Goal: Information Seeking & Learning: Learn about a topic

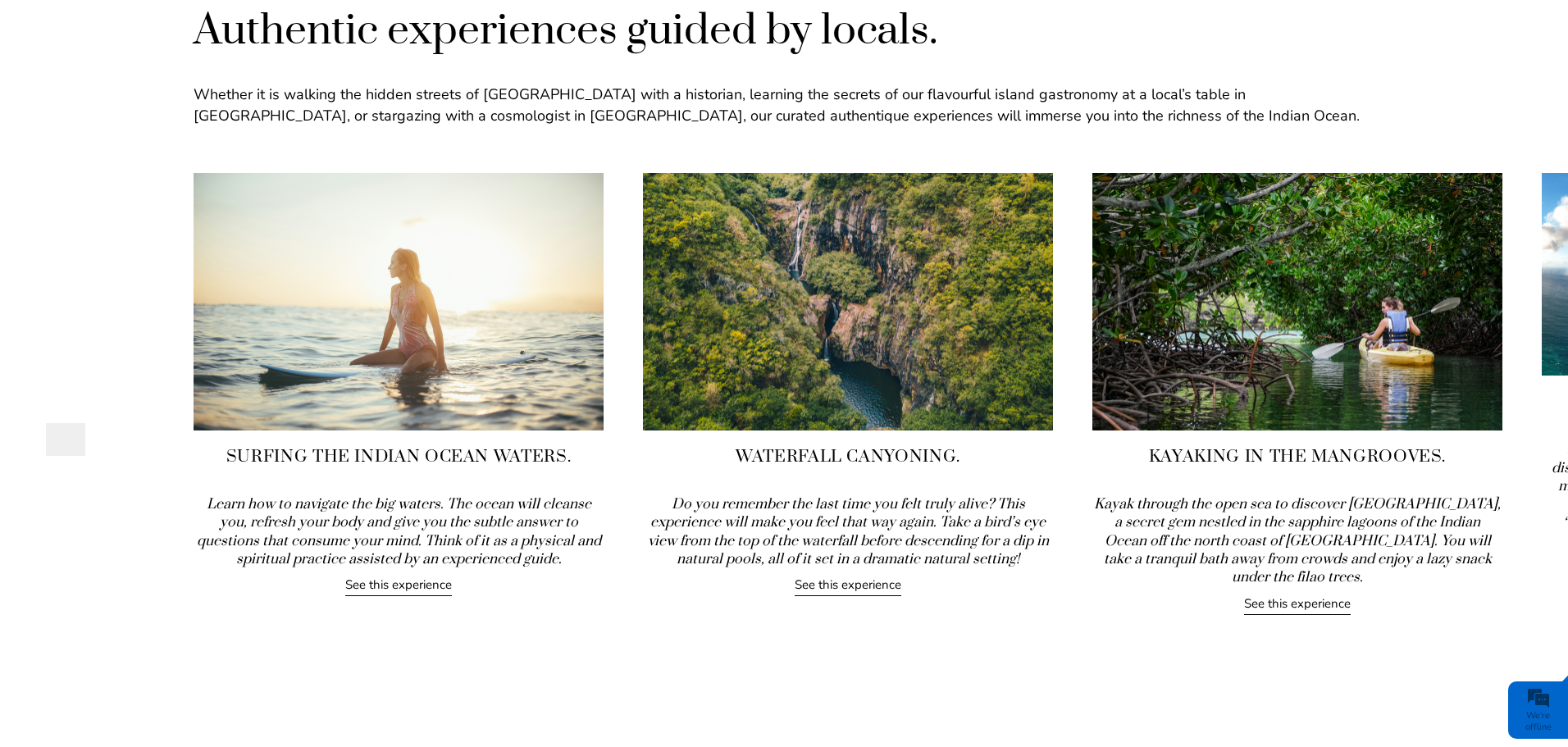
drag, startPoint x: 1287, startPoint y: 291, endPoint x: 346, endPoint y: 395, distance: 946.7
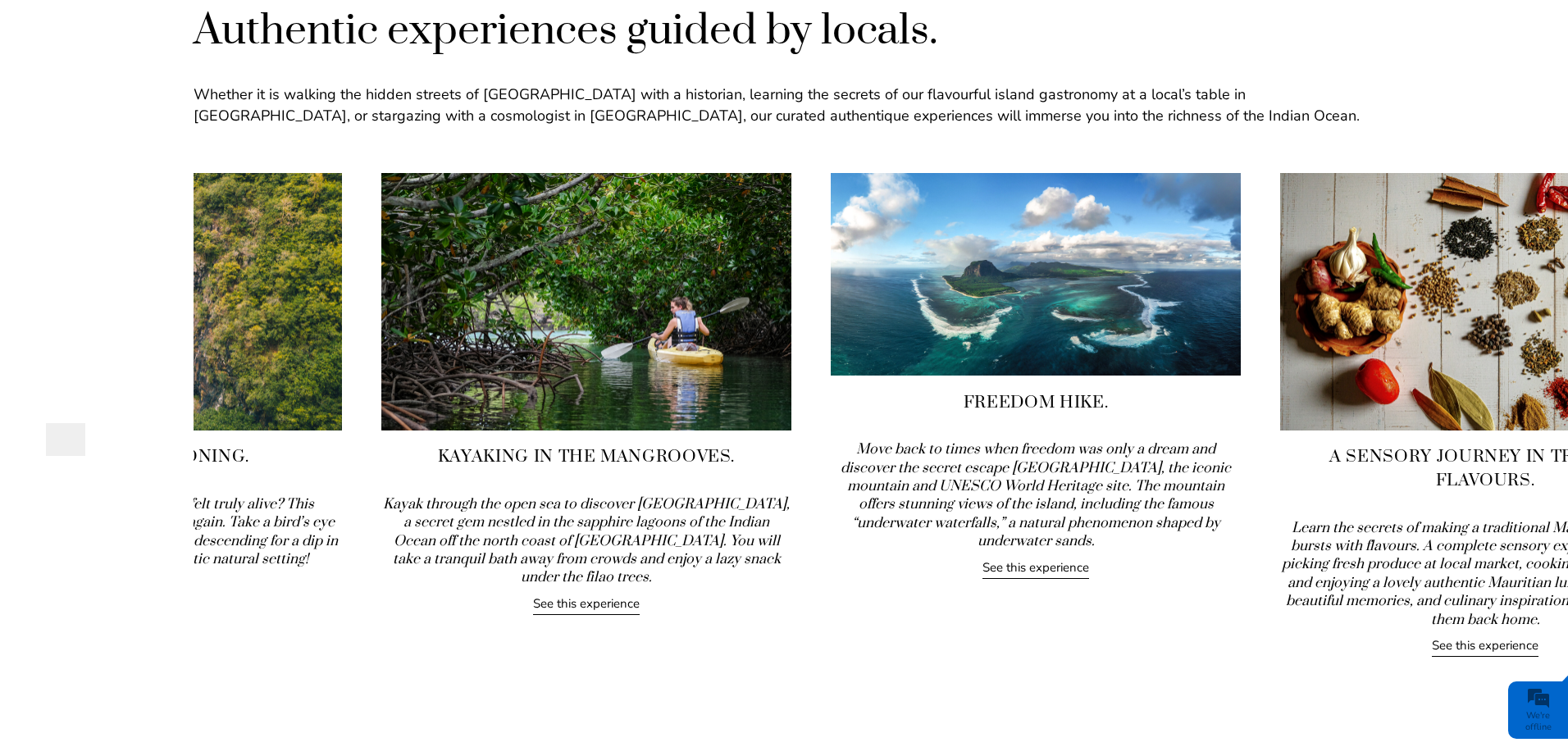
drag, startPoint x: 1348, startPoint y: 348, endPoint x: 637, endPoint y: 396, distance: 712.6
click at [637, 396] on img at bounding box center [586, 301] width 410 height 258
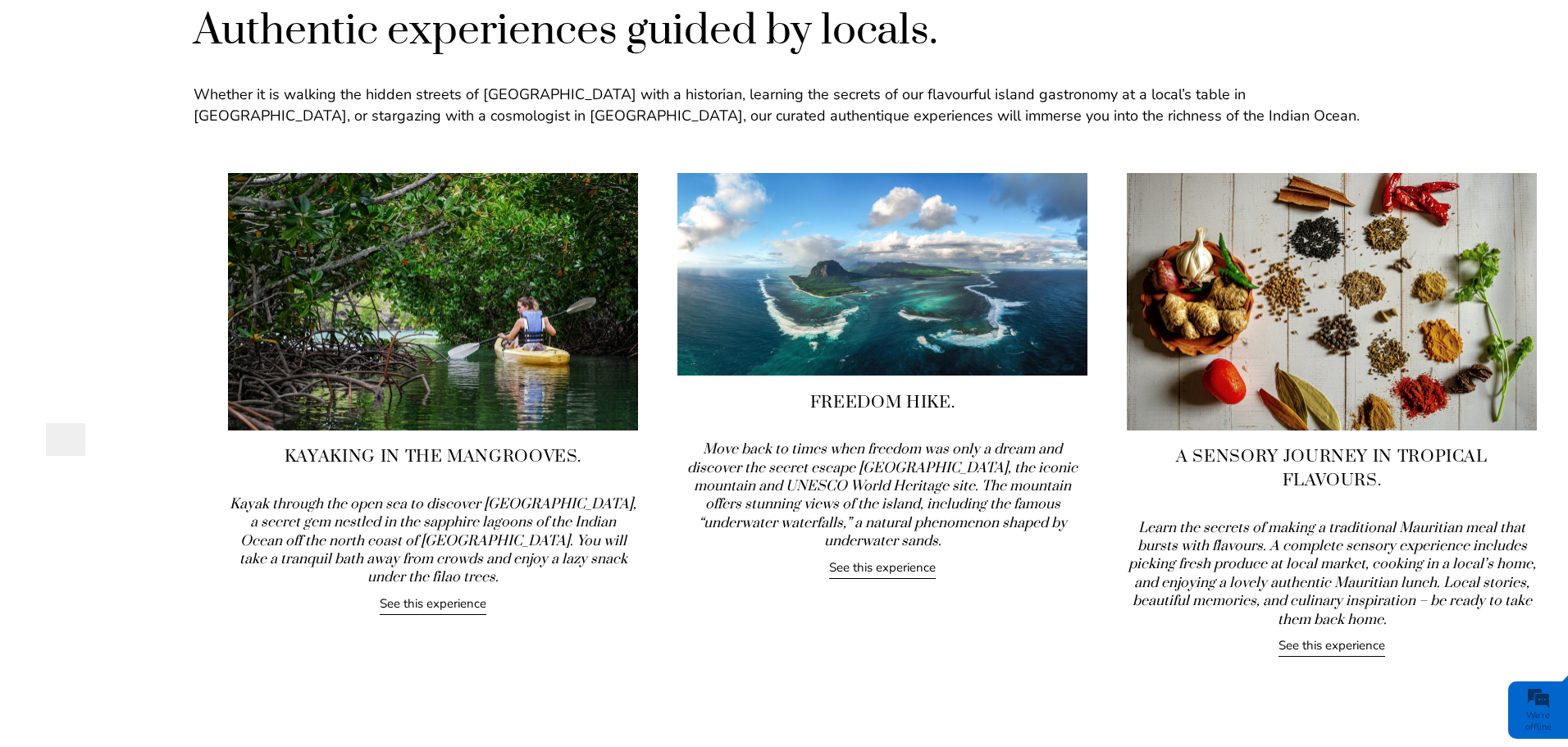
drag, startPoint x: 1326, startPoint y: 308, endPoint x: 896, endPoint y: 316, distance: 430.1
click at [896, 316] on img at bounding box center [881, 274] width 410 height 202
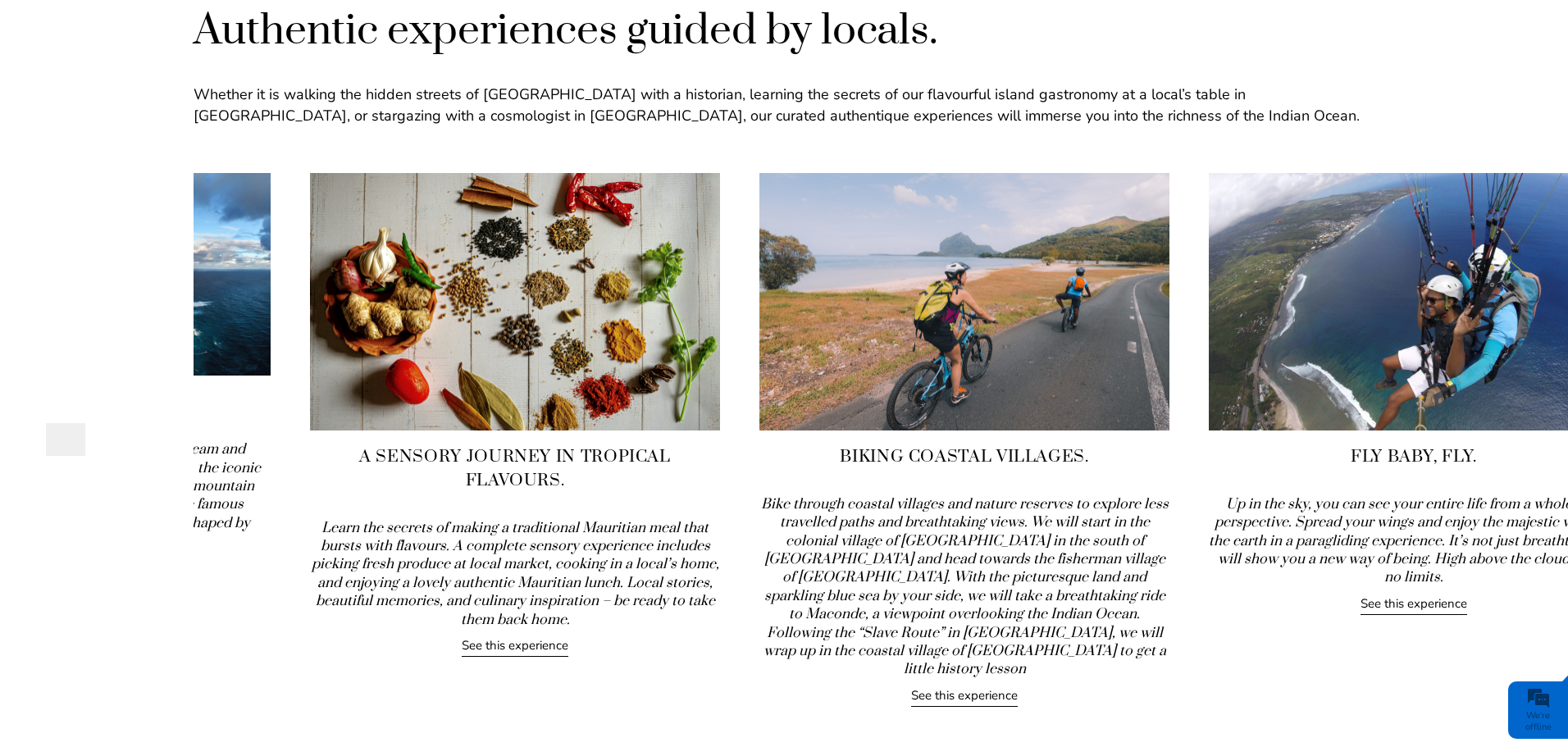
drag, startPoint x: 1442, startPoint y: 354, endPoint x: 656, endPoint y: 379, distance: 786.4
click at [656, 379] on img at bounding box center [514, 301] width 410 height 258
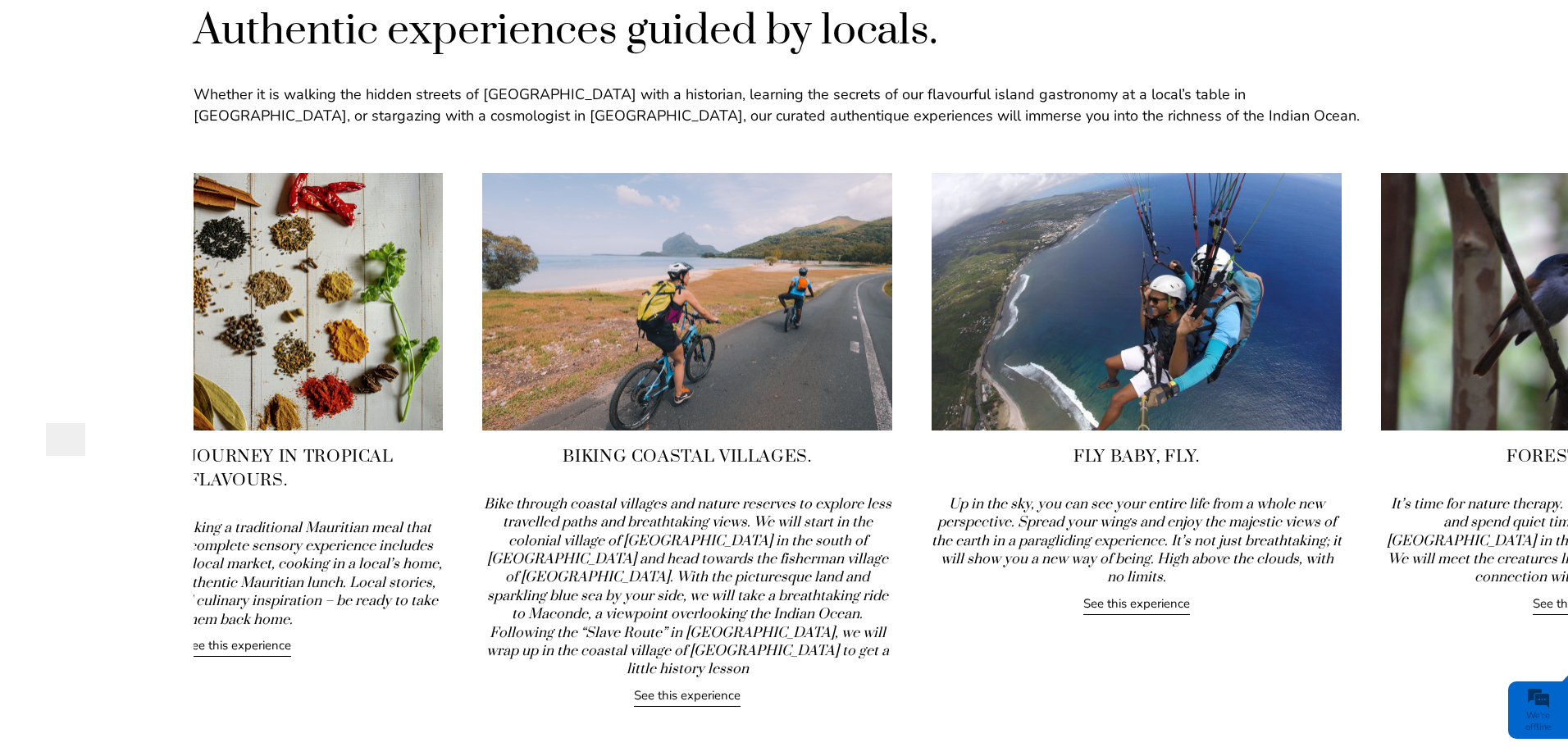
drag, startPoint x: 1487, startPoint y: 330, endPoint x: 867, endPoint y: 373, distance: 621.5
click at [867, 373] on img at bounding box center [687, 301] width 410 height 258
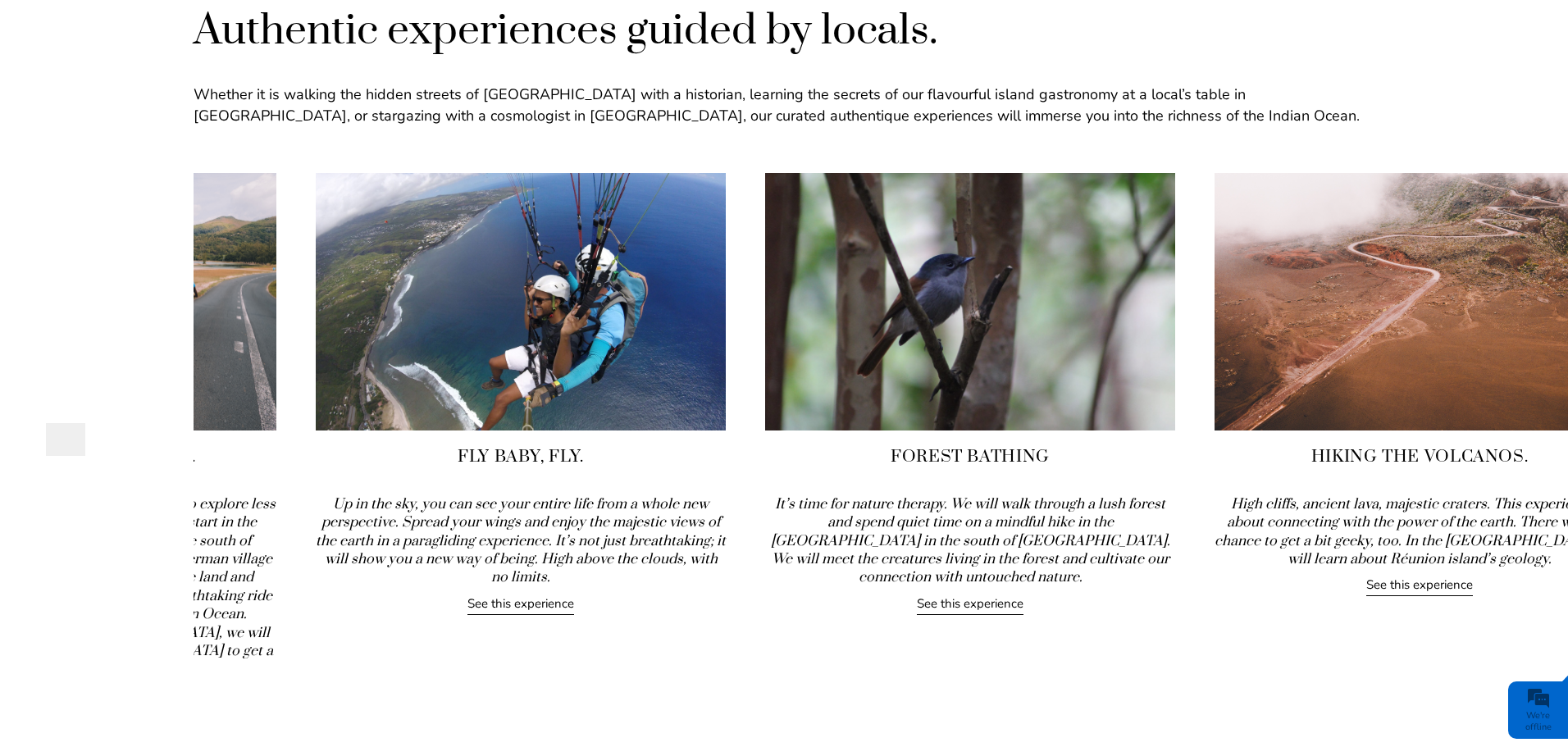
drag, startPoint x: 1470, startPoint y: 335, endPoint x: 694, endPoint y: 380, distance: 777.3
click at [694, 380] on img at bounding box center [520, 301] width 410 height 258
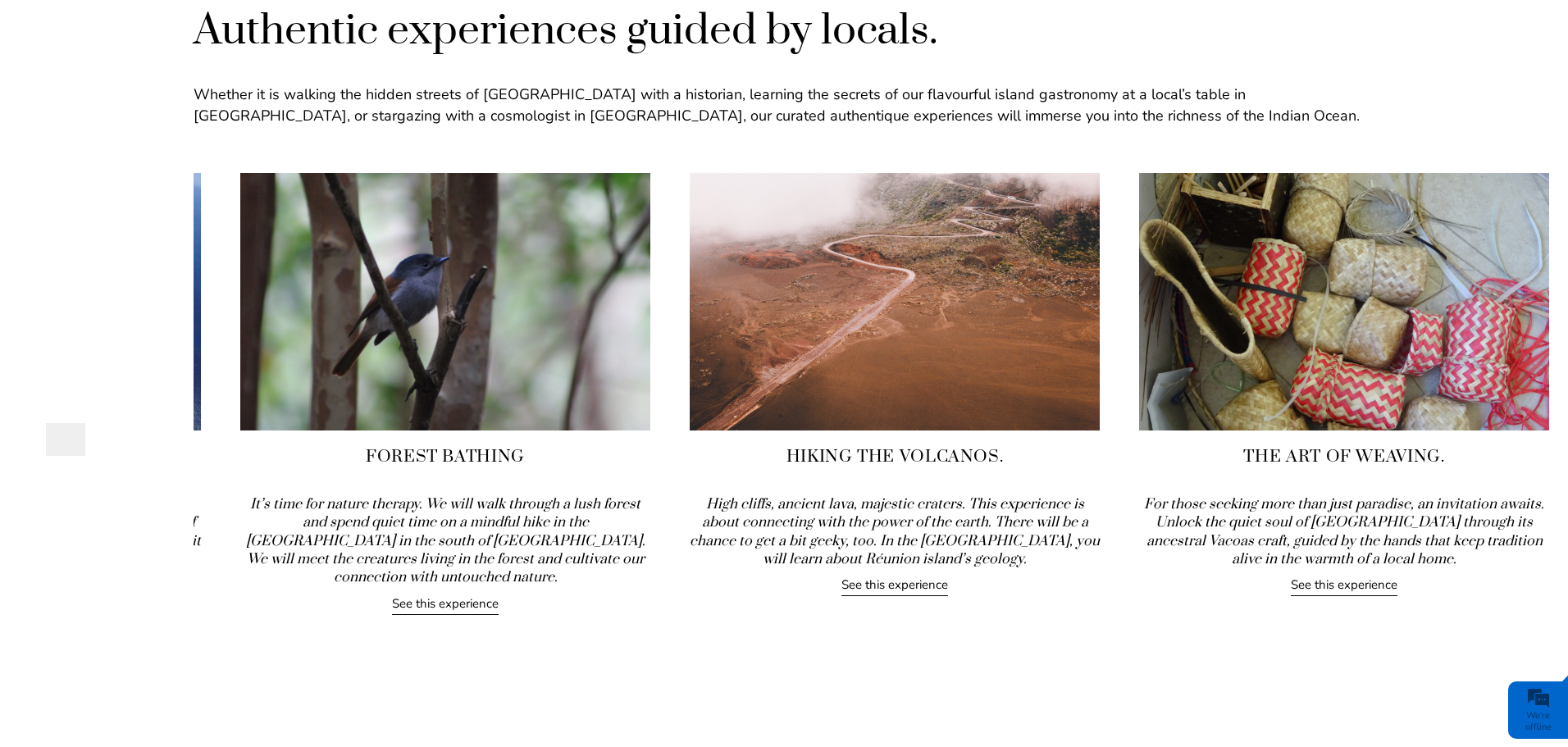
drag, startPoint x: 1490, startPoint y: 331, endPoint x: 638, endPoint y: 356, distance: 852.4
click at [638, 356] on img at bounding box center [445, 301] width 410 height 258
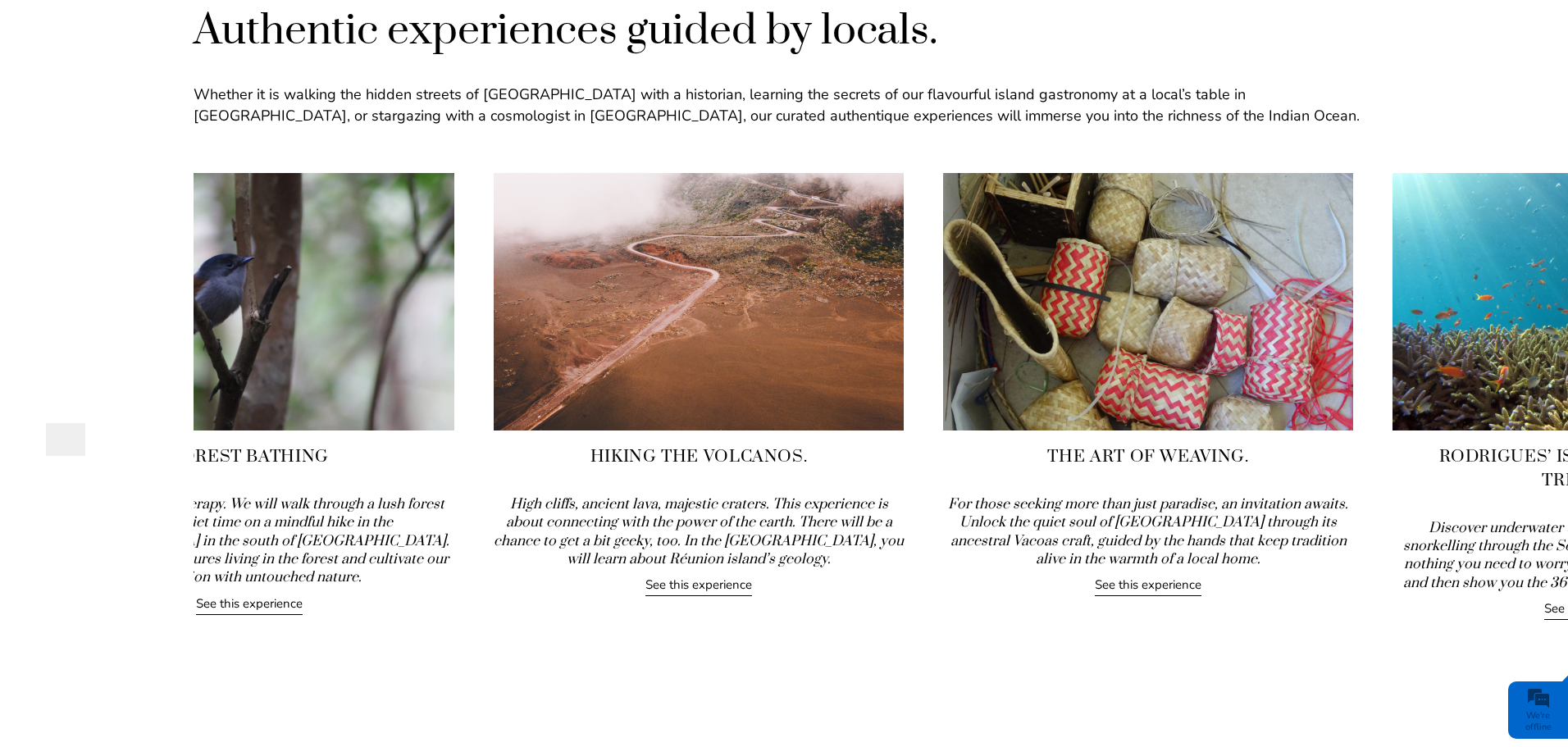
drag, startPoint x: 1227, startPoint y: 343, endPoint x: 656, endPoint y: 361, distance: 571.3
click at [656, 361] on img at bounding box center [698, 301] width 410 height 258
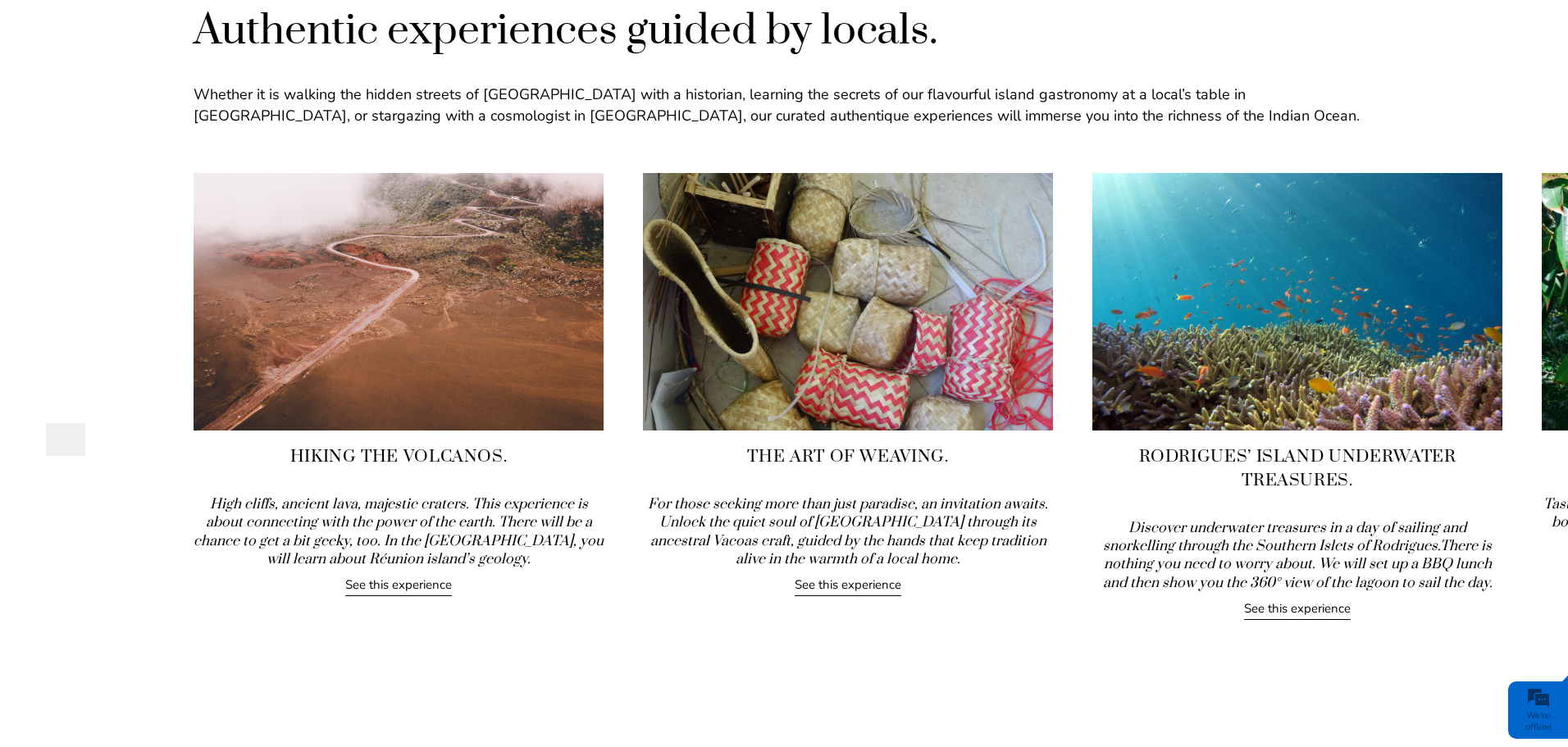
drag, startPoint x: 1473, startPoint y: 396, endPoint x: 58, endPoint y: 402, distance: 1415.0
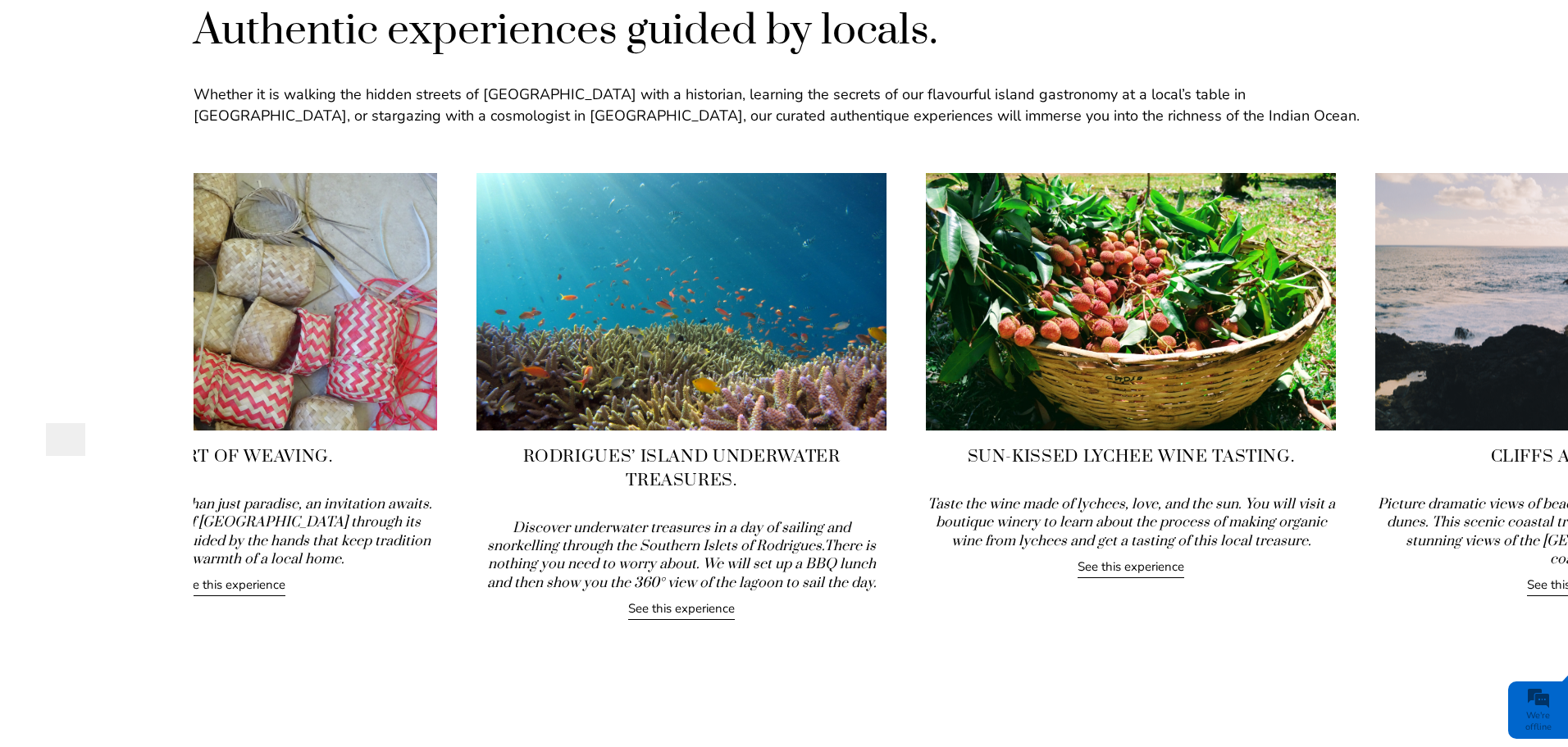
drag, startPoint x: 1395, startPoint y: 346, endPoint x: 822, endPoint y: 364, distance: 573.3
click at [822, 364] on img at bounding box center [681, 301] width 410 height 258
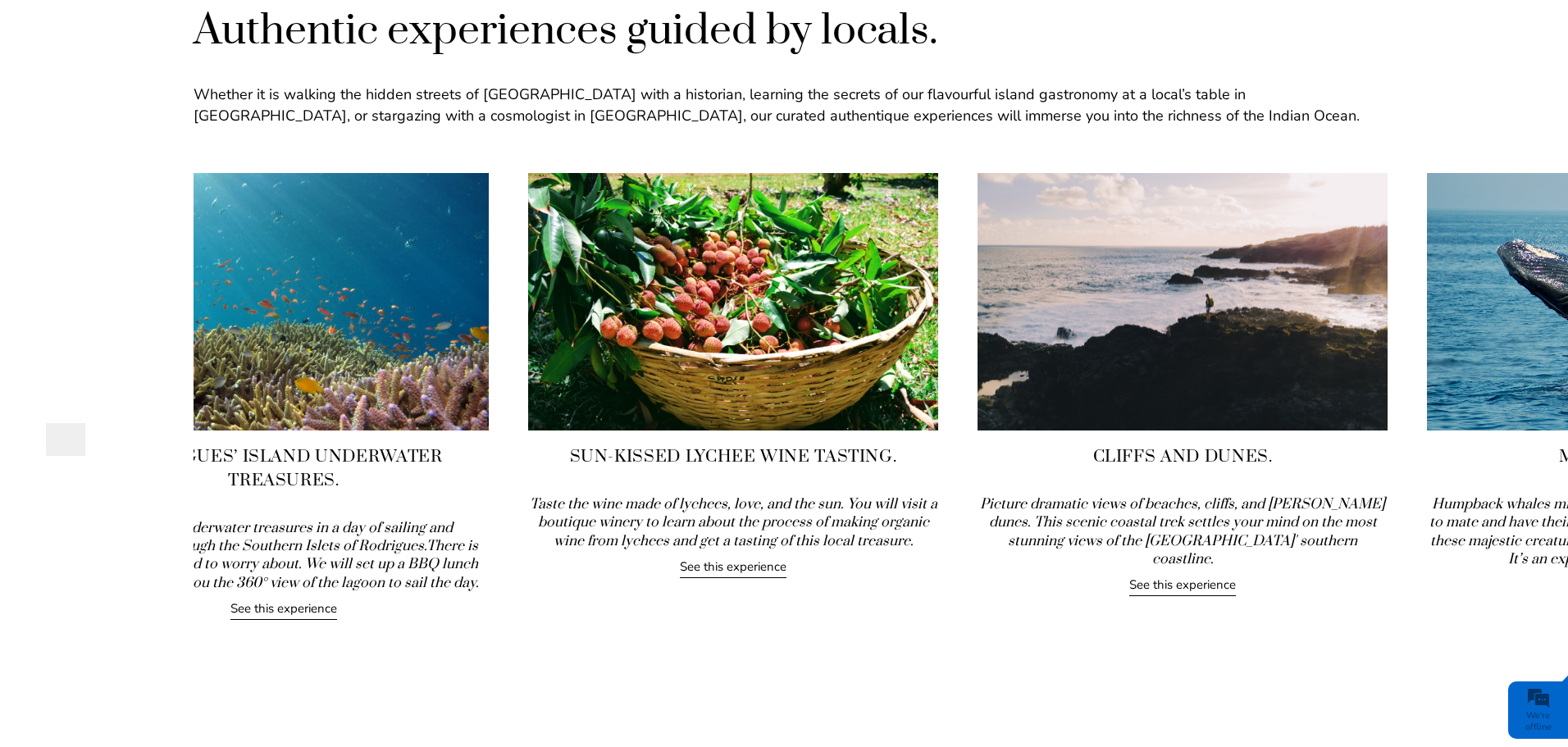
drag, startPoint x: 1462, startPoint y: 338, endPoint x: 883, endPoint y: 353, distance: 579.2
click at [883, 353] on img at bounding box center [732, 301] width 410 height 258
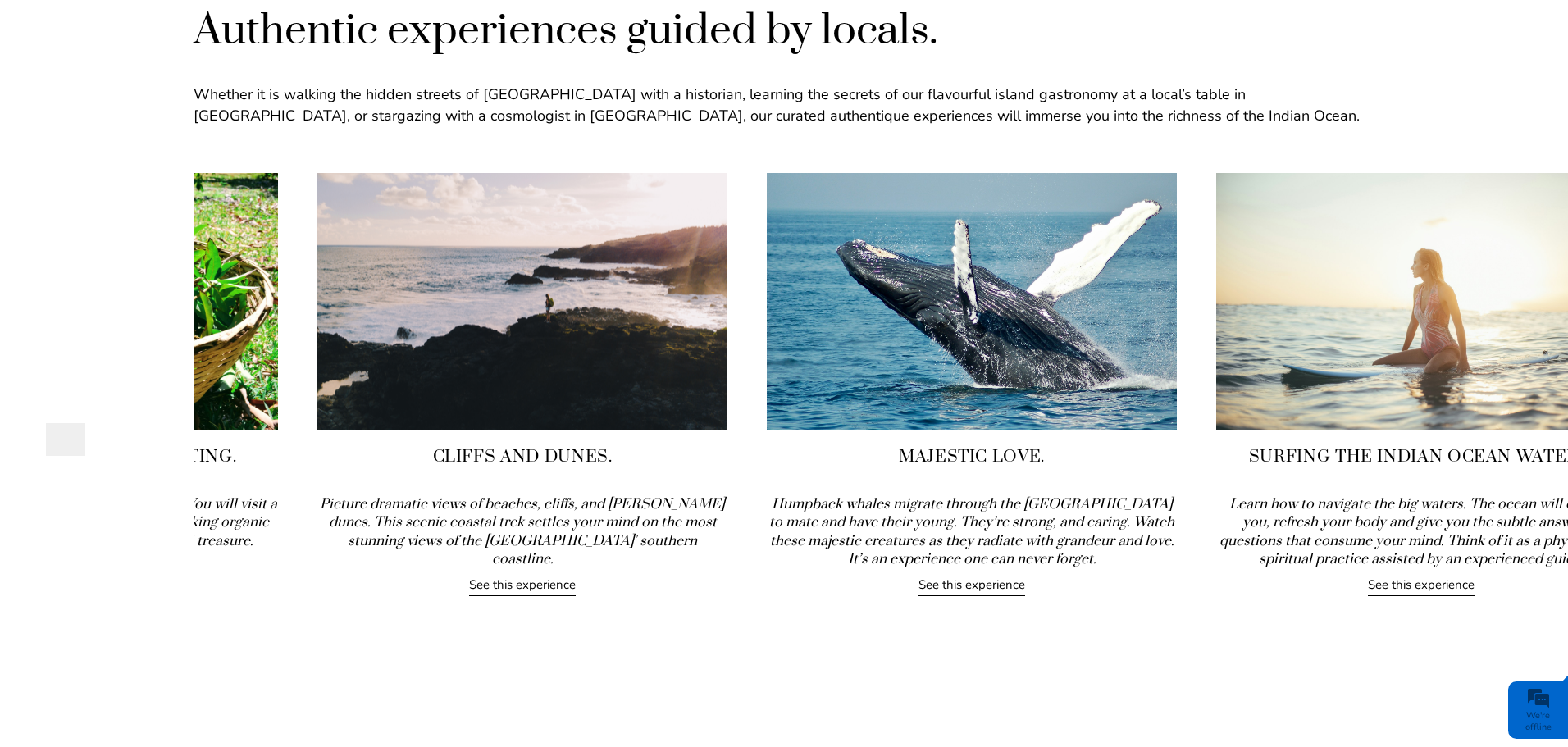
drag, startPoint x: 1389, startPoint y: 333, endPoint x: 622, endPoint y: 376, distance: 768.2
click at [622, 376] on img at bounding box center [522, 301] width 410 height 258
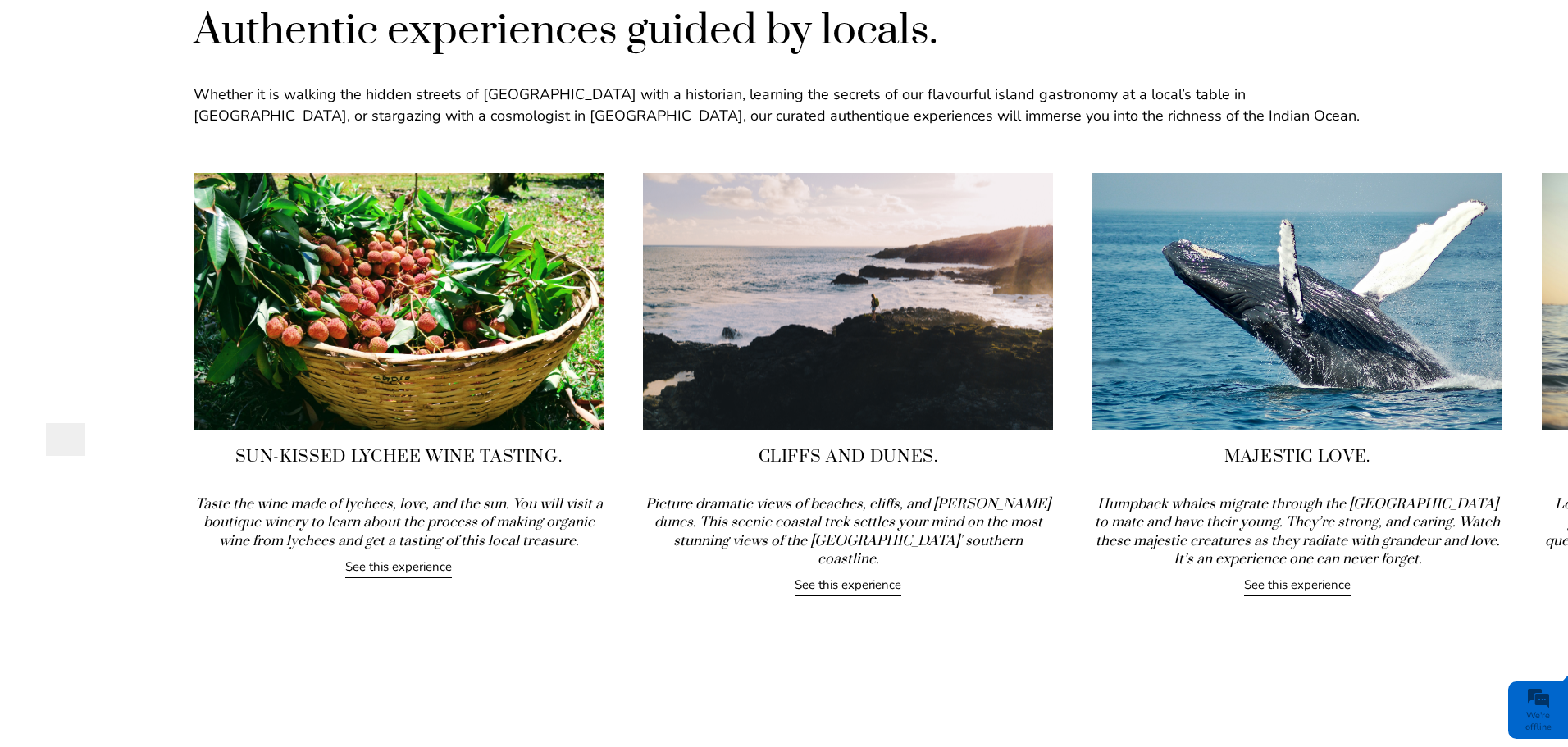
click at [404, 565] on link "See this experience" at bounding box center [398, 567] width 106 height 20
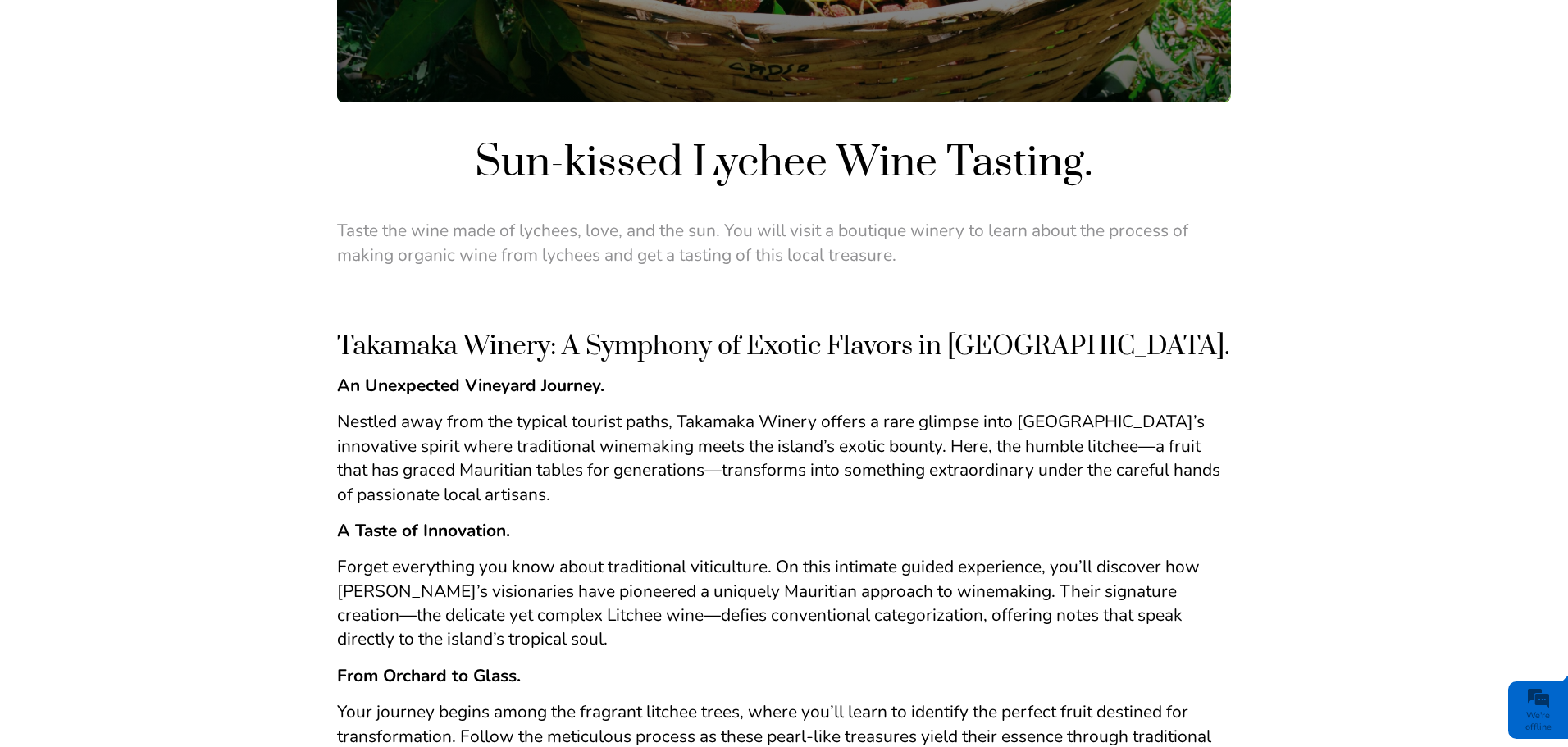
scroll to position [410, 0]
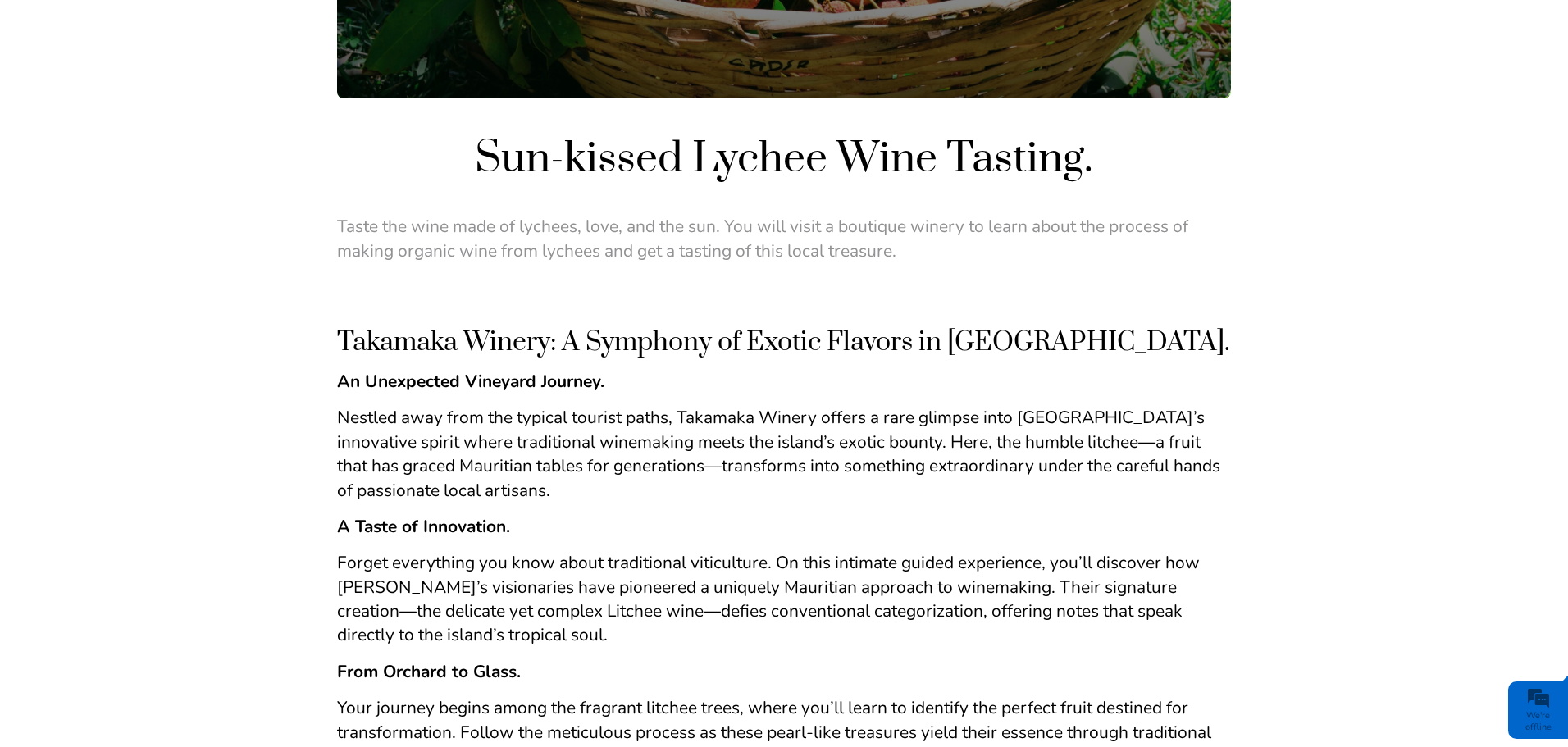
click at [343, 336] on span "Takamaka Winery: A Symphony of Exotic Flavors in Mauritius." at bounding box center [783, 341] width 893 height 33
click at [359, 336] on span "Takamaka Winery: A Symphony of Exotic Flavors in Mauritius." at bounding box center [783, 341] width 893 height 33
click at [469, 327] on span "Takamaka Winery: A Symphony of Exotic Flavors in Mauritius." at bounding box center [783, 341] width 893 height 33
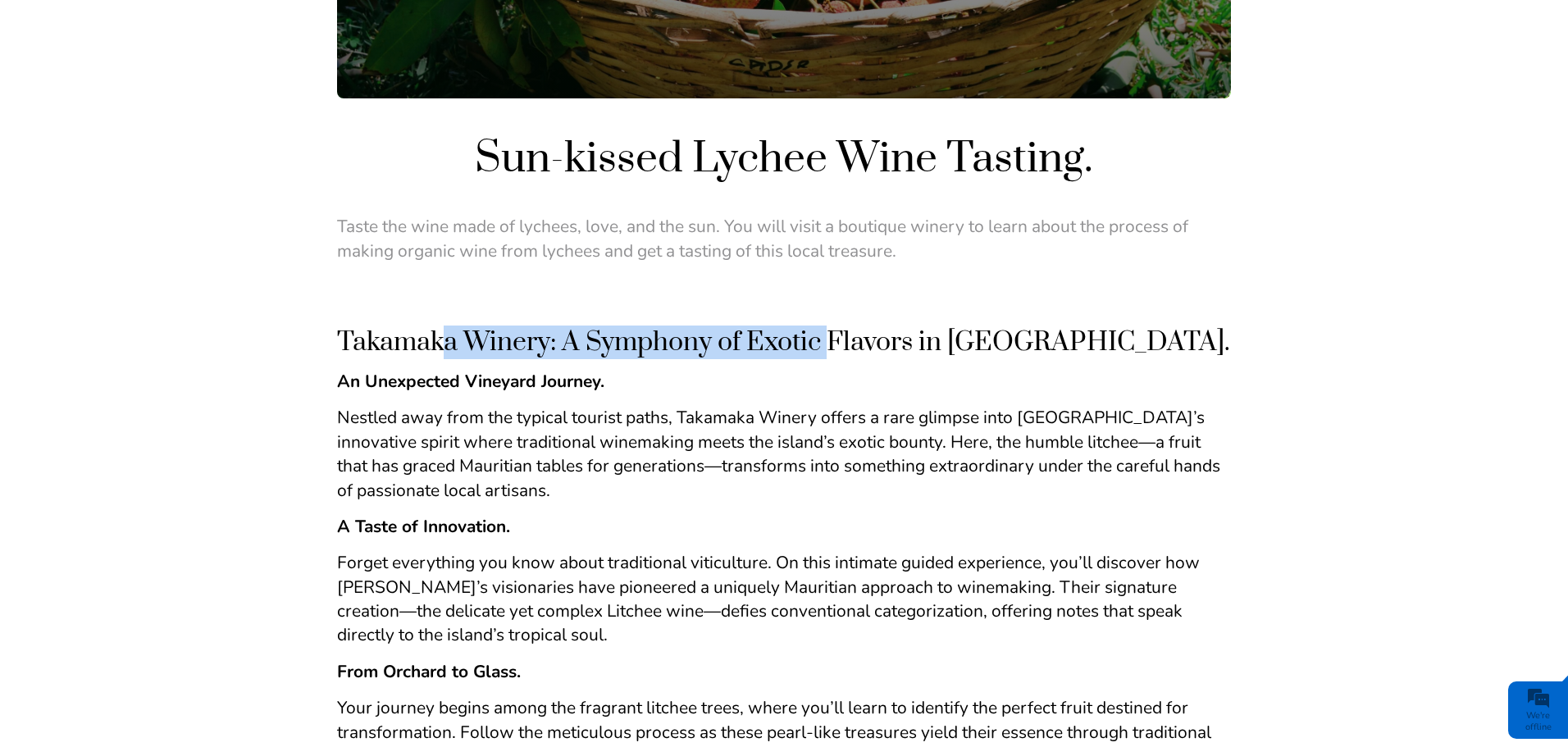
drag, startPoint x: 827, startPoint y: 331, endPoint x: 438, endPoint y: 340, distance: 389.1
click at [438, 340] on span "Takamaka Winery: A Symphony of Exotic Flavors in Mauritius." at bounding box center [783, 341] width 893 height 33
click at [555, 344] on span "Takamaka Winery: A Symphony of Exotic Flavors in Mauritius." at bounding box center [783, 341] width 893 height 33
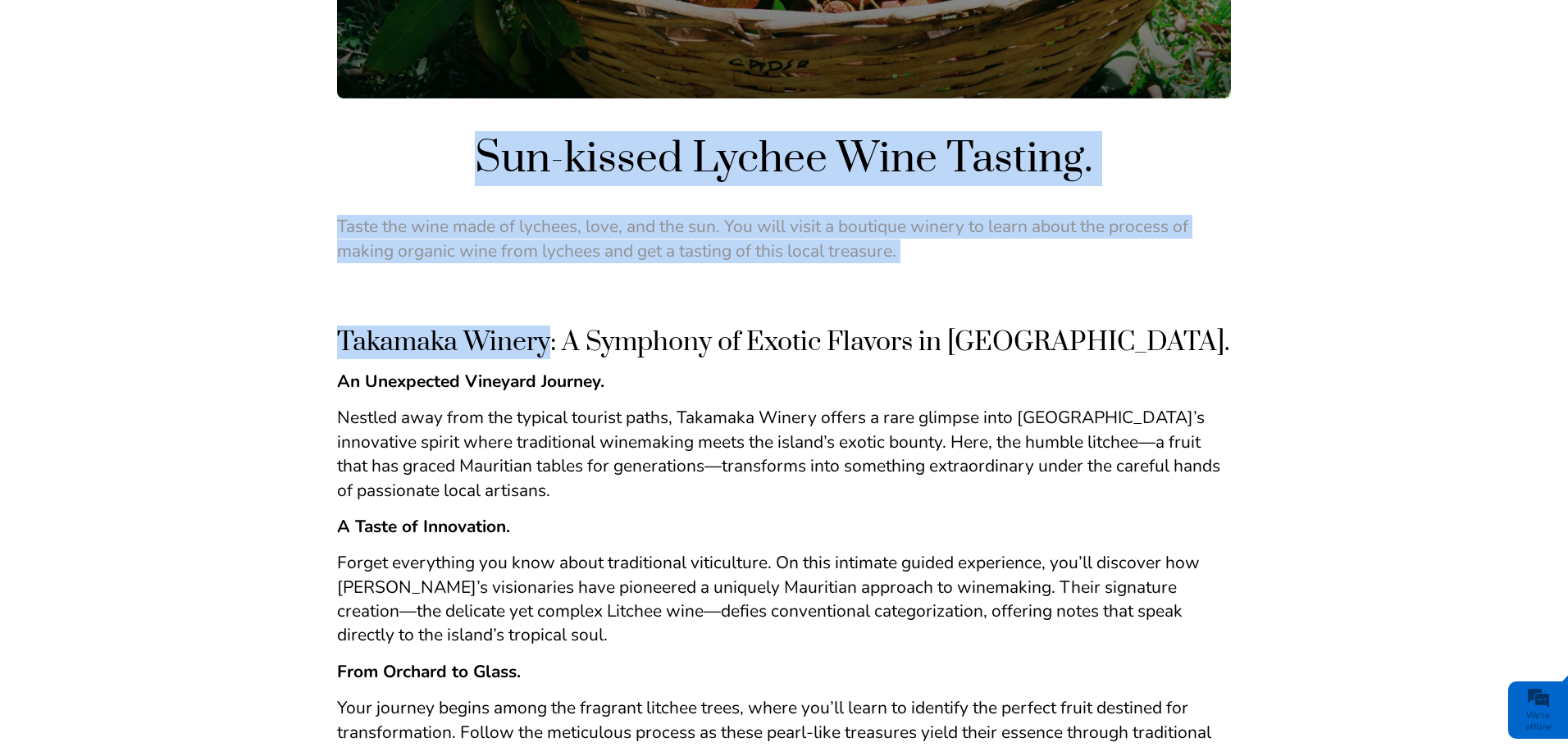
drag, startPoint x: 552, startPoint y: 341, endPoint x: 336, endPoint y: 346, distance: 216.1
click at [336, 346] on div "Sun-kissed Lychee Wine Tasting. Taste the wine made of lychees, love, and the s…" at bounding box center [784, 517] width 1568 height 1640
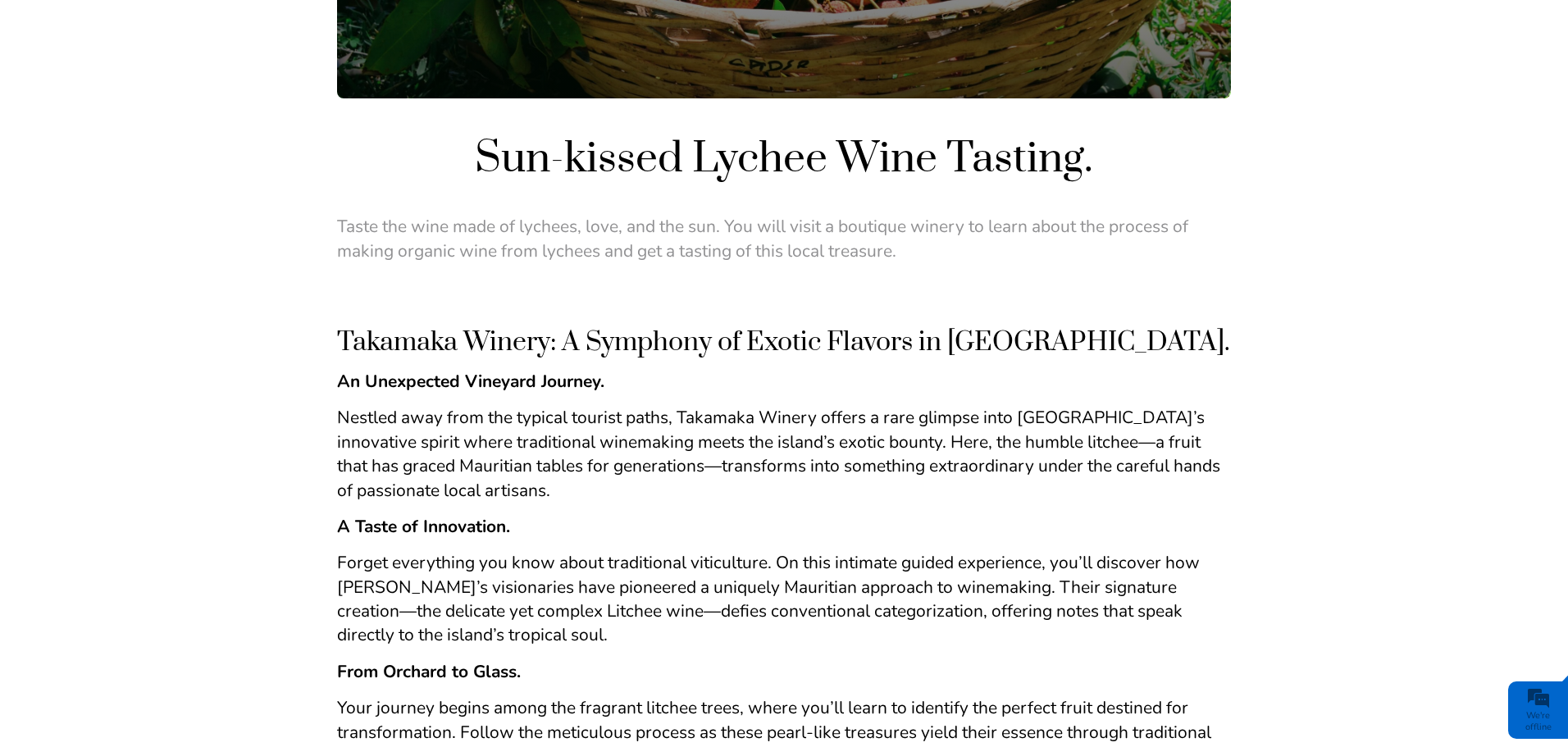
click at [336, 346] on div "Sun-kissed Lychee Wine Tasting. Taste the wine made of lychees, love, and the s…" at bounding box center [784, 517] width 1568 height 1640
drag, startPoint x: 552, startPoint y: 341, endPoint x: 342, endPoint y: 347, distance: 210.1
click at [342, 347] on span "Takamaka Winery: A Symphony of Exotic Flavors in Mauritius." at bounding box center [783, 341] width 893 height 33
copy span "Takamaka Winery"
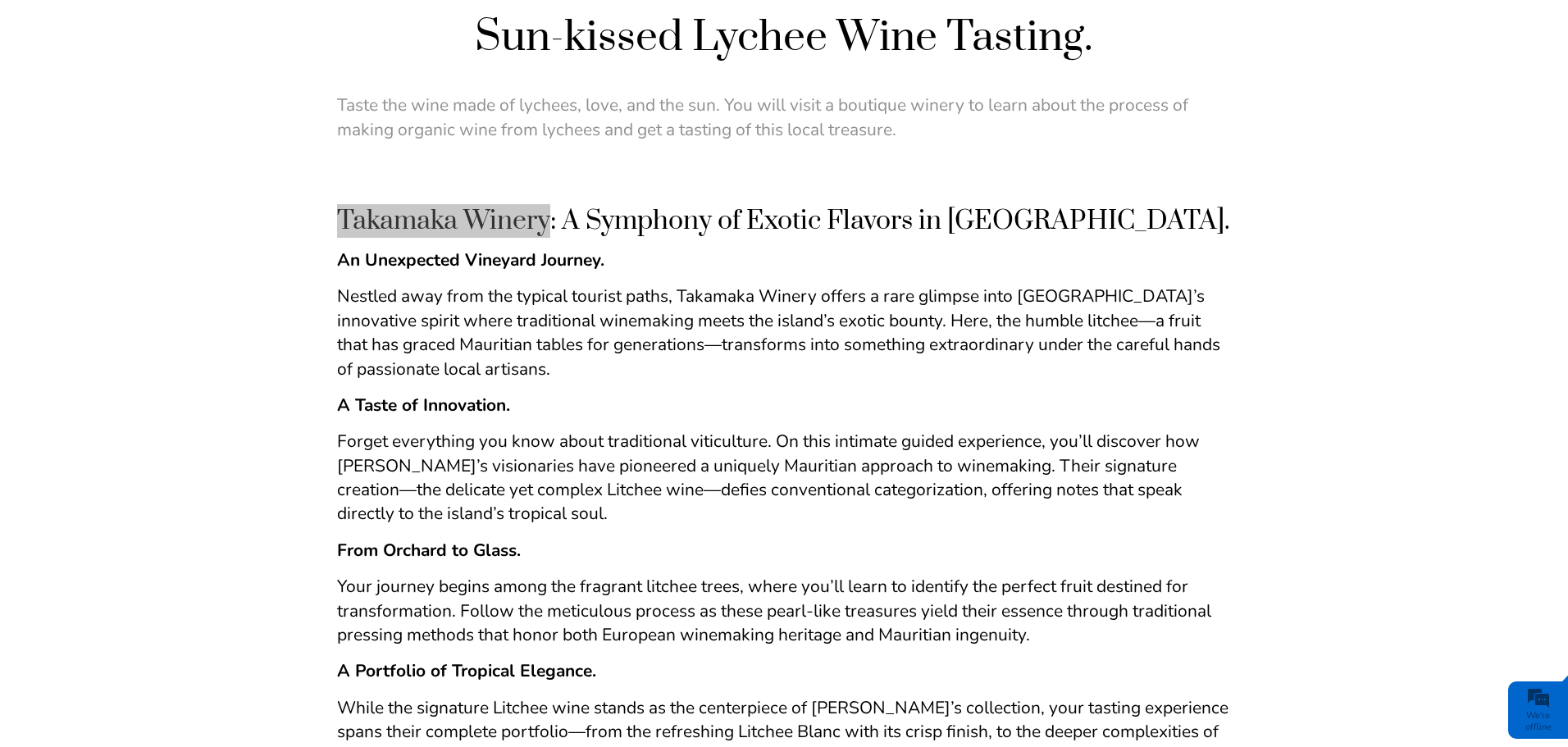
scroll to position [574, 0]
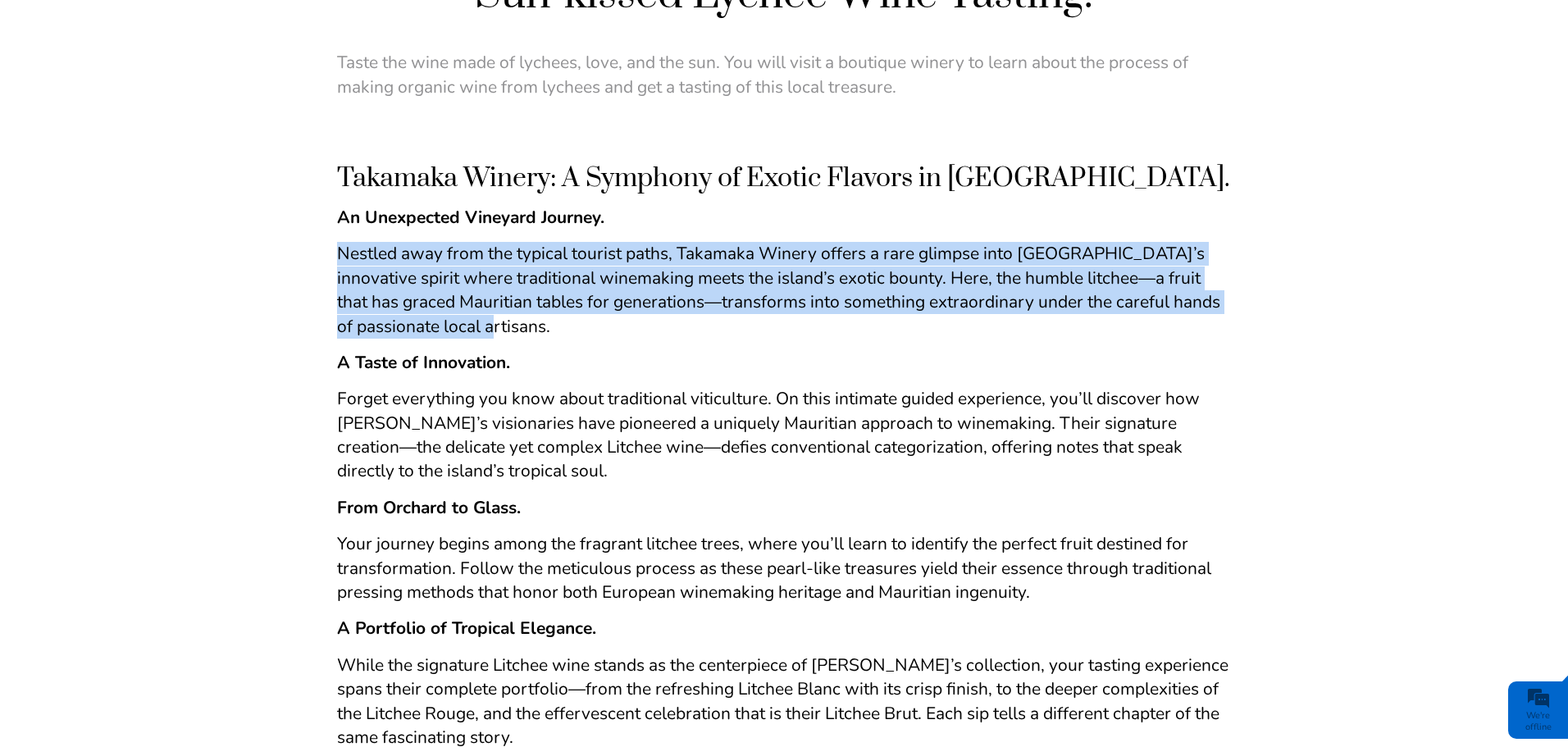
drag, startPoint x: 338, startPoint y: 256, endPoint x: 502, endPoint y: 333, distance: 181.2
click at [502, 333] on p "Nestled away from the typical tourist paths, Takamaka Winery offers a rare glim…" at bounding box center [784, 290] width 894 height 97
copy span "Nestled away from the typical tourist paths, Takamaka Winery offers a rare glim…"
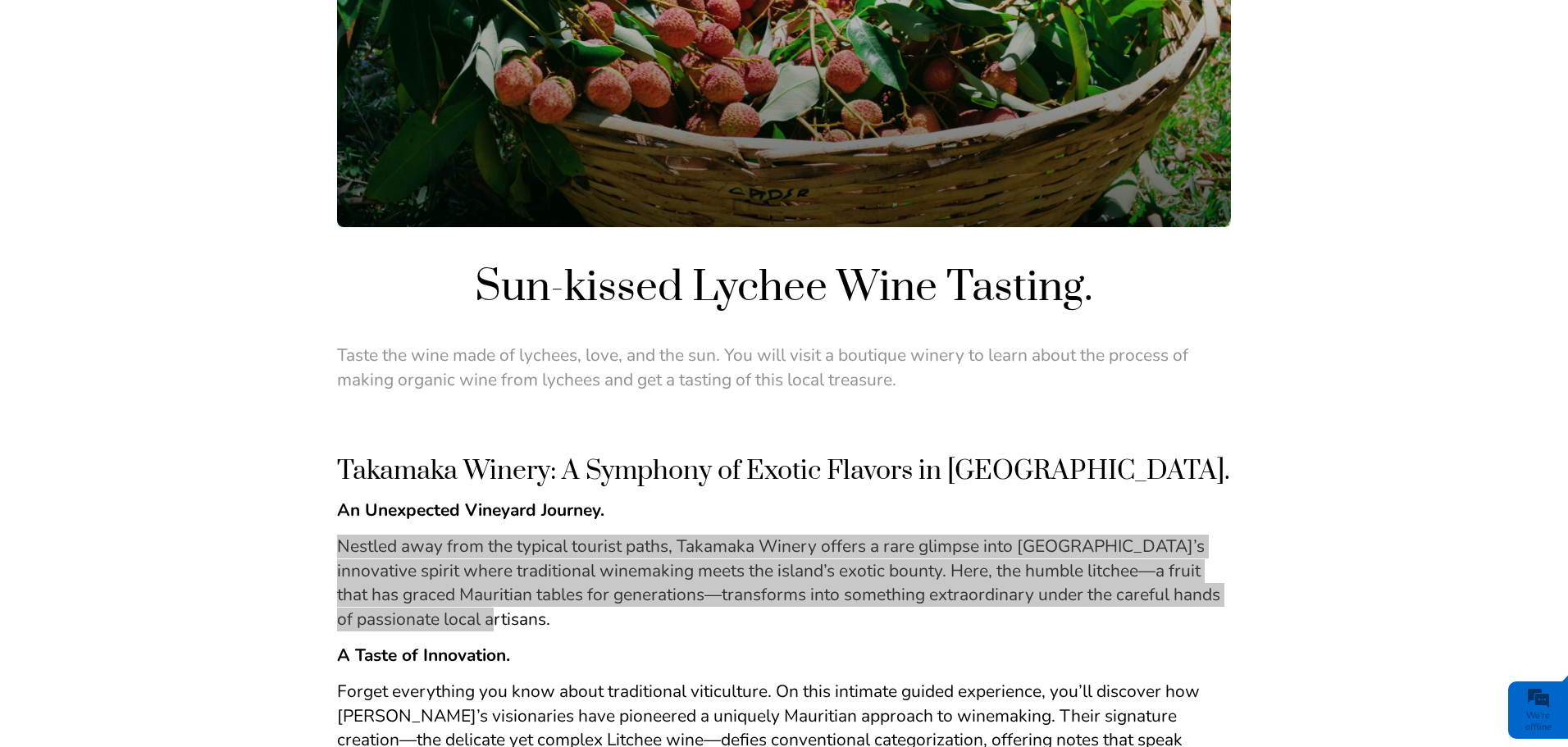
scroll to position [0, 0]
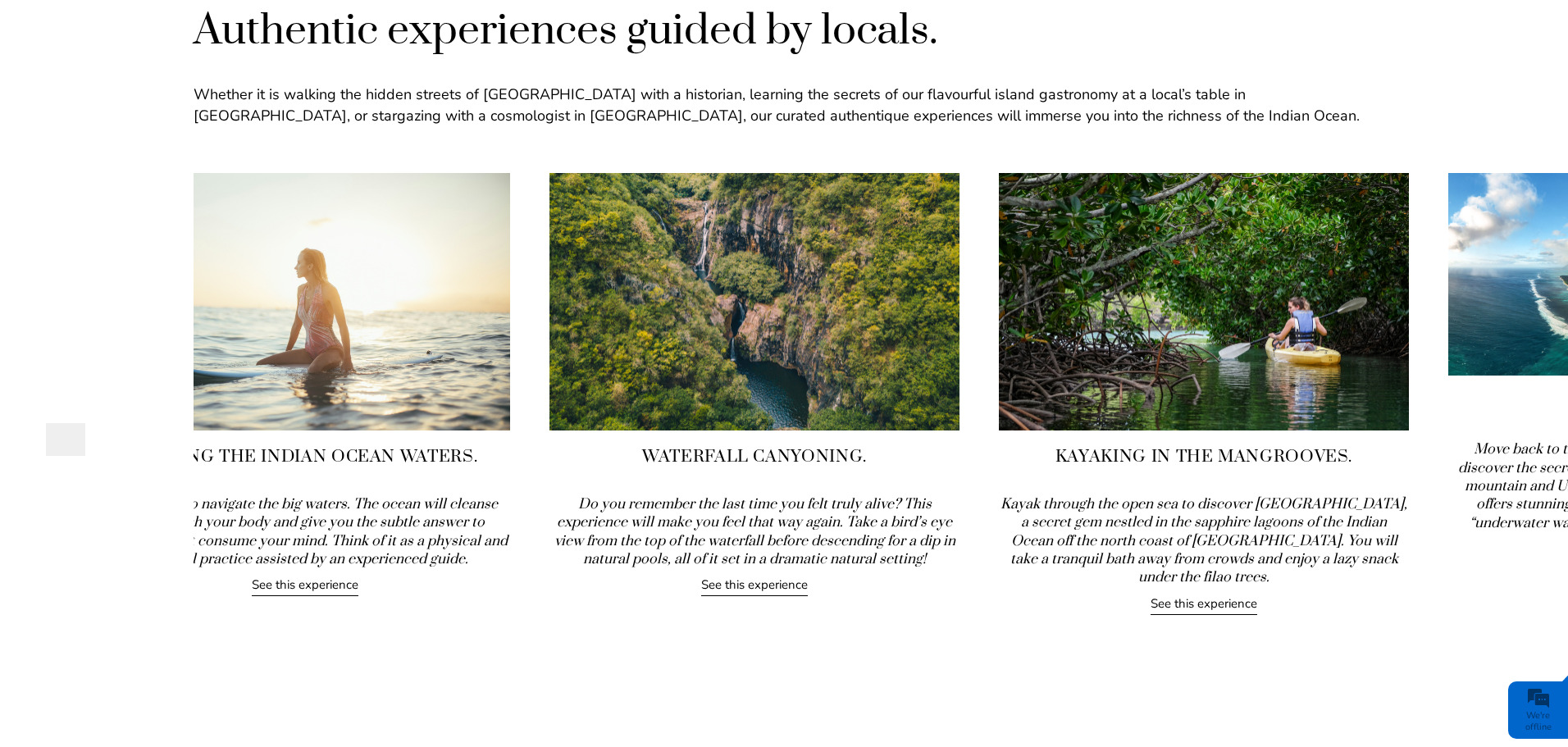
drag, startPoint x: 1467, startPoint y: 310, endPoint x: 438, endPoint y: 367, distance: 1030.6
click at [438, 367] on img at bounding box center [304, 301] width 410 height 258
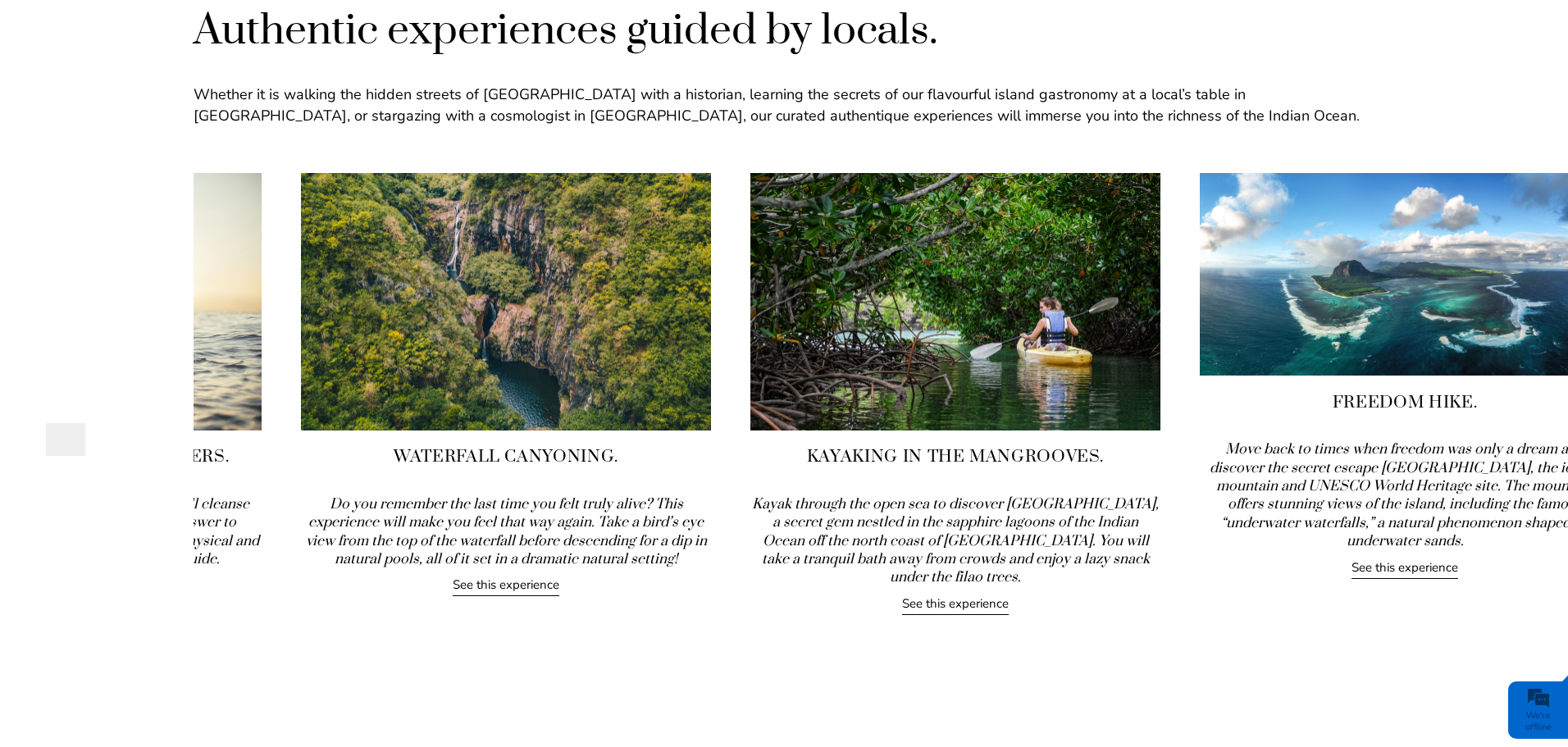
drag, startPoint x: 1462, startPoint y: 335, endPoint x: 669, endPoint y: 373, distance: 793.9
click at [669, 373] on img at bounding box center [506, 301] width 410 height 258
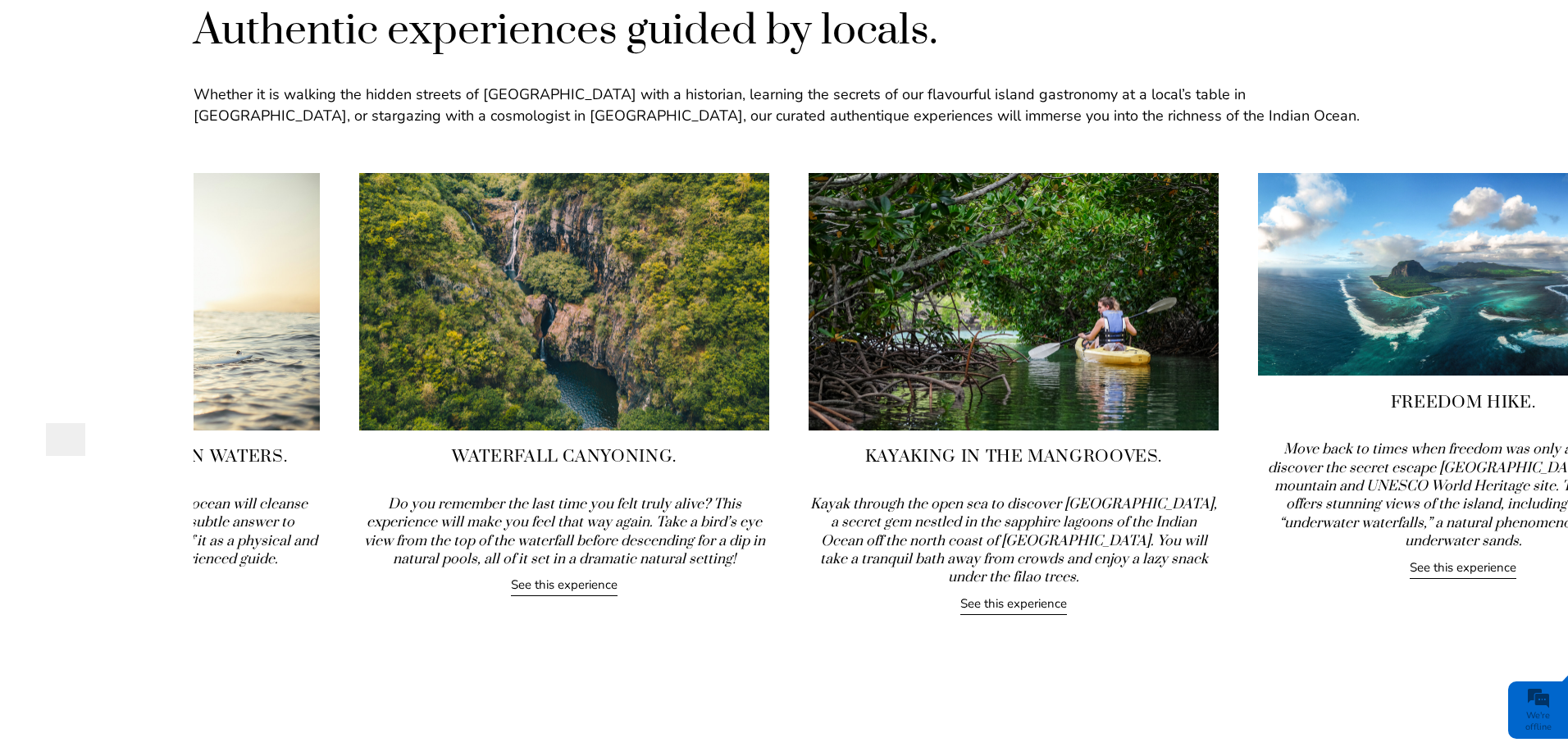
drag, startPoint x: 1338, startPoint y: 376, endPoint x: 1062, endPoint y: 376, distance: 276.0
click at [1062, 376] on img at bounding box center [1013, 301] width 410 height 258
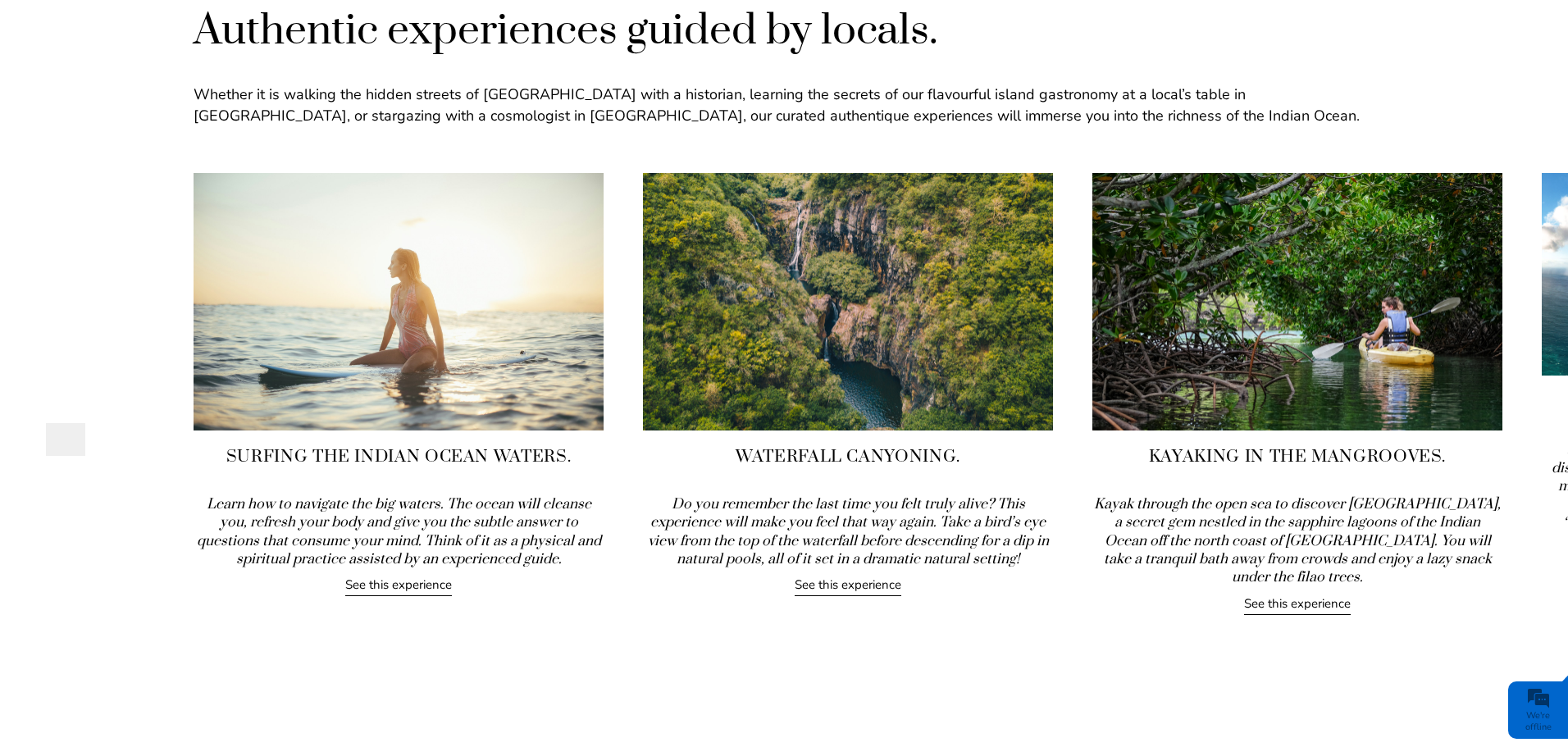
click at [1288, 595] on link "See this experience" at bounding box center [1297, 604] width 106 height 20
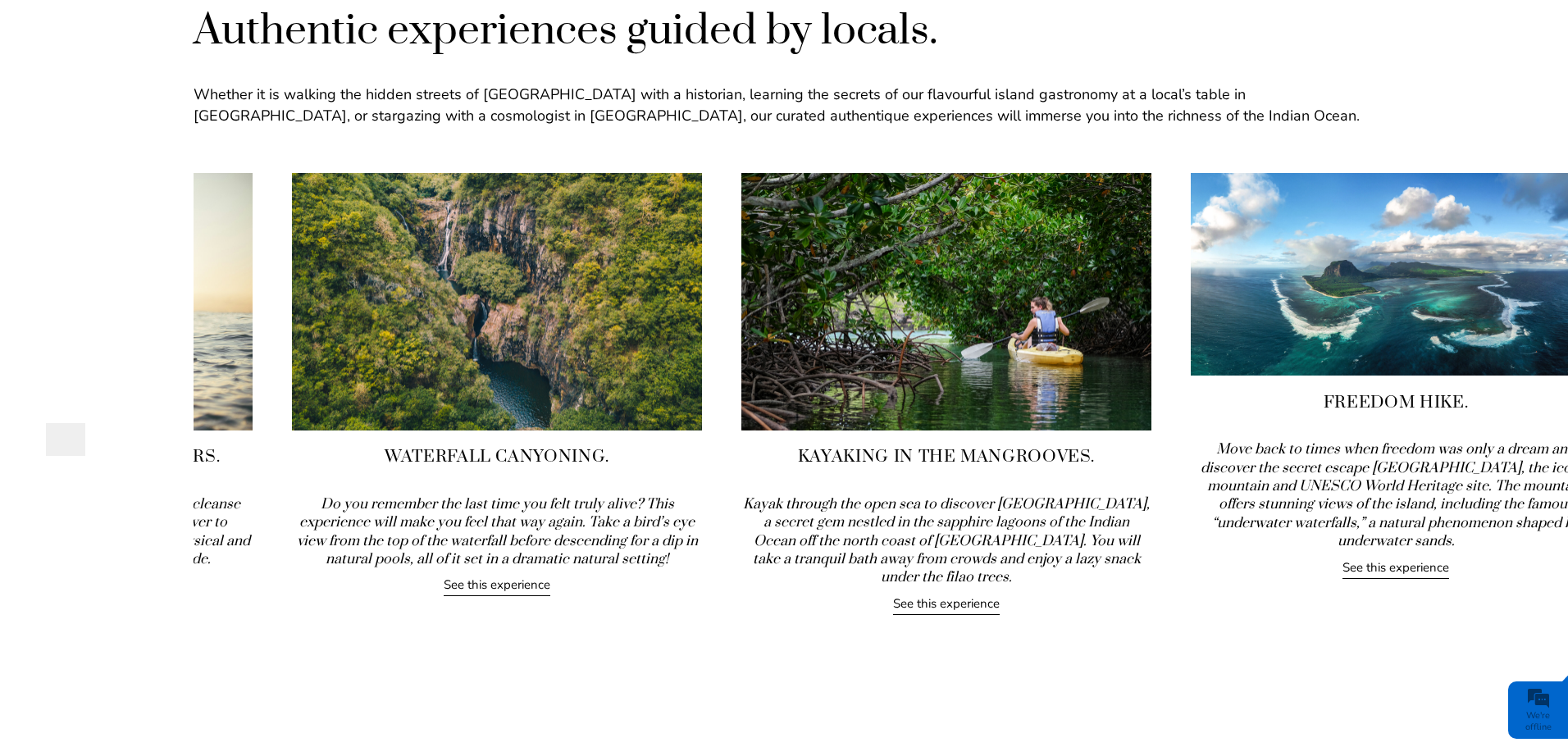
drag, startPoint x: 1547, startPoint y: 336, endPoint x: 296, endPoint y: 492, distance: 1260.7
click at [292, 492] on div "Waterfall Canyoning. Do you remember the last time you felt truly alive? This e…" at bounding box center [496, 385] width 410 height 424
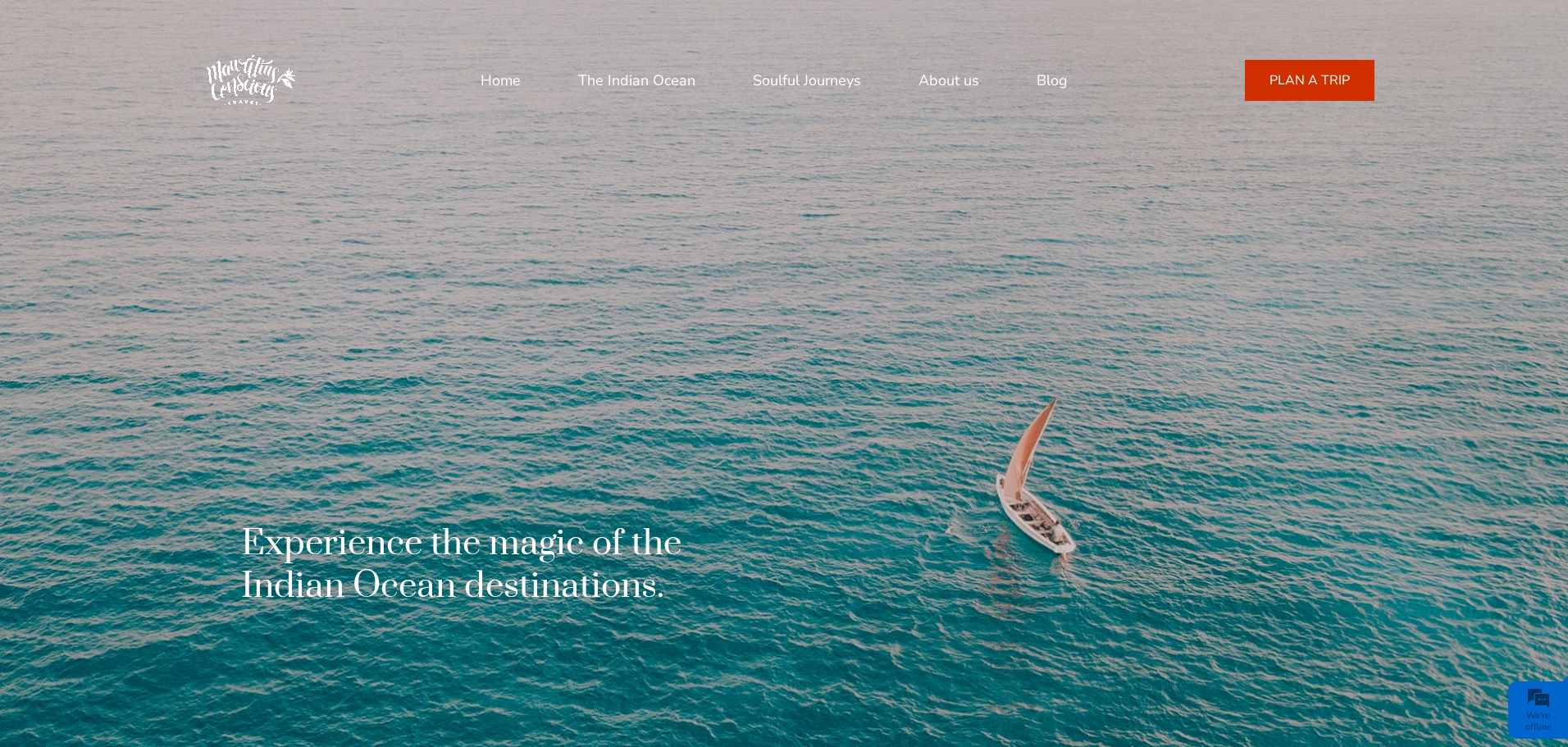
click at [635, 80] on link "The Indian Ocean" at bounding box center [636, 80] width 117 height 39
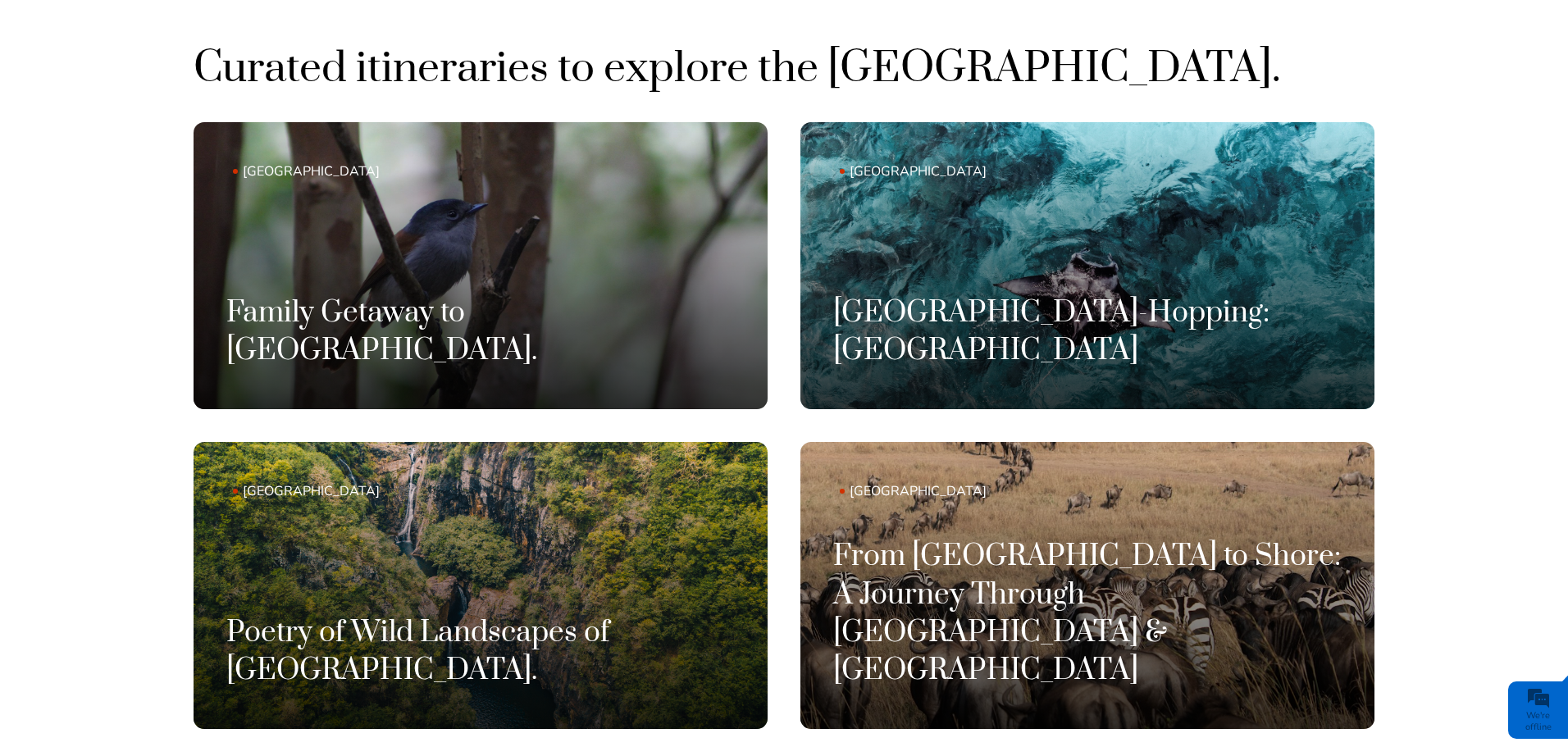
click at [466, 300] on link "[GEOGRAPHIC_DATA] Family Getaway to [GEOGRAPHIC_DATA]." at bounding box center [481, 266] width 574 height 287
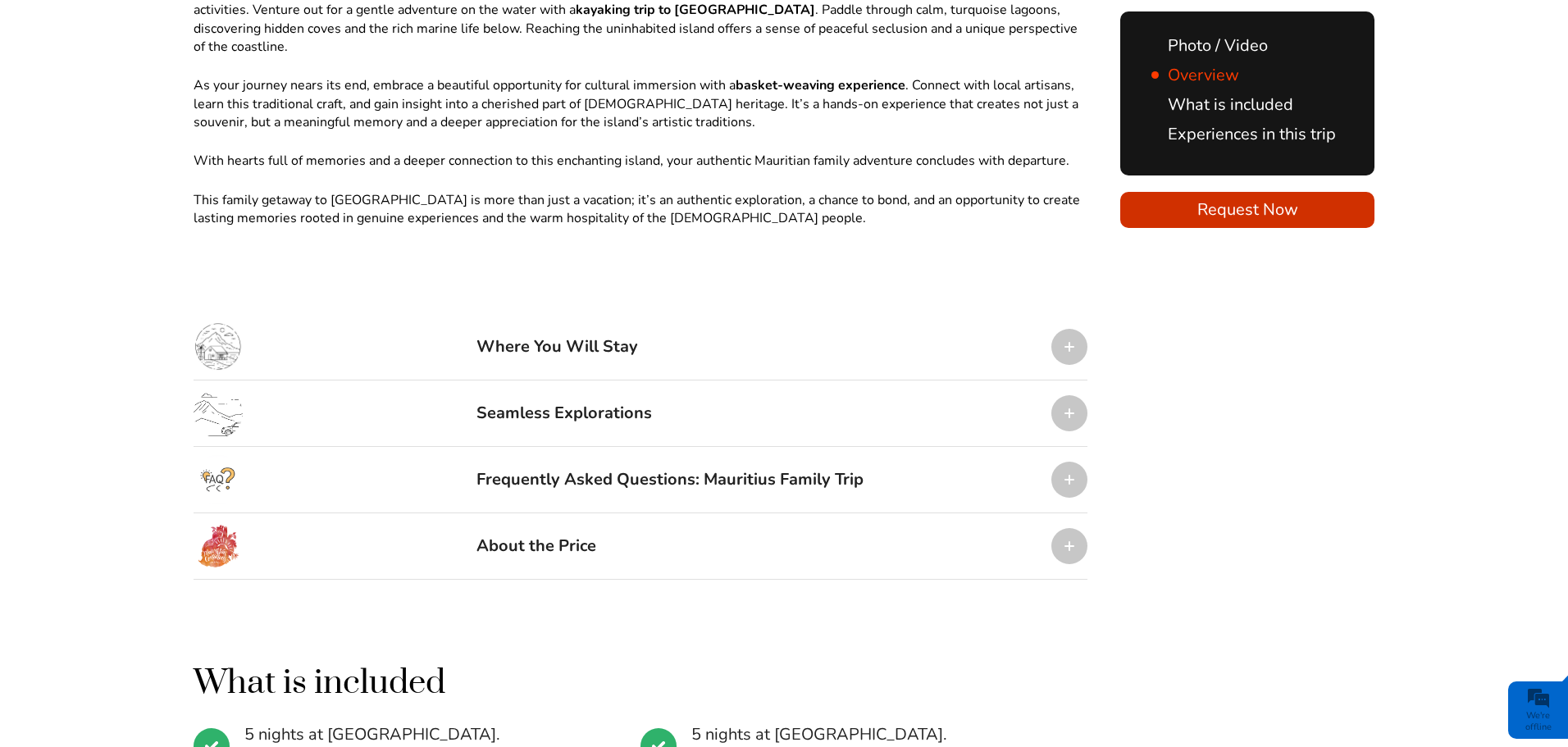
click at [1071, 329] on div at bounding box center [1070, 347] width 36 height 36
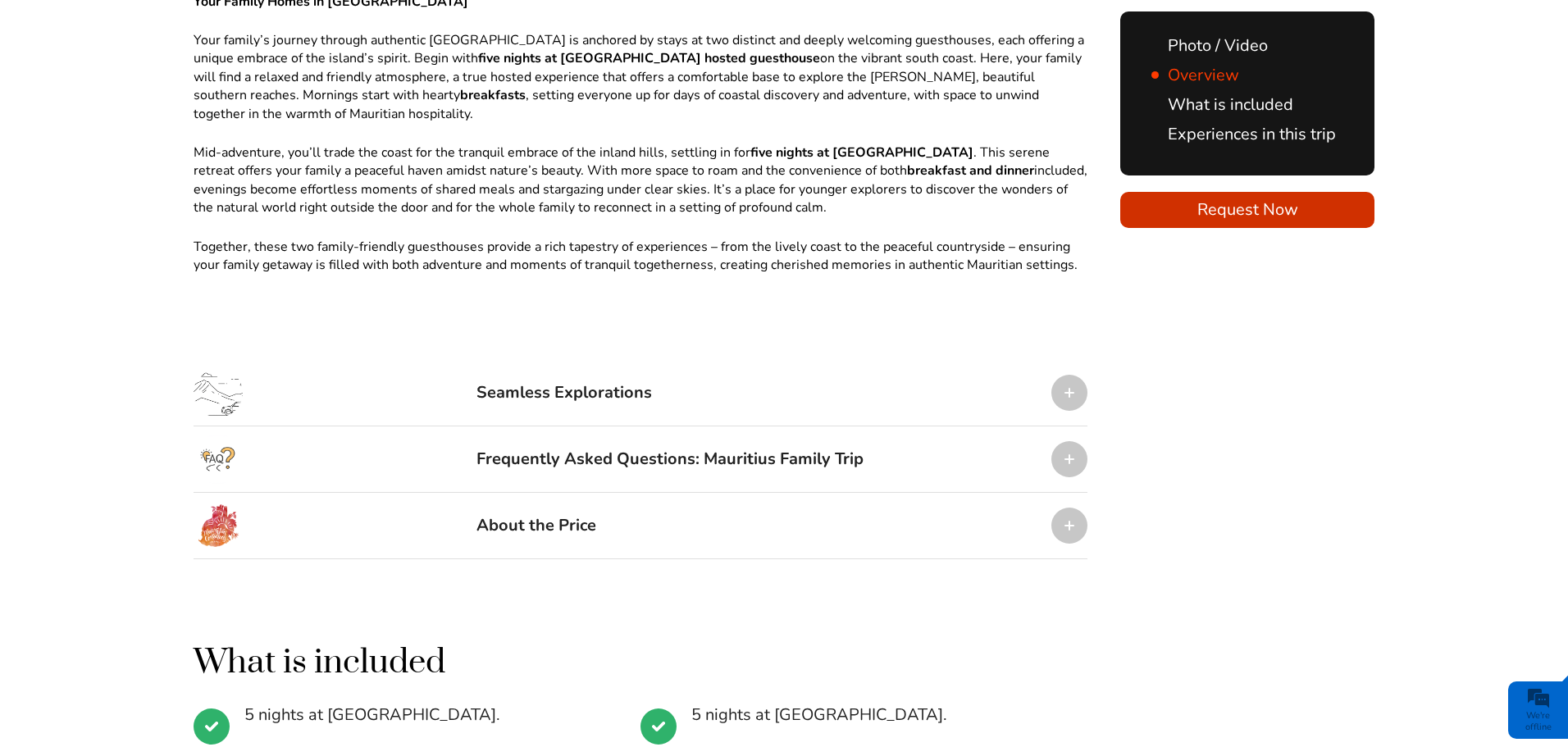
scroll to position [2213, 0]
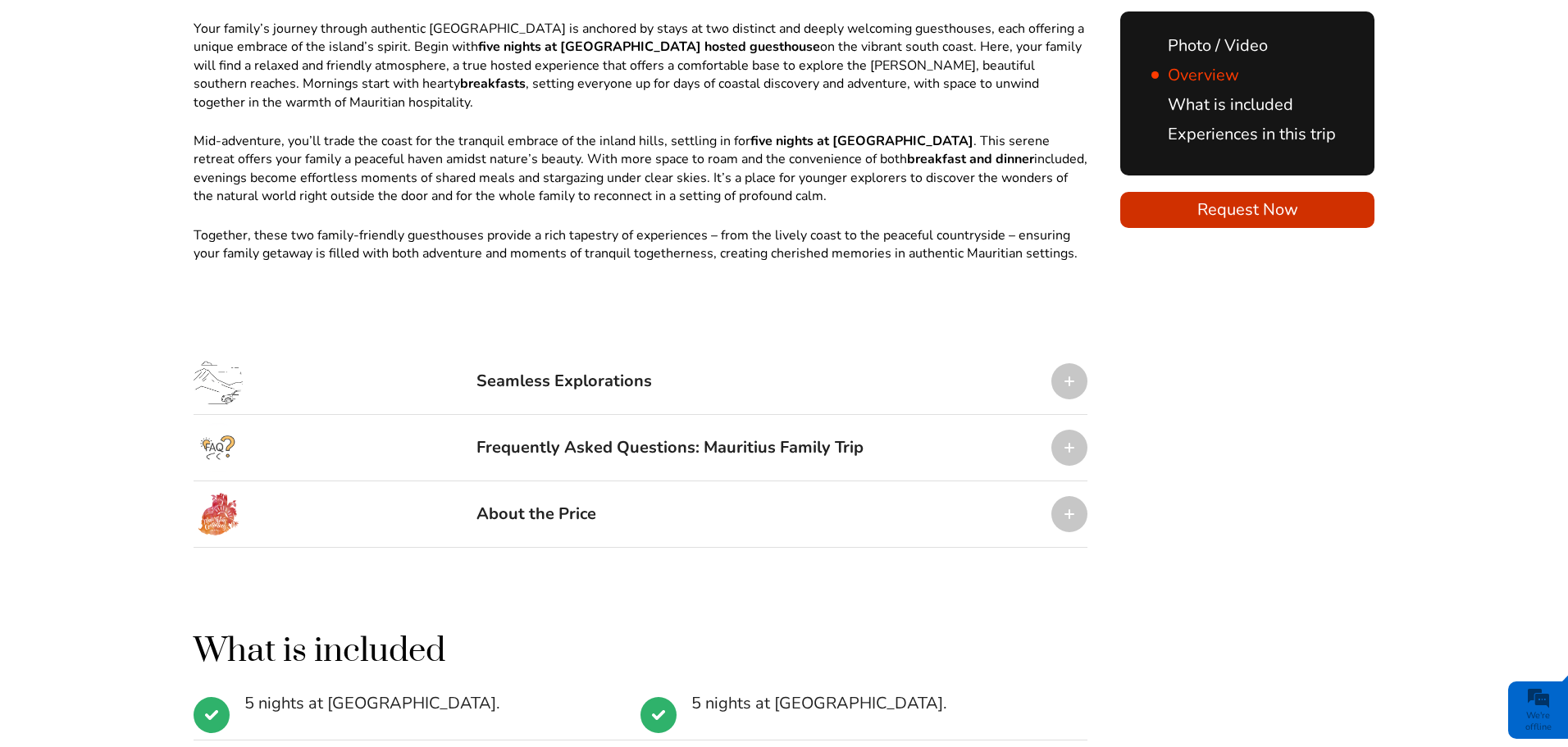
click at [1072, 363] on div at bounding box center [1070, 381] width 36 height 36
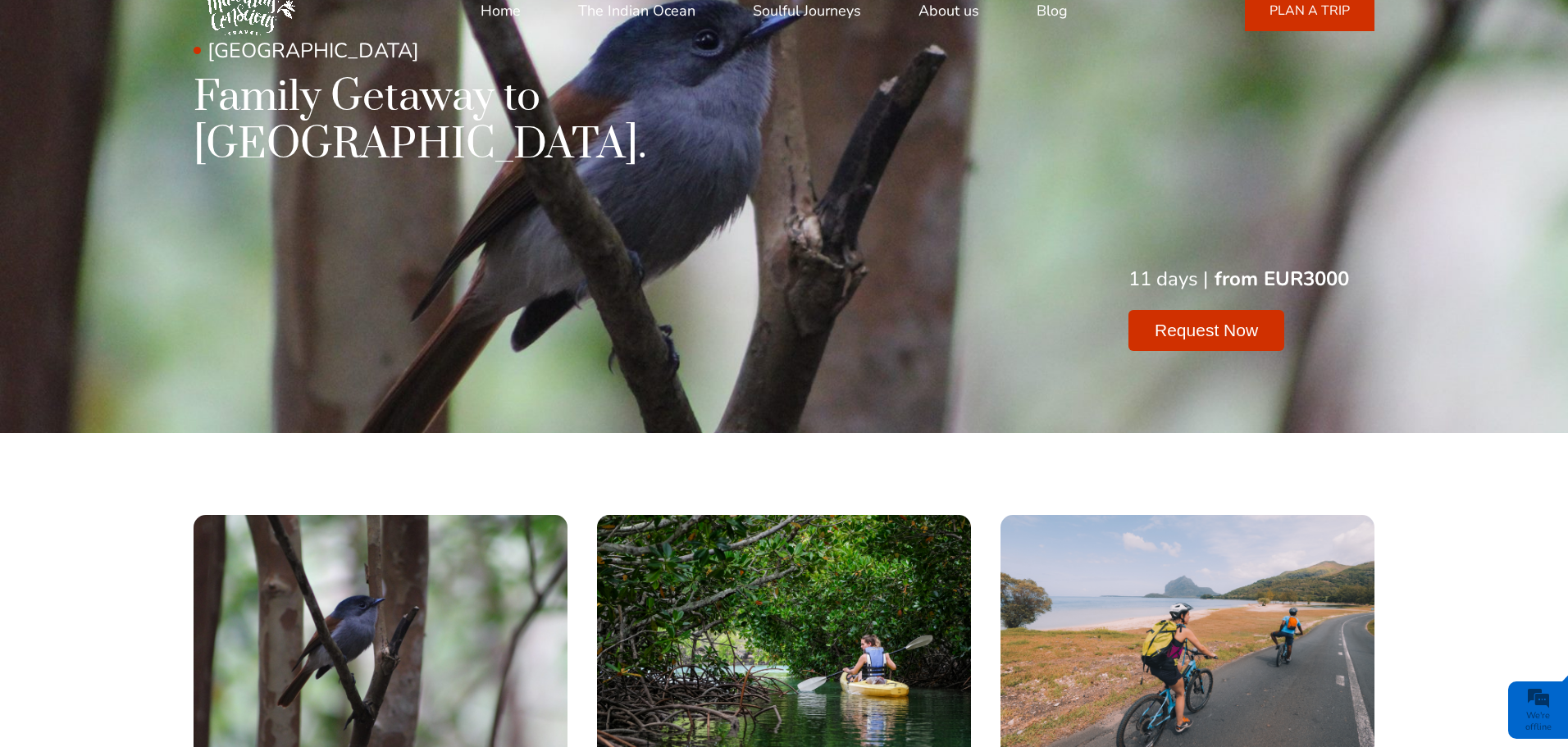
scroll to position [0, 0]
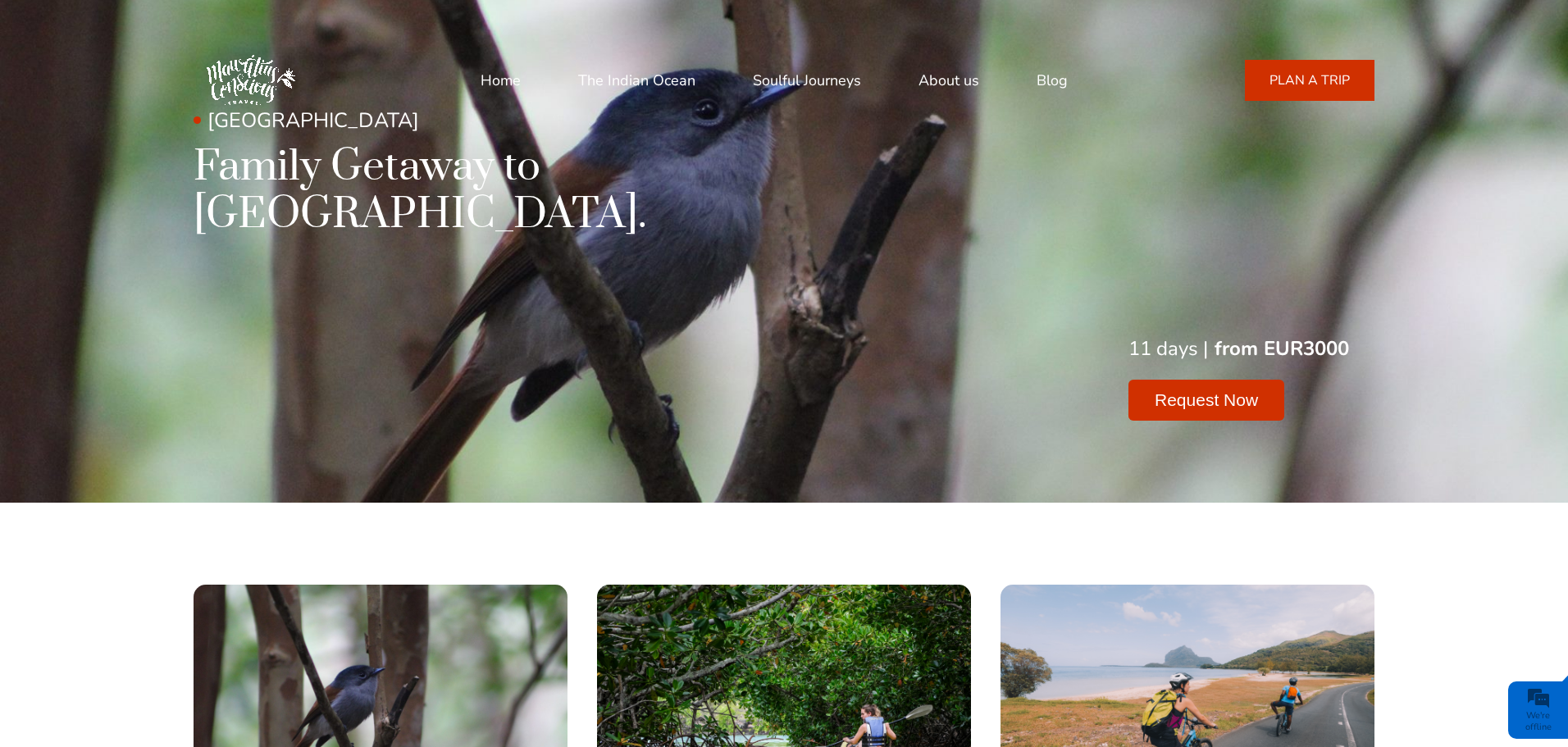
click at [810, 77] on link "Soulful Journeys" at bounding box center [807, 80] width 108 height 39
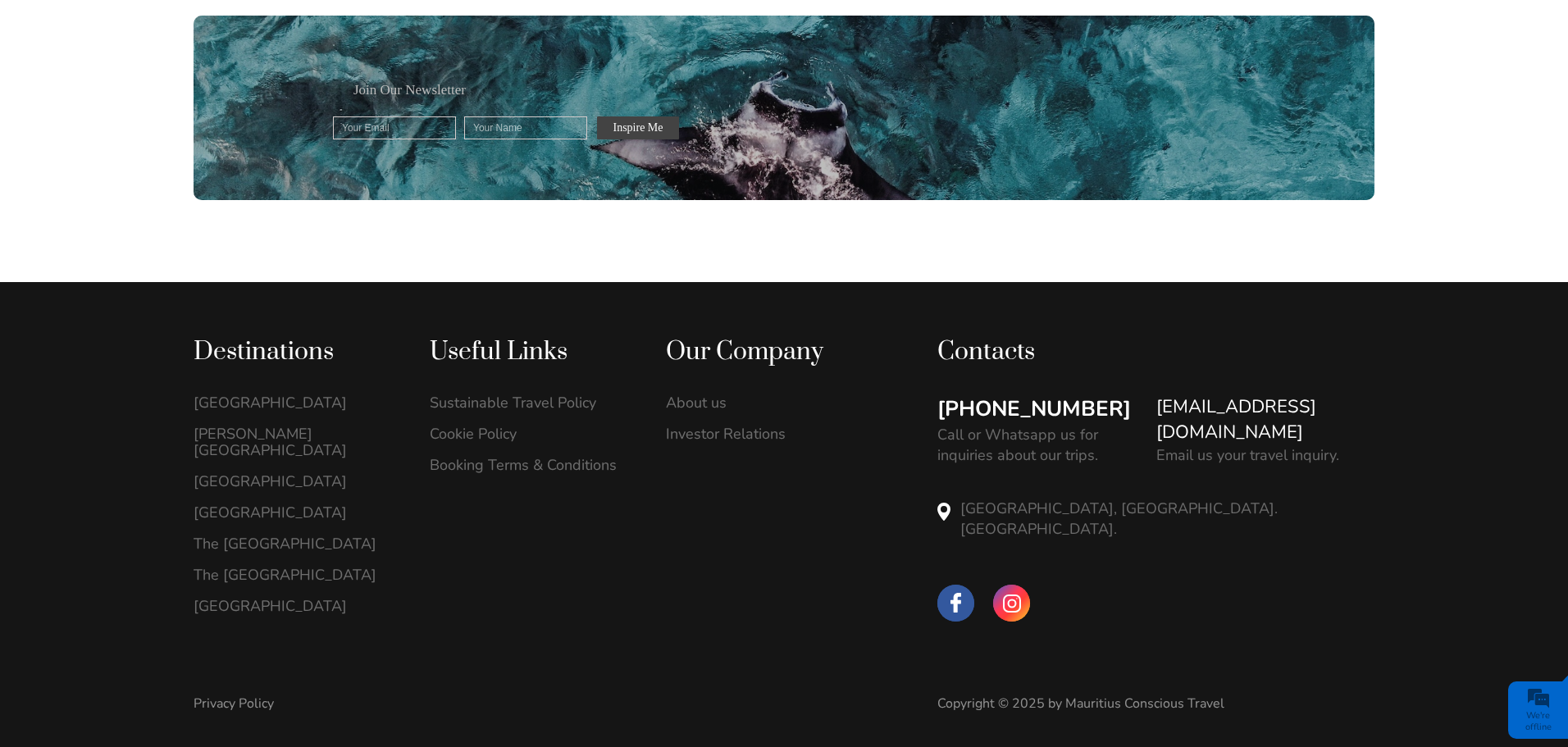
scroll to position [1905, 0]
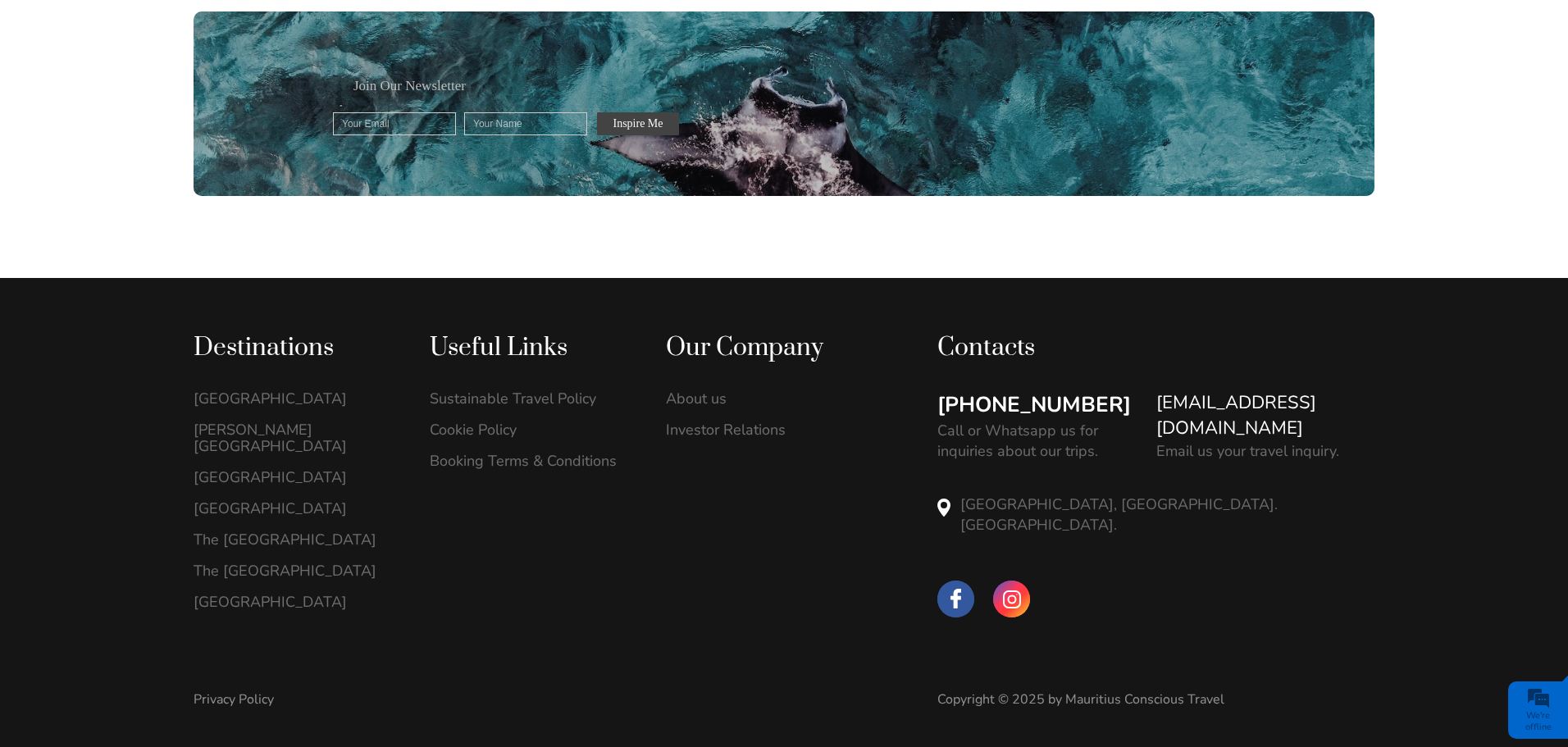
click at [254, 398] on link "[GEOGRAPHIC_DATA]" at bounding box center [295, 398] width 202 height 16
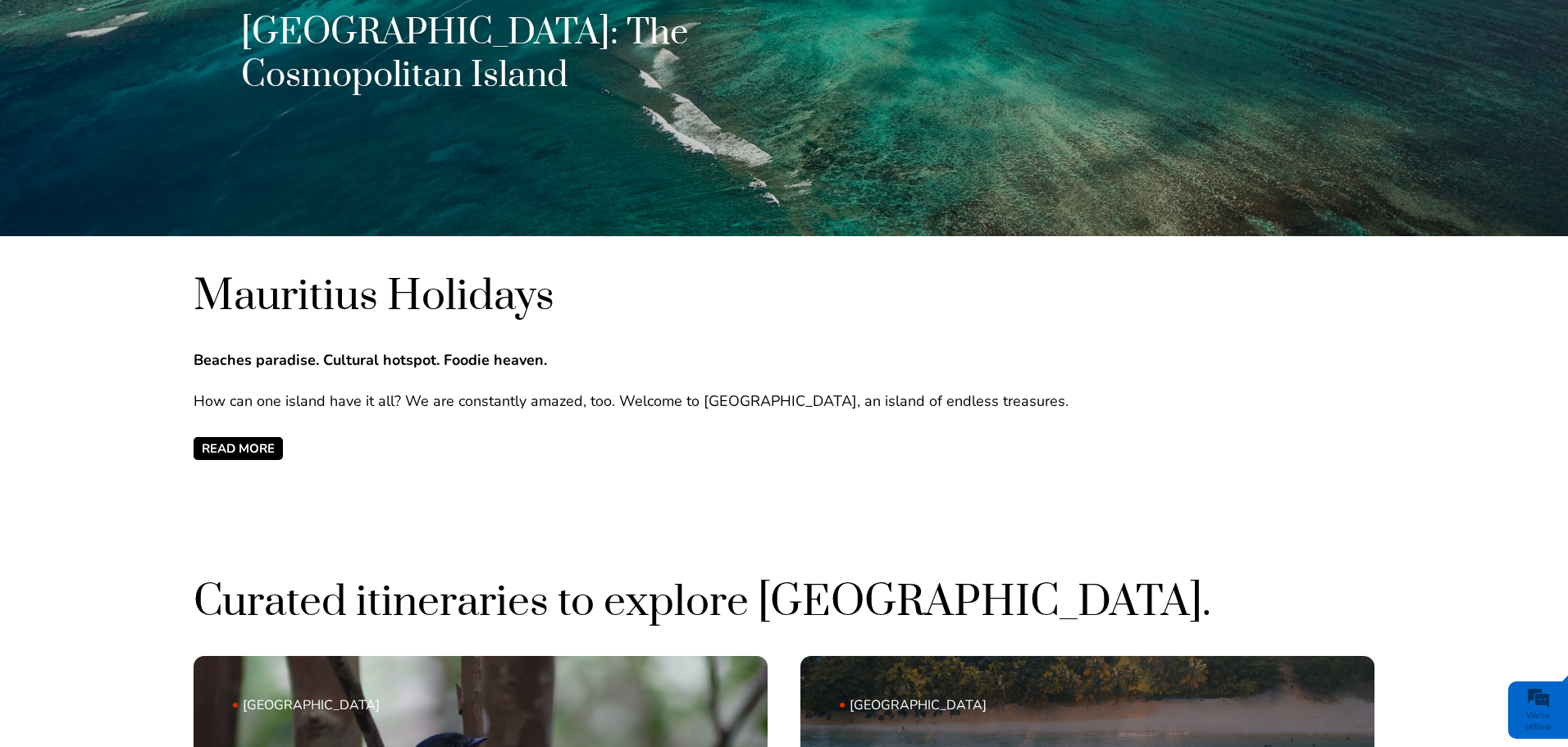
scroll to position [491, 0]
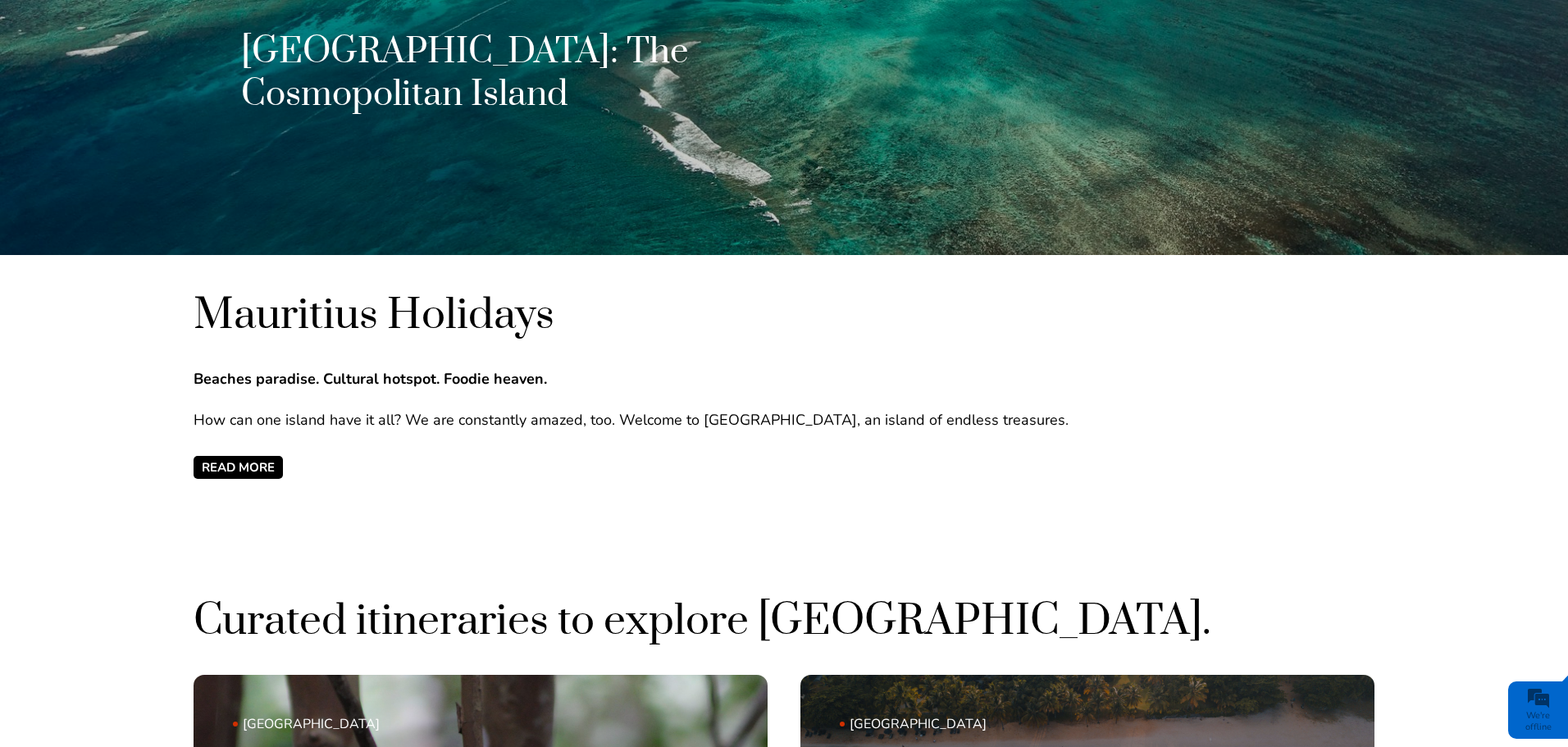
click at [239, 468] on span "READ MORE" at bounding box center [239, 468] width 89 height 23
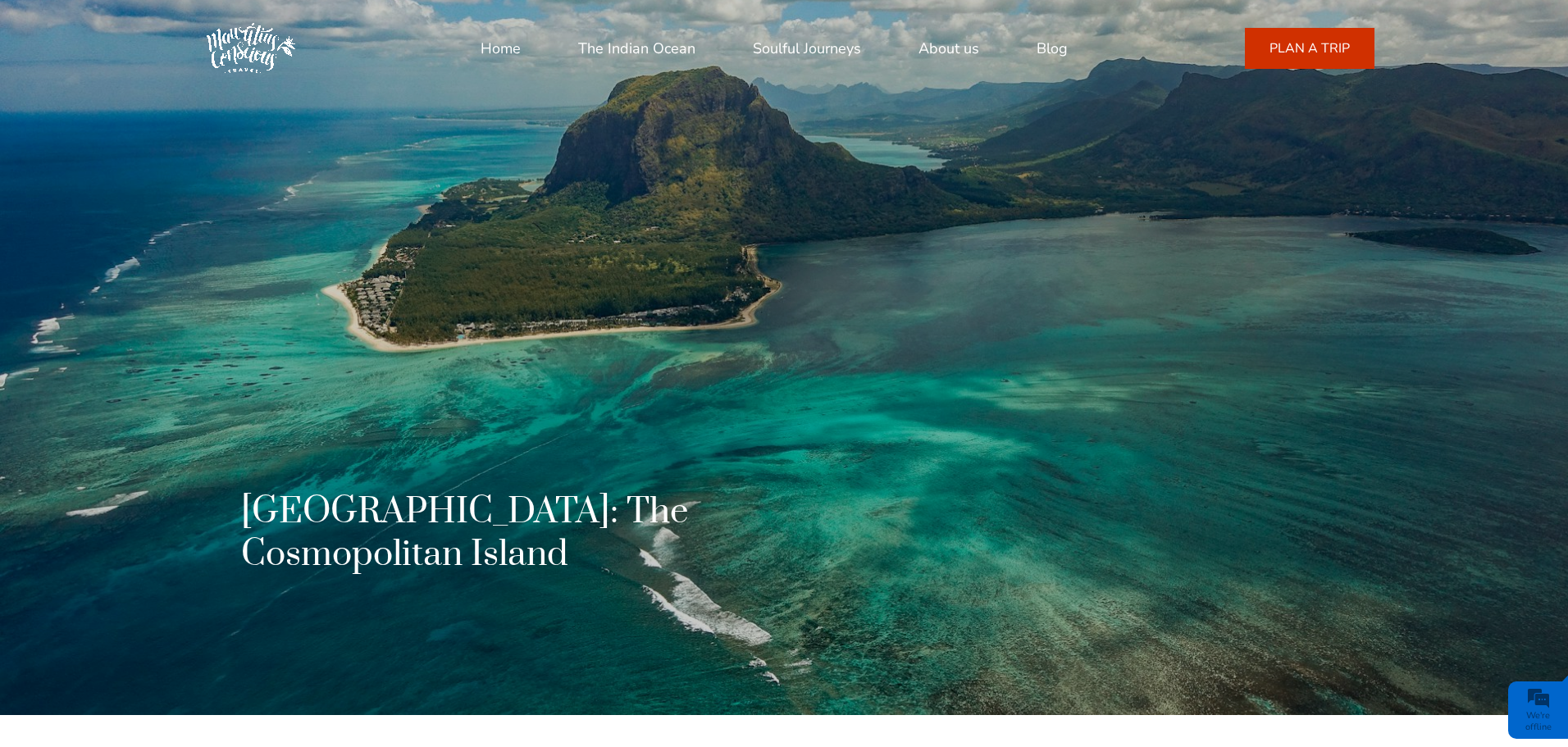
scroll to position [0, 0]
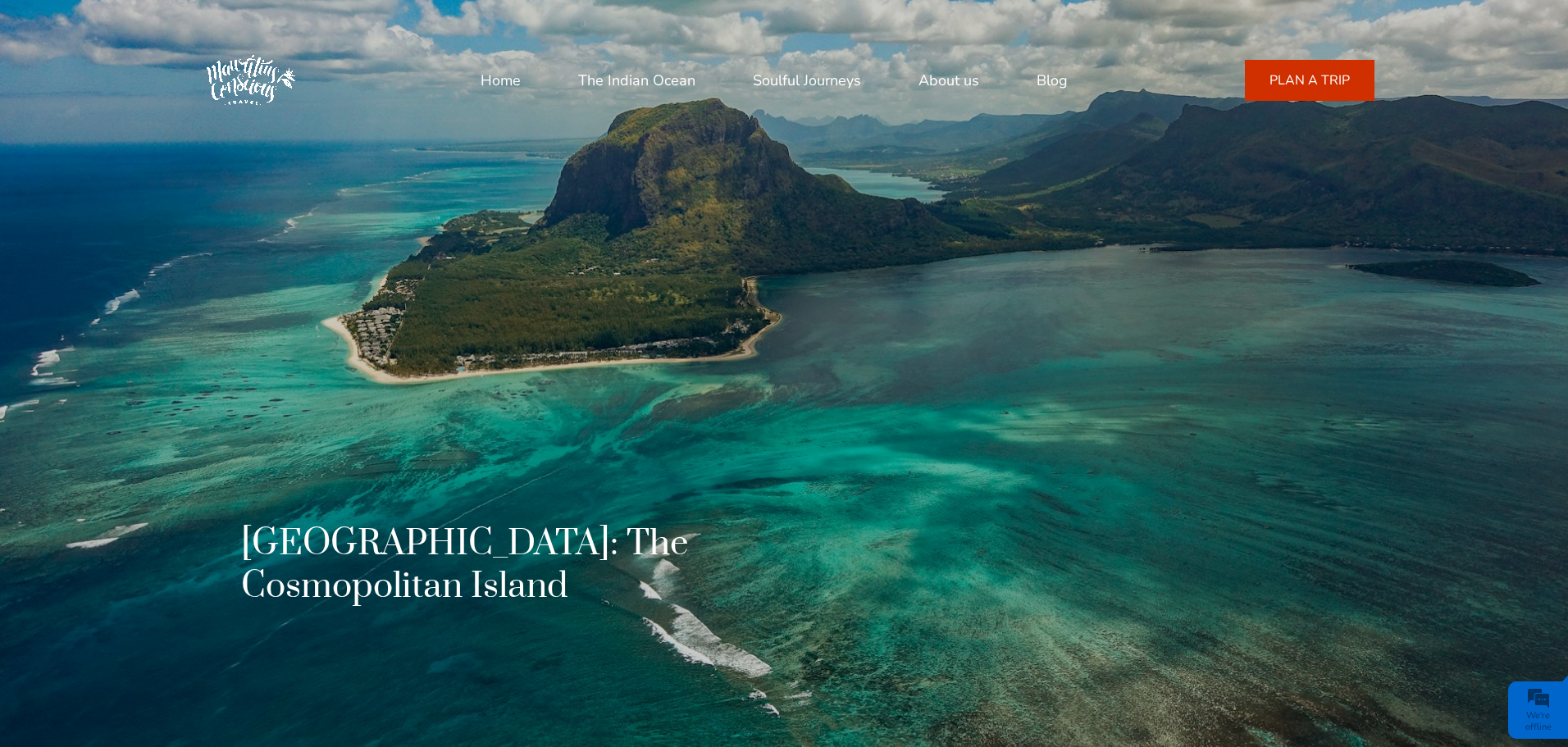
click at [495, 83] on link "Home" at bounding box center [500, 80] width 40 height 39
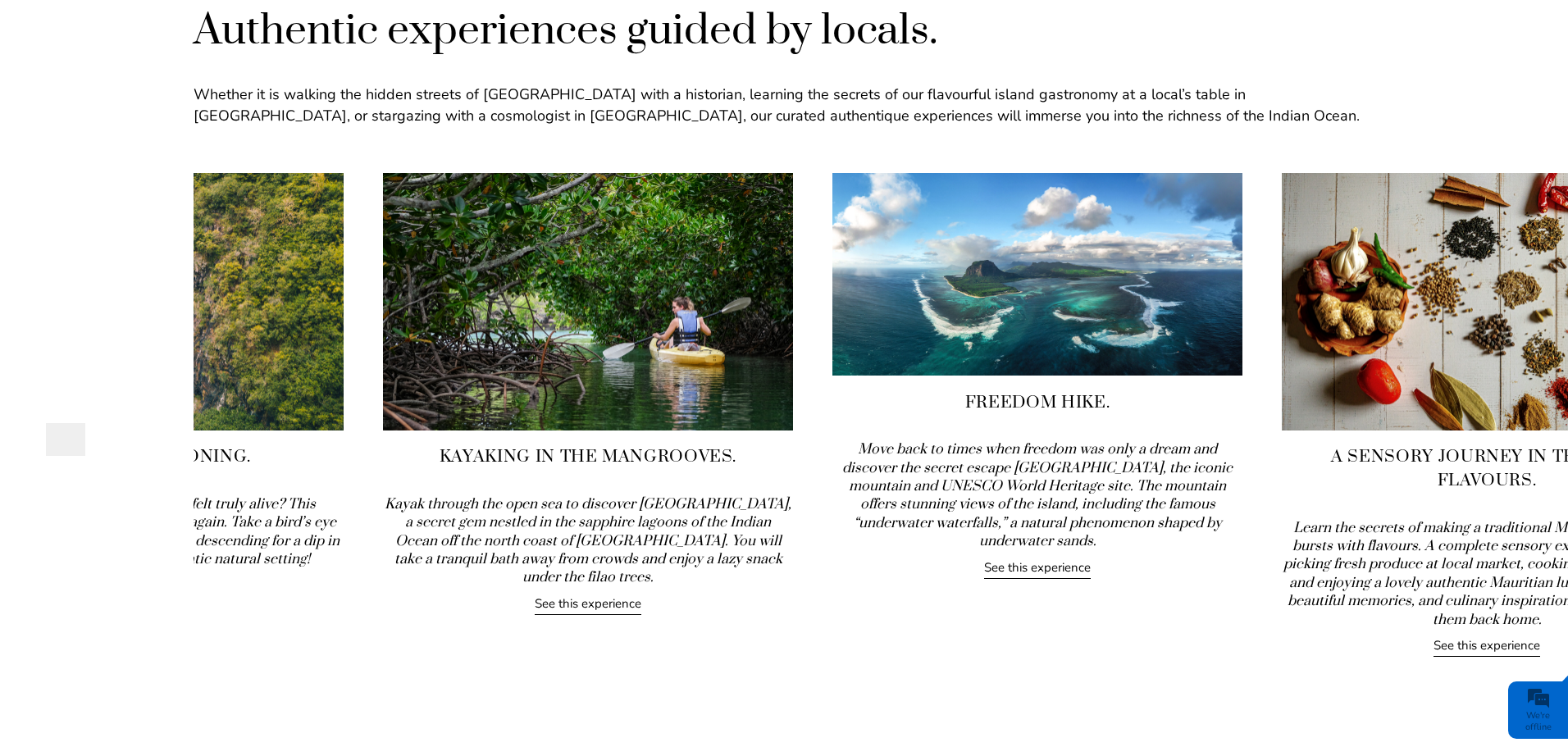
drag, startPoint x: 1505, startPoint y: 321, endPoint x: 344, endPoint y: 431, distance: 1166.2
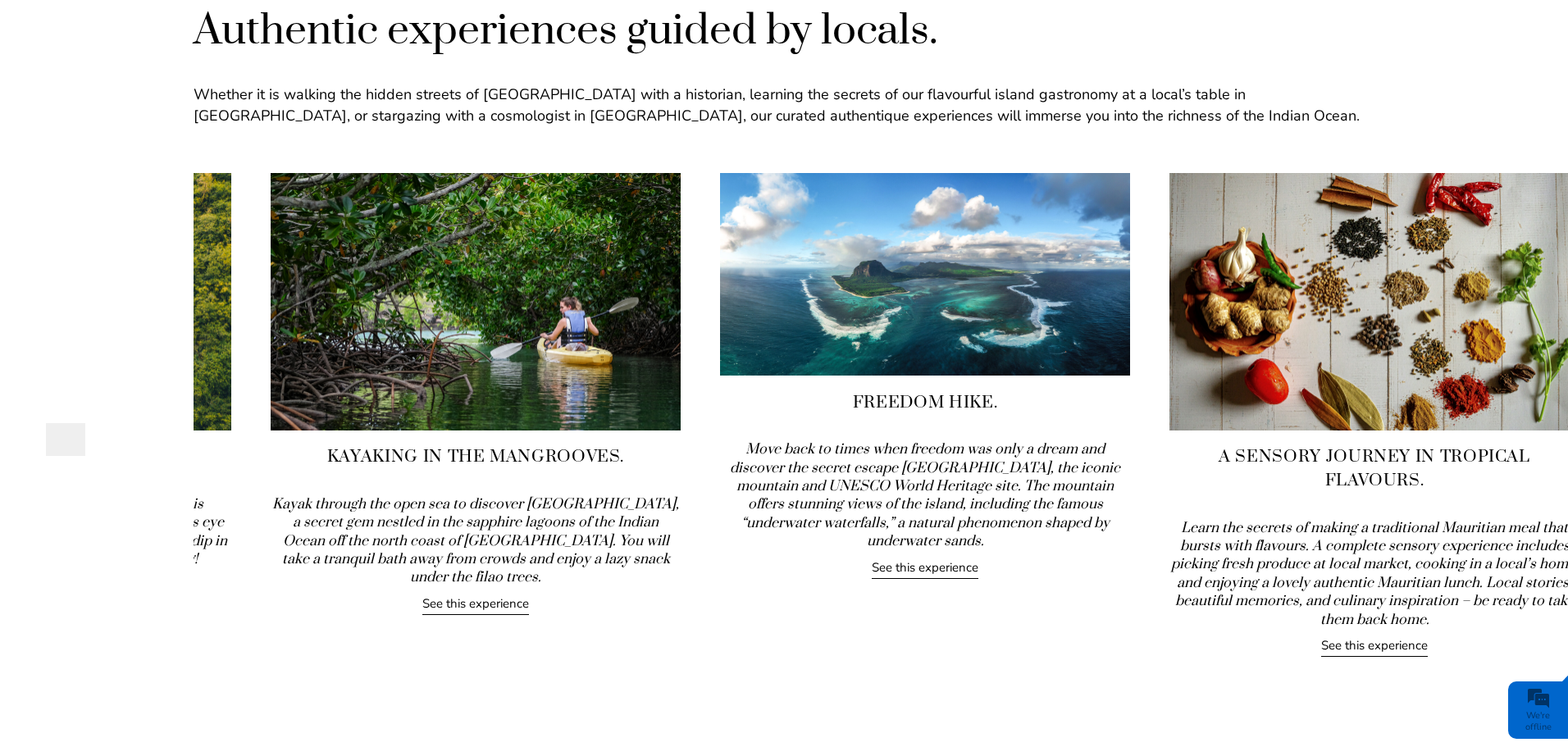
drag, startPoint x: 1443, startPoint y: 346, endPoint x: 622, endPoint y: 433, distance: 825.6
click at [622, 433] on div "Kayaking in the Mangrooves. Kayak through the open sea to discover [GEOGRAPHIC_…" at bounding box center [475, 393] width 410 height 442
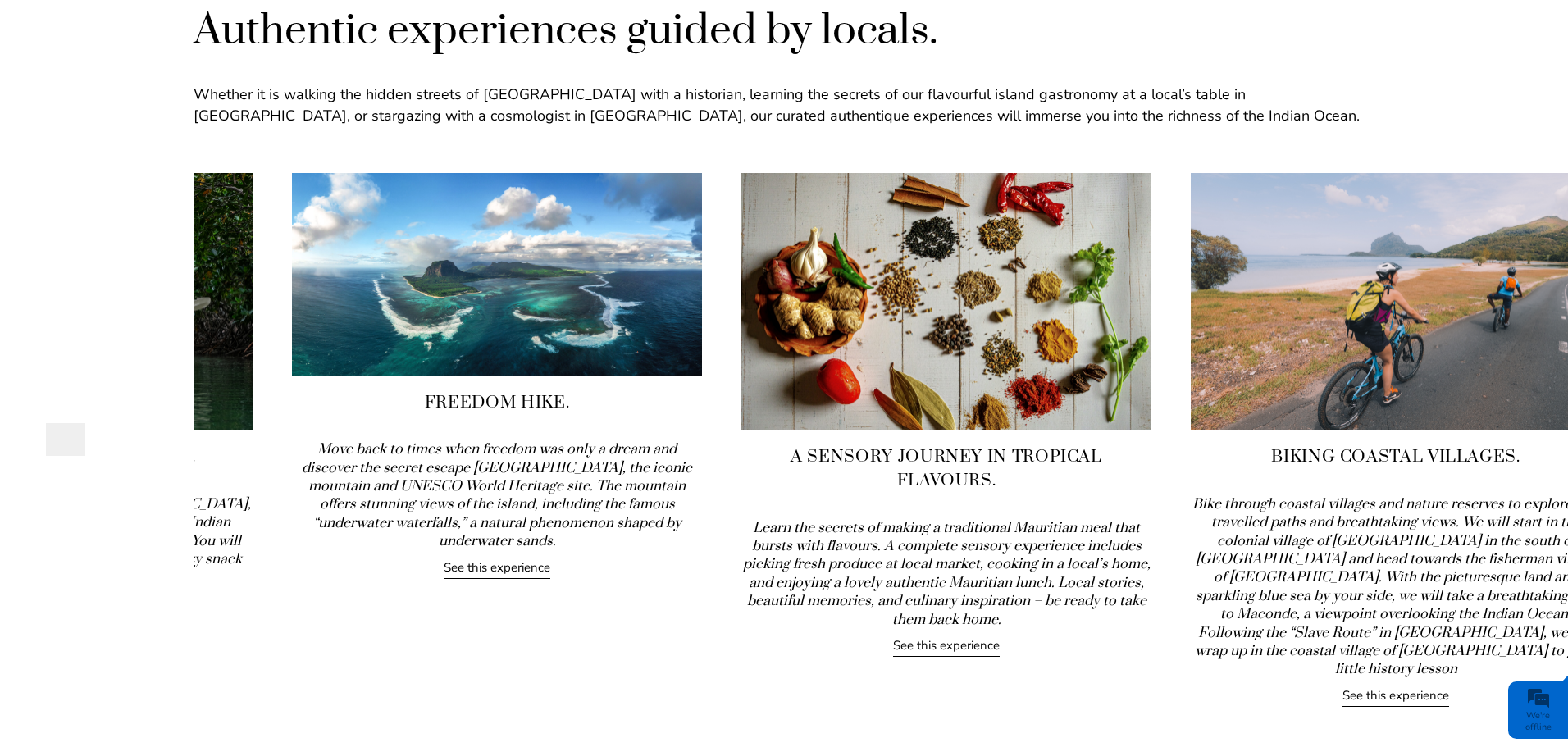
drag, startPoint x: 1440, startPoint y: 450, endPoint x: 640, endPoint y: 509, distance: 802.2
click at [640, 509] on icon "Move back to times when freedom was only a dream and discover the secret escape…" at bounding box center [496, 495] width 391 height 110
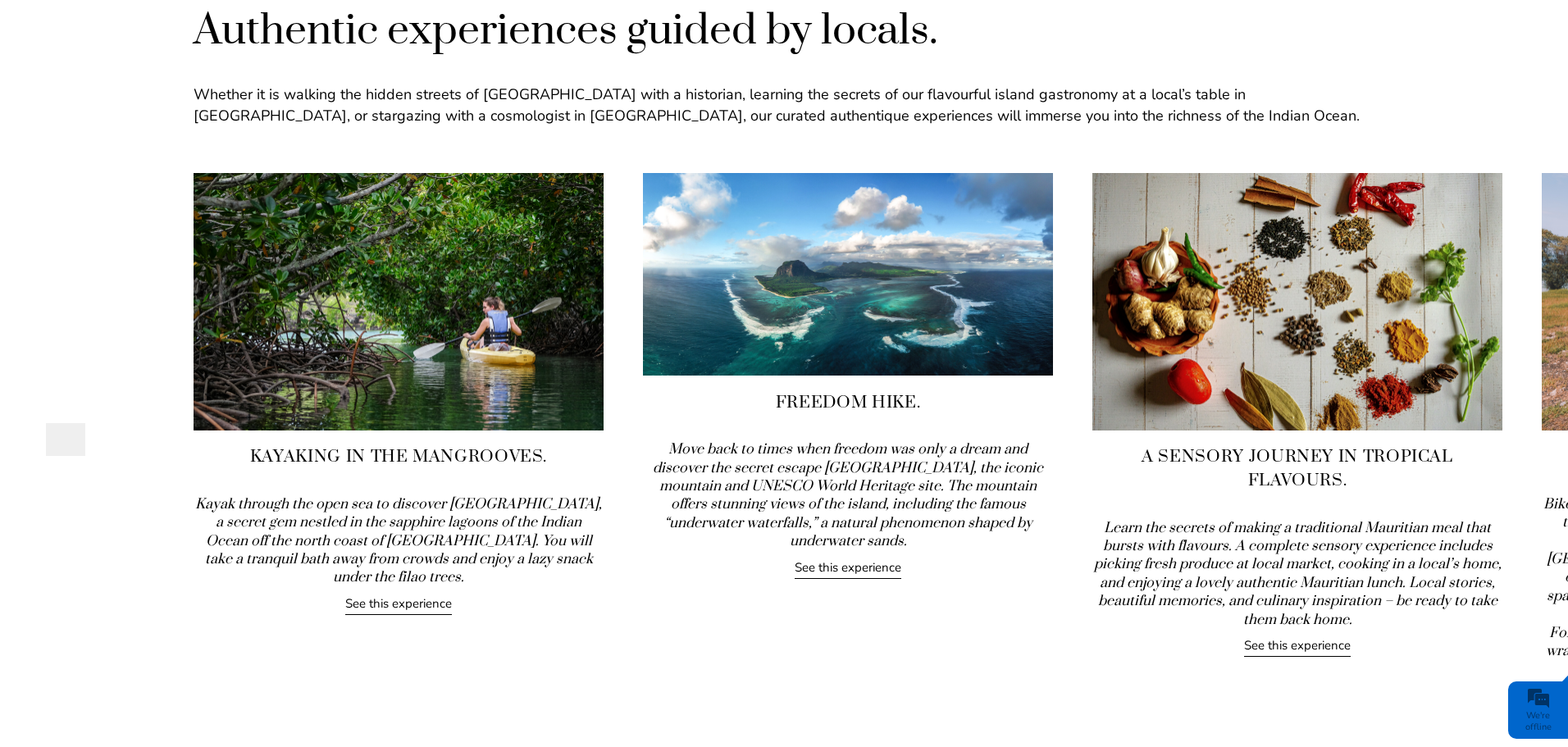
click at [1318, 637] on link "See this experience" at bounding box center [1297, 646] width 106 height 20
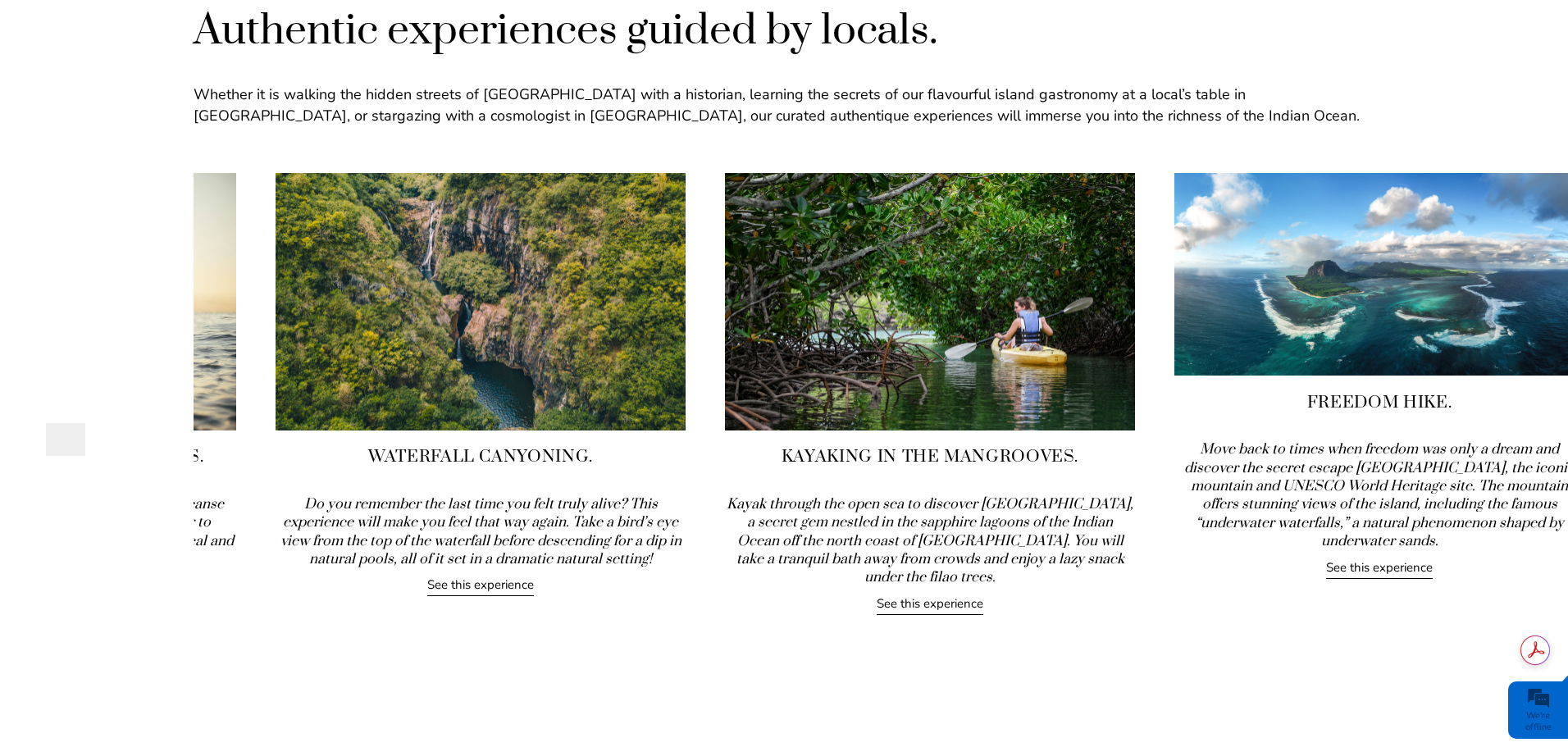
drag, startPoint x: 1541, startPoint y: 379, endPoint x: 275, endPoint y: 514, distance: 1273.2
click at [276, 514] on div "Waterfall Canyoning. Do you remember the last time you felt truly alive? This e…" at bounding box center [480, 385] width 410 height 424
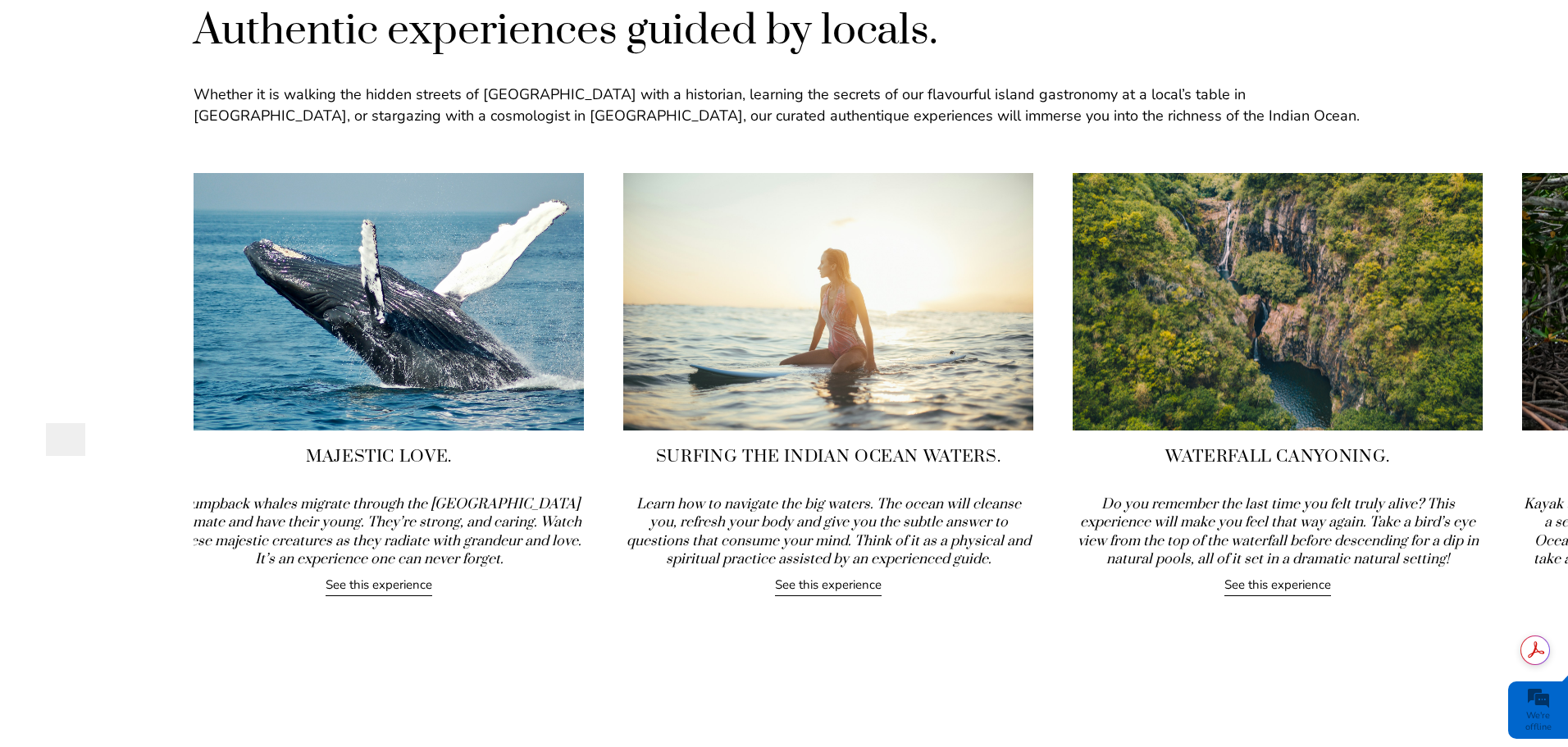
drag, startPoint x: 1455, startPoint y: 354, endPoint x: 867, endPoint y: 412, distance: 590.9
click at [1073, 412] on img at bounding box center [1277, 301] width 410 height 258
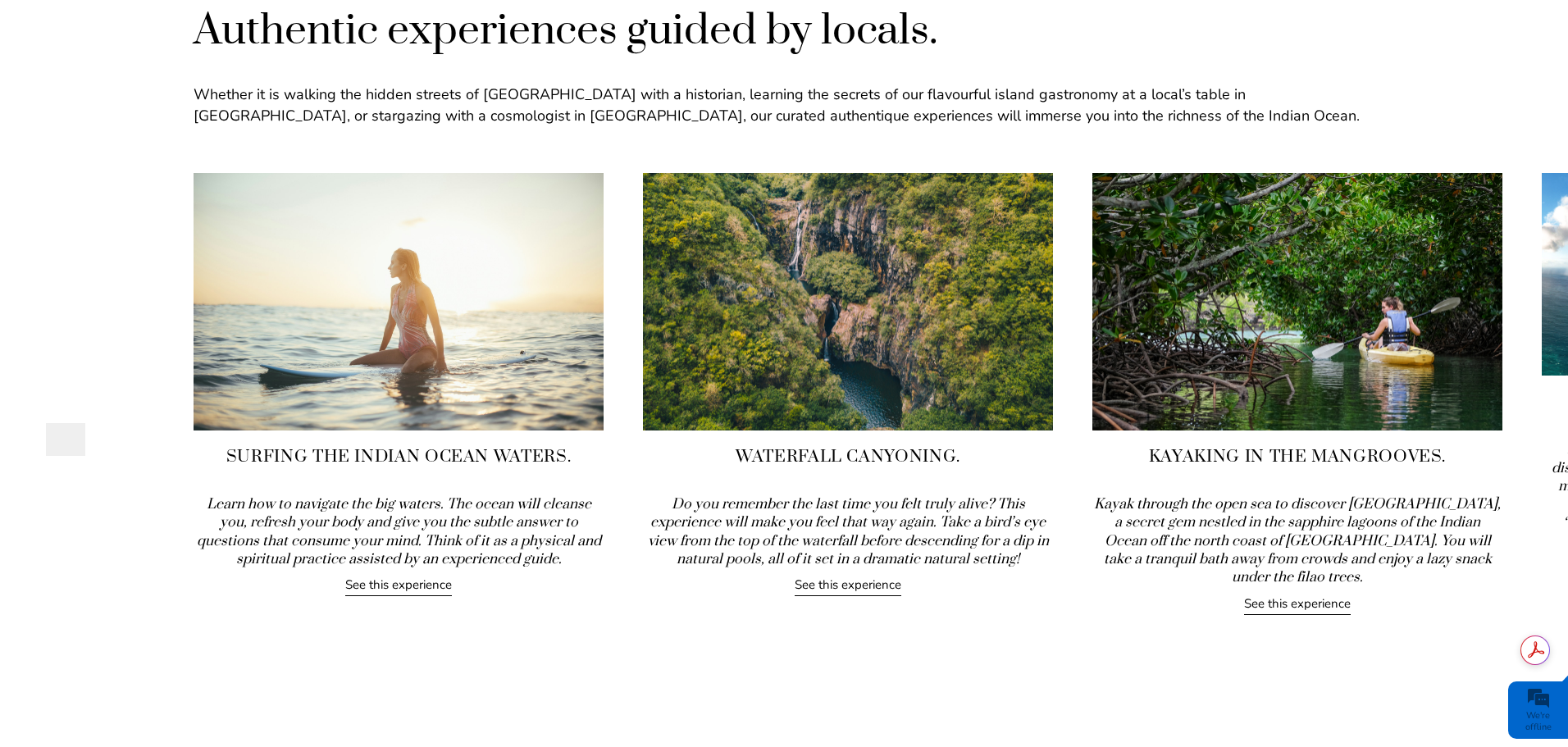
drag, startPoint x: 1288, startPoint y: 376, endPoint x: 141, endPoint y: 448, distance: 1149.3
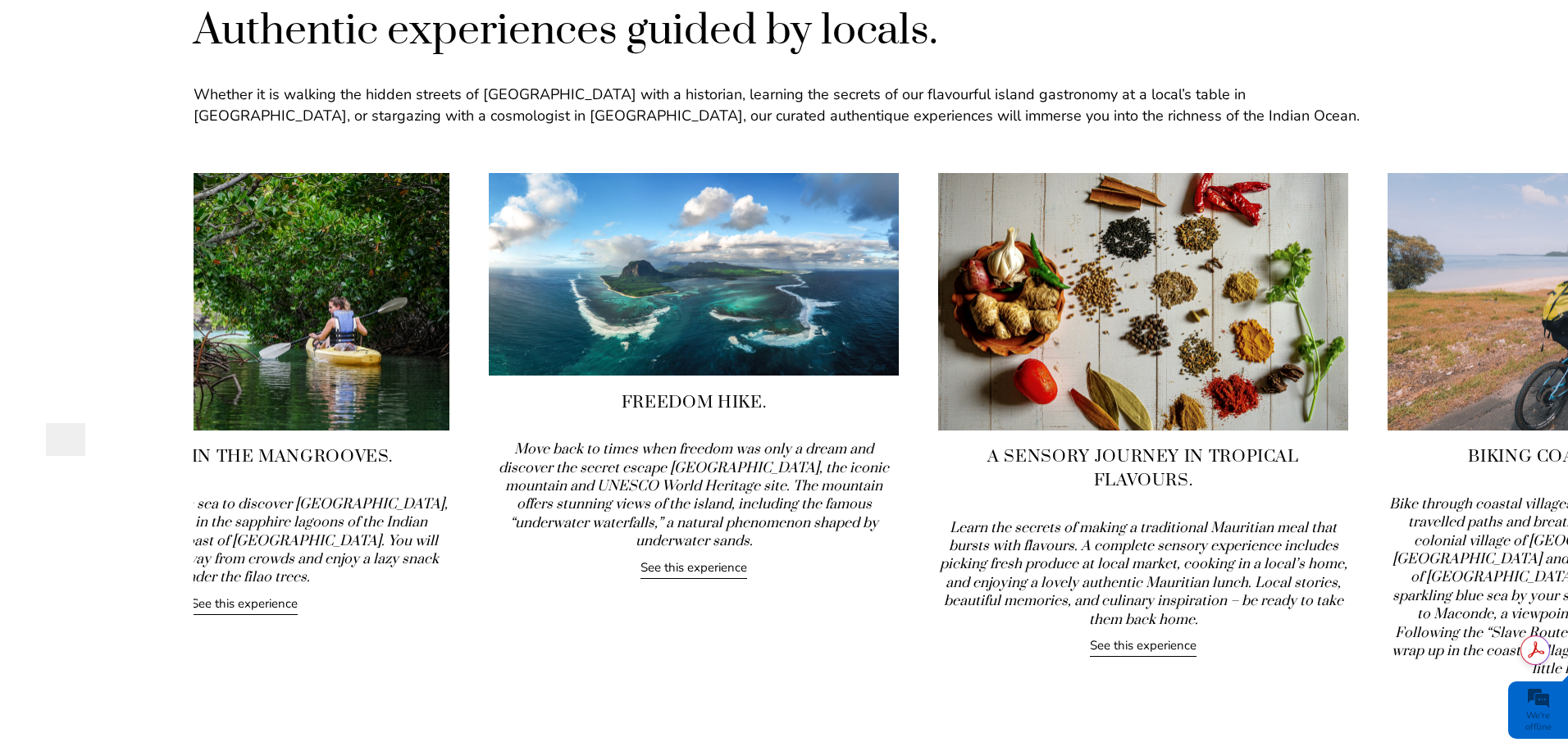
drag, startPoint x: 1295, startPoint y: 313, endPoint x: 236, endPoint y: 442, distance: 1066.8
click at [236, 442] on div "Kayaking in the Mangrooves. Kayak through the open sea to discover [GEOGRAPHIC_…" at bounding box center [243, 393] width 410 height 442
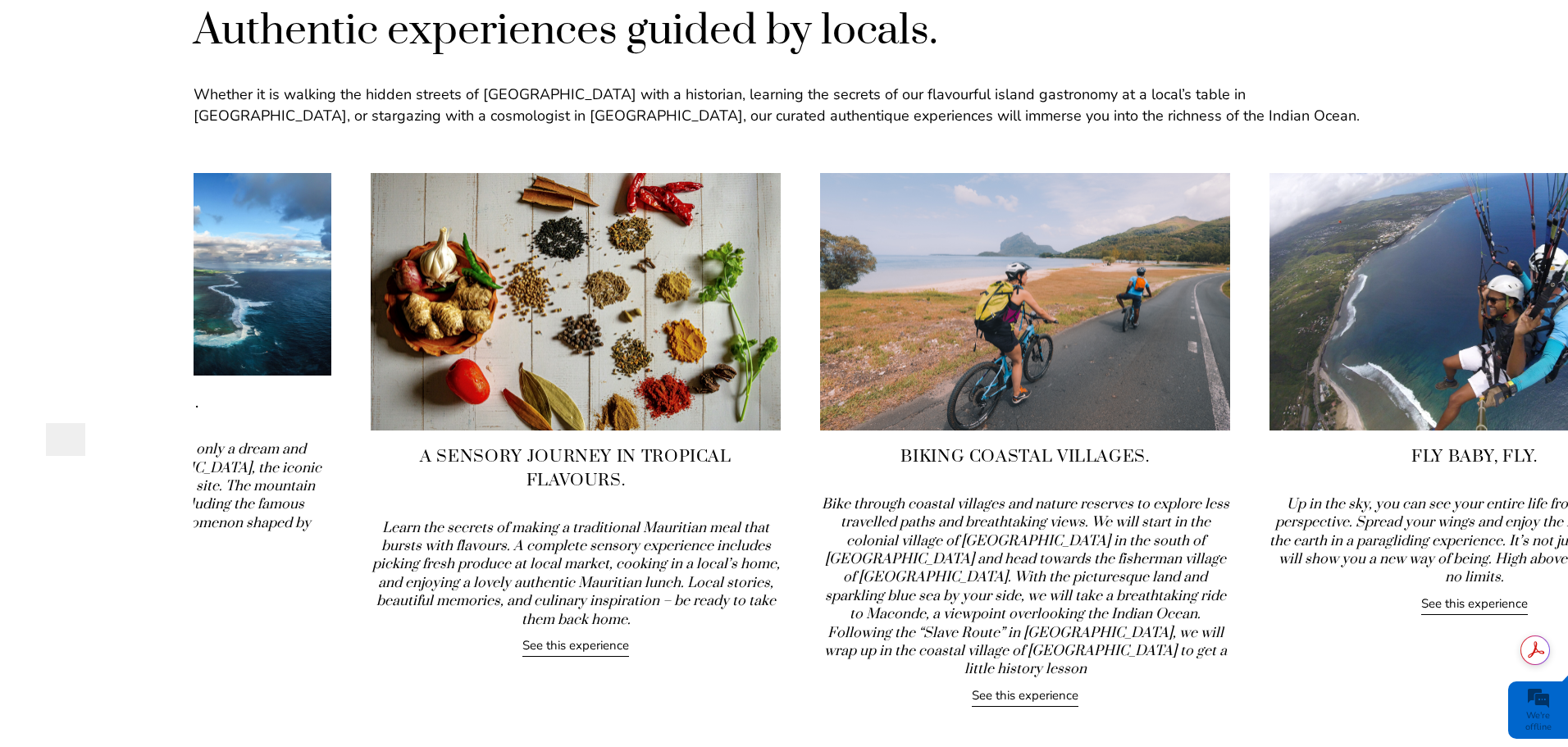
drag, startPoint x: 1419, startPoint y: 341, endPoint x: 247, endPoint y: 505, distance: 1183.4
click at [247, 505] on div "Freedom Hike. Move back to times when freedom was only a dream and discover the…" at bounding box center [126, 375] width 410 height 406
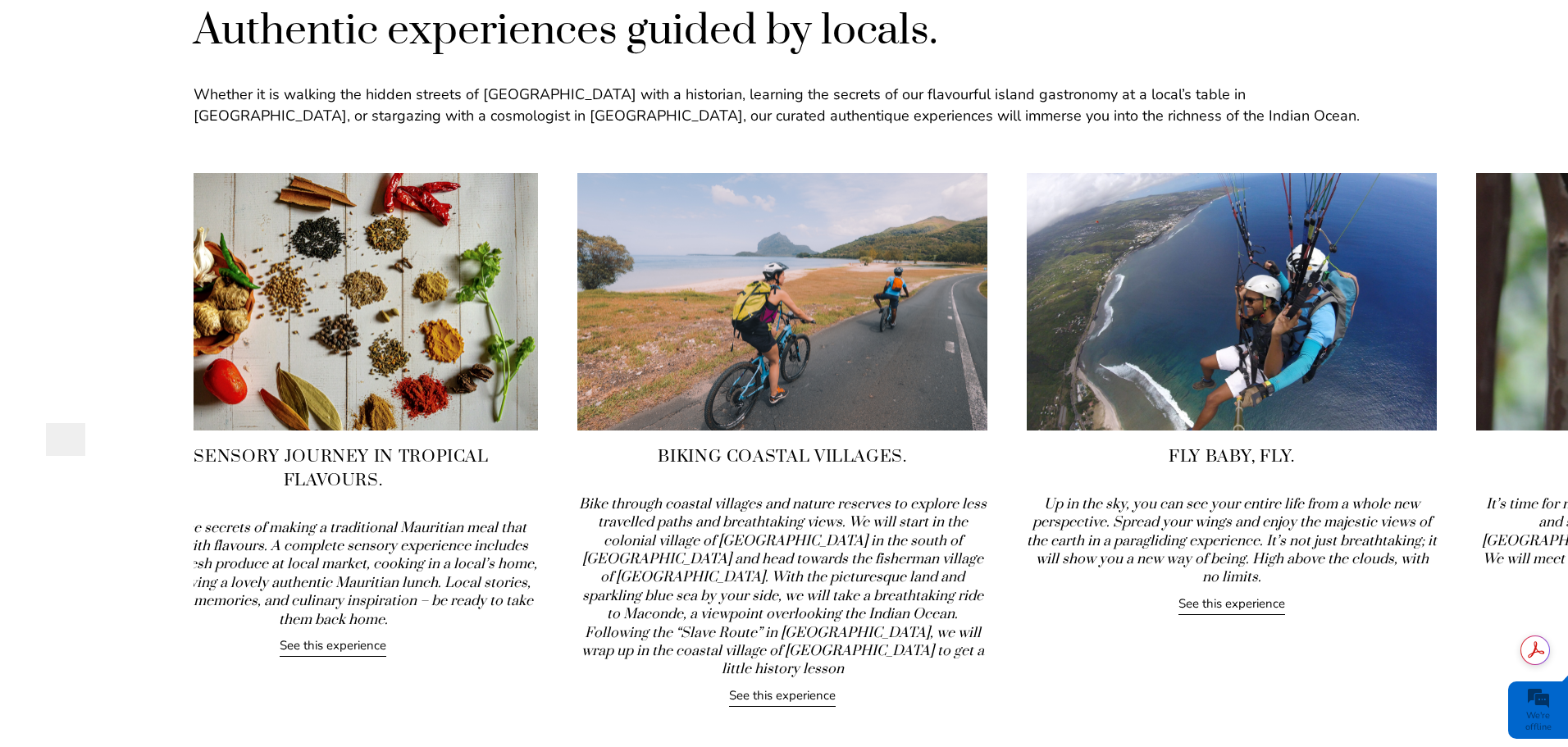
drag, startPoint x: 1532, startPoint y: 381, endPoint x: 568, endPoint y: 493, distance: 970.5
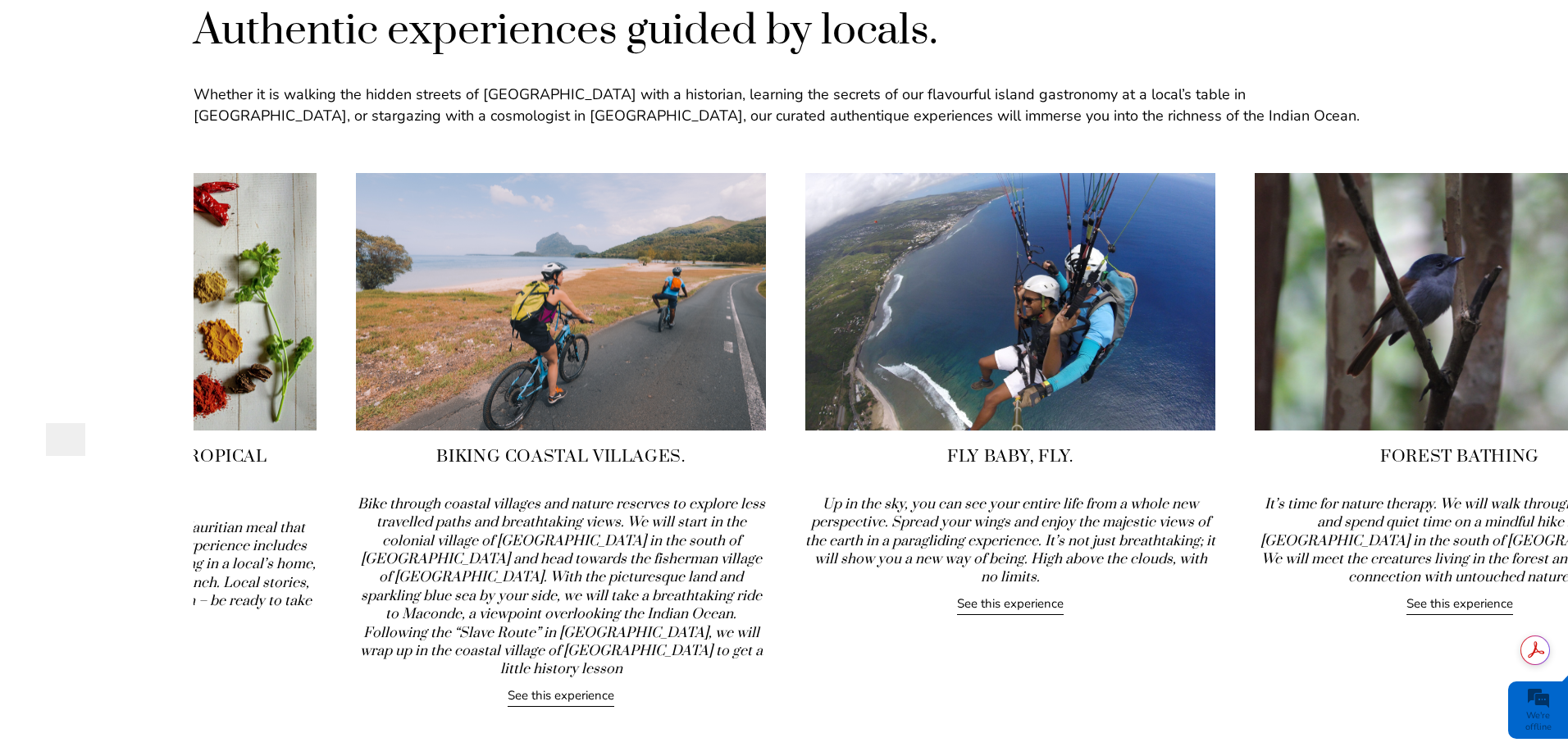
drag, startPoint x: 1456, startPoint y: 370, endPoint x: 719, endPoint y: 458, distance: 742.2
click at [719, 458] on div "Biking Coastal Villages. Bike through coastal villages and nature reserves to e…" at bounding box center [560, 439] width 410 height 533
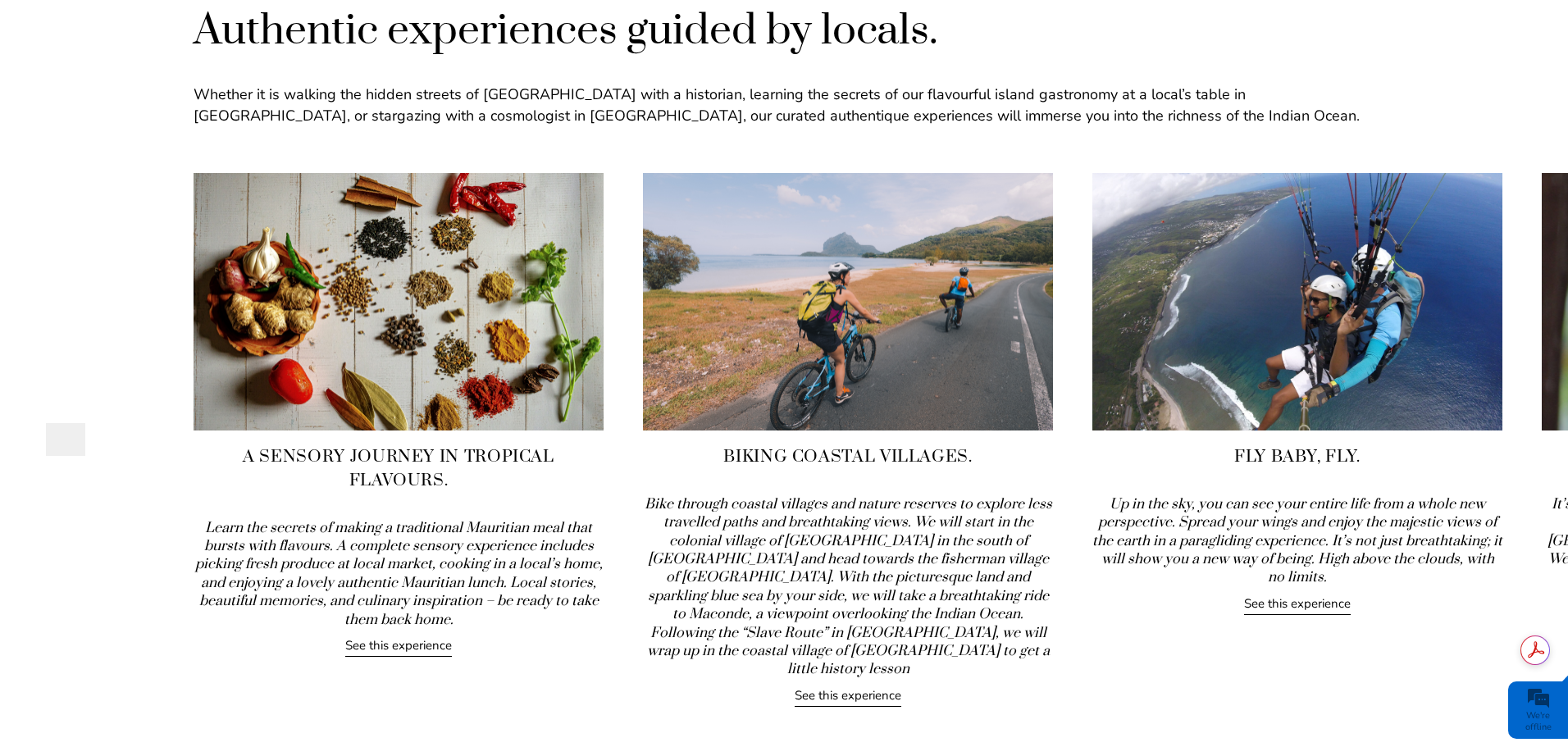
click at [860, 687] on link "See this experience" at bounding box center [848, 697] width 106 height 20
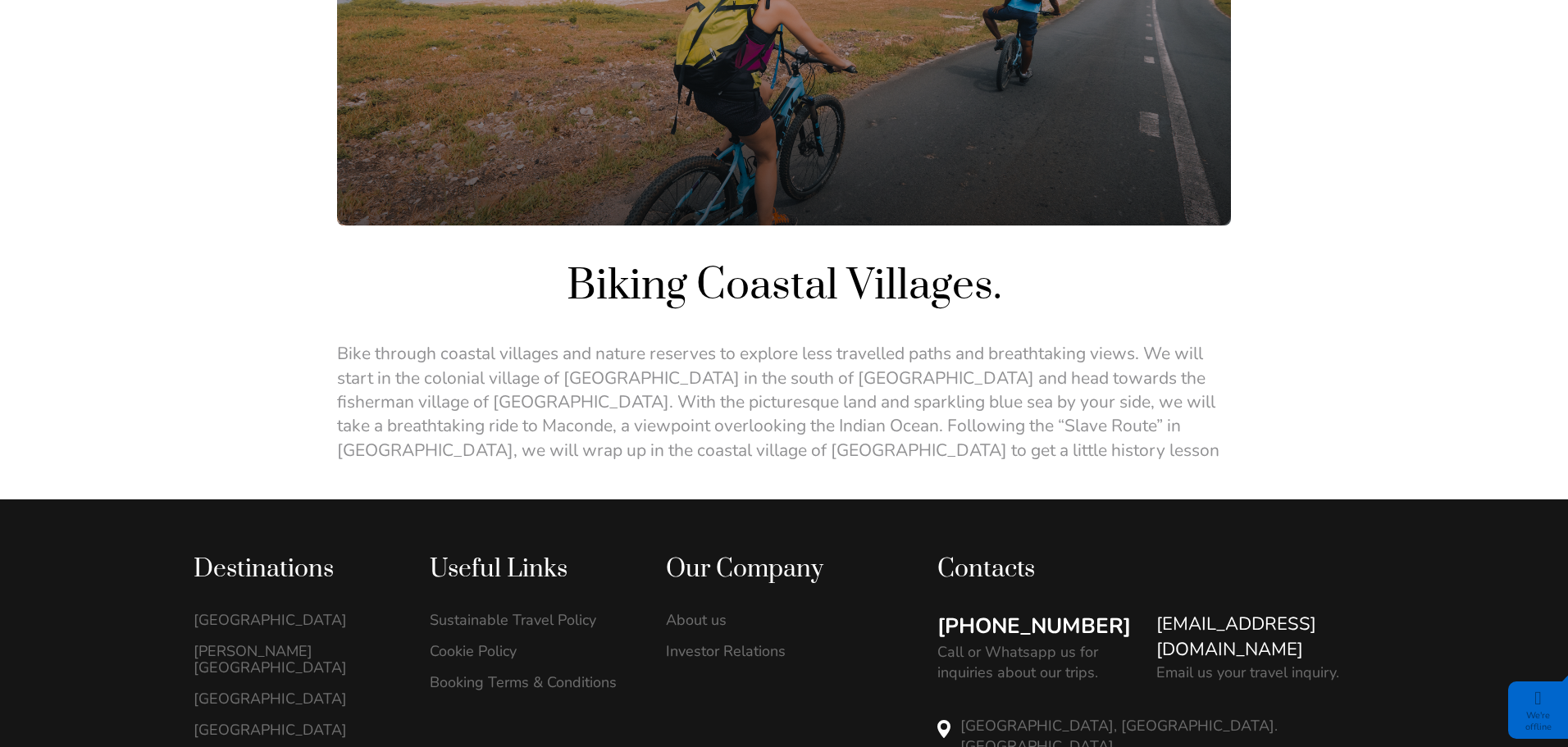
scroll to position [328, 0]
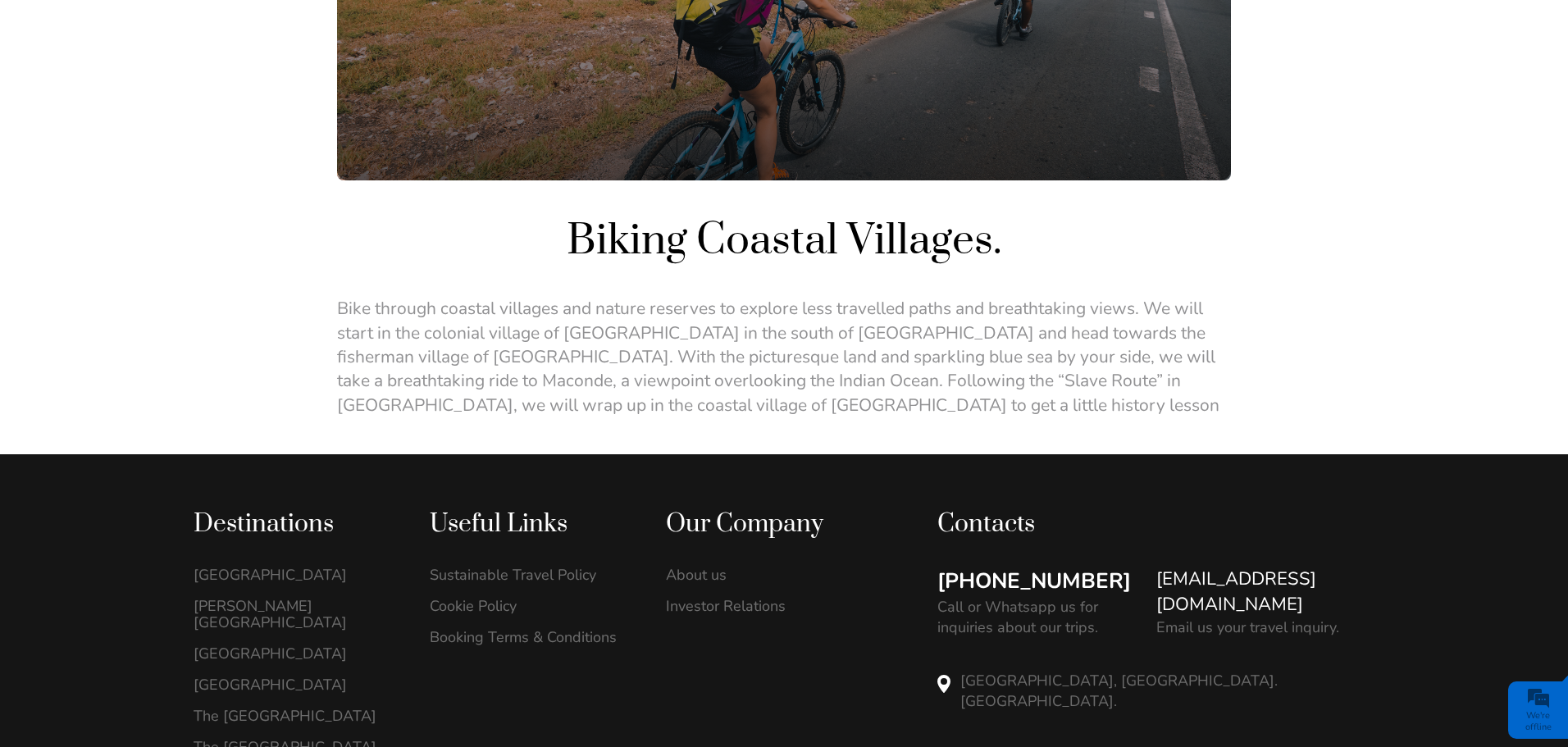
click at [575, 244] on h1 "Biking Coastal Villages." at bounding box center [784, 240] width 894 height 55
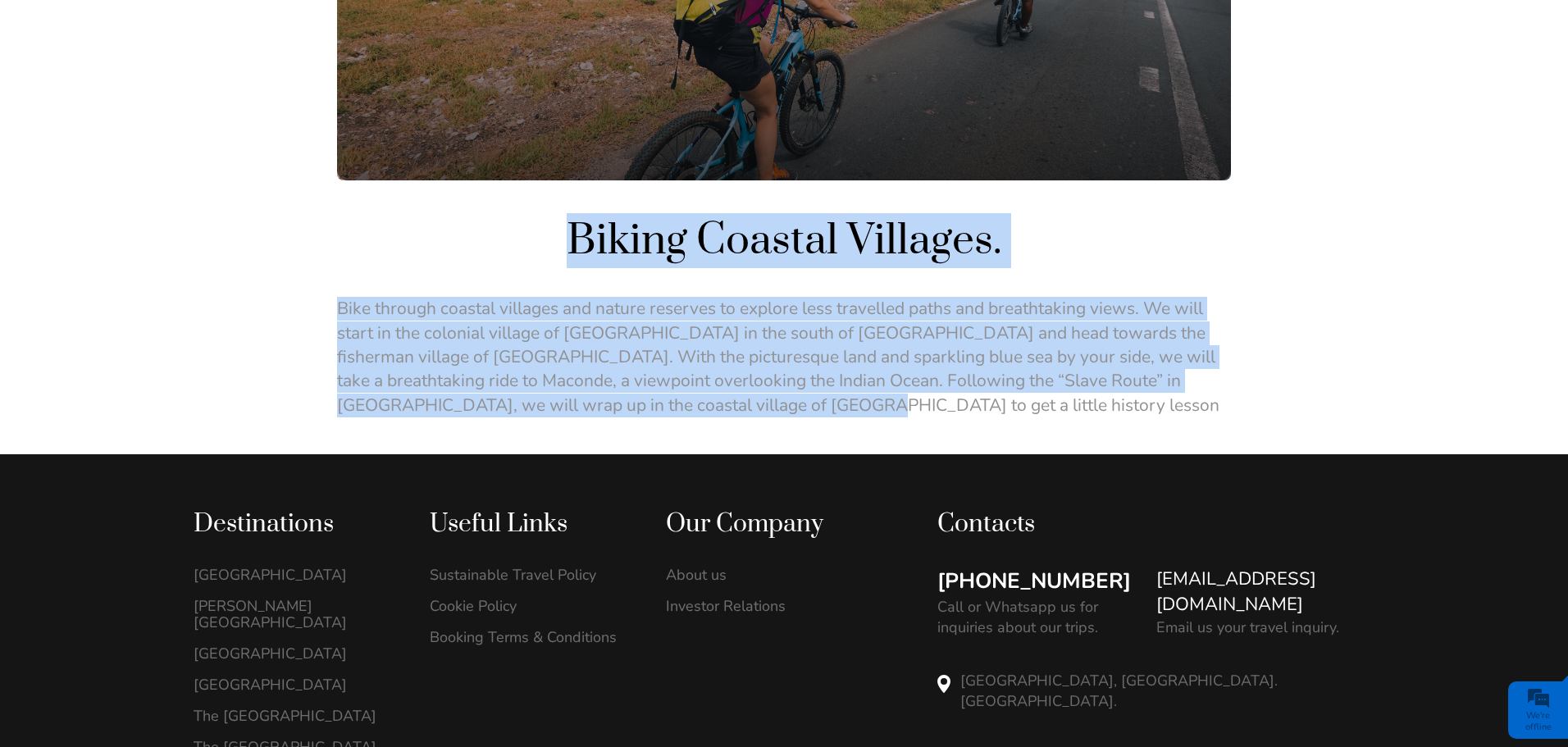
drag, startPoint x: 571, startPoint y: 237, endPoint x: 801, endPoint y: 409, distance: 287.2
click at [801, 409] on div "Biking Coastal Villages. Bike through coastal villages and nature reserves to e…" at bounding box center [784, 116] width 894 height 676
copy div "Biking Coastal Villages. Bike through coastal villages and nature reserves to e…"
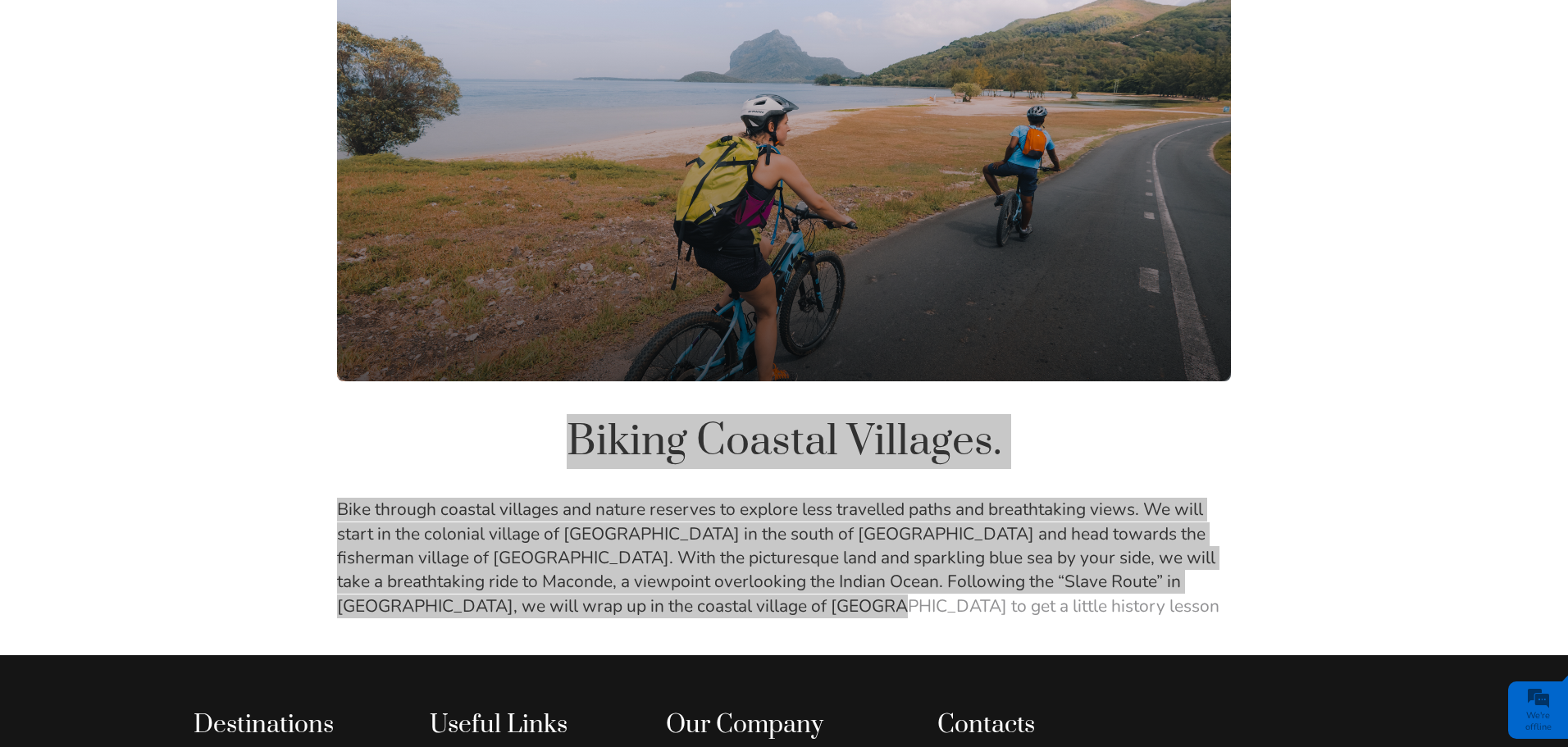
scroll to position [0, 0]
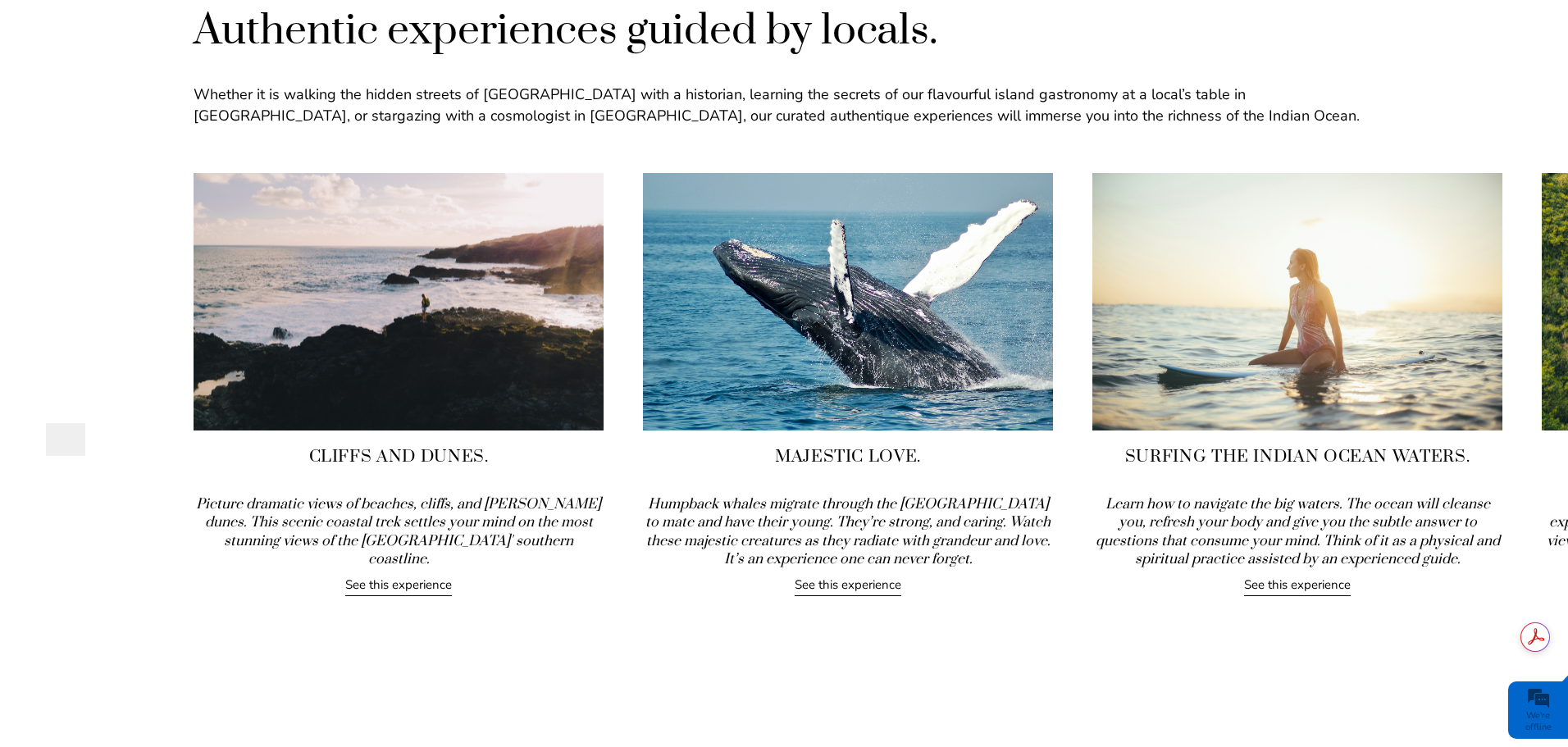
click at [381, 576] on link "See this experience" at bounding box center [398, 585] width 106 height 20
drag, startPoint x: 111, startPoint y: 306, endPoint x: 557, endPoint y: 283, distance: 446.6
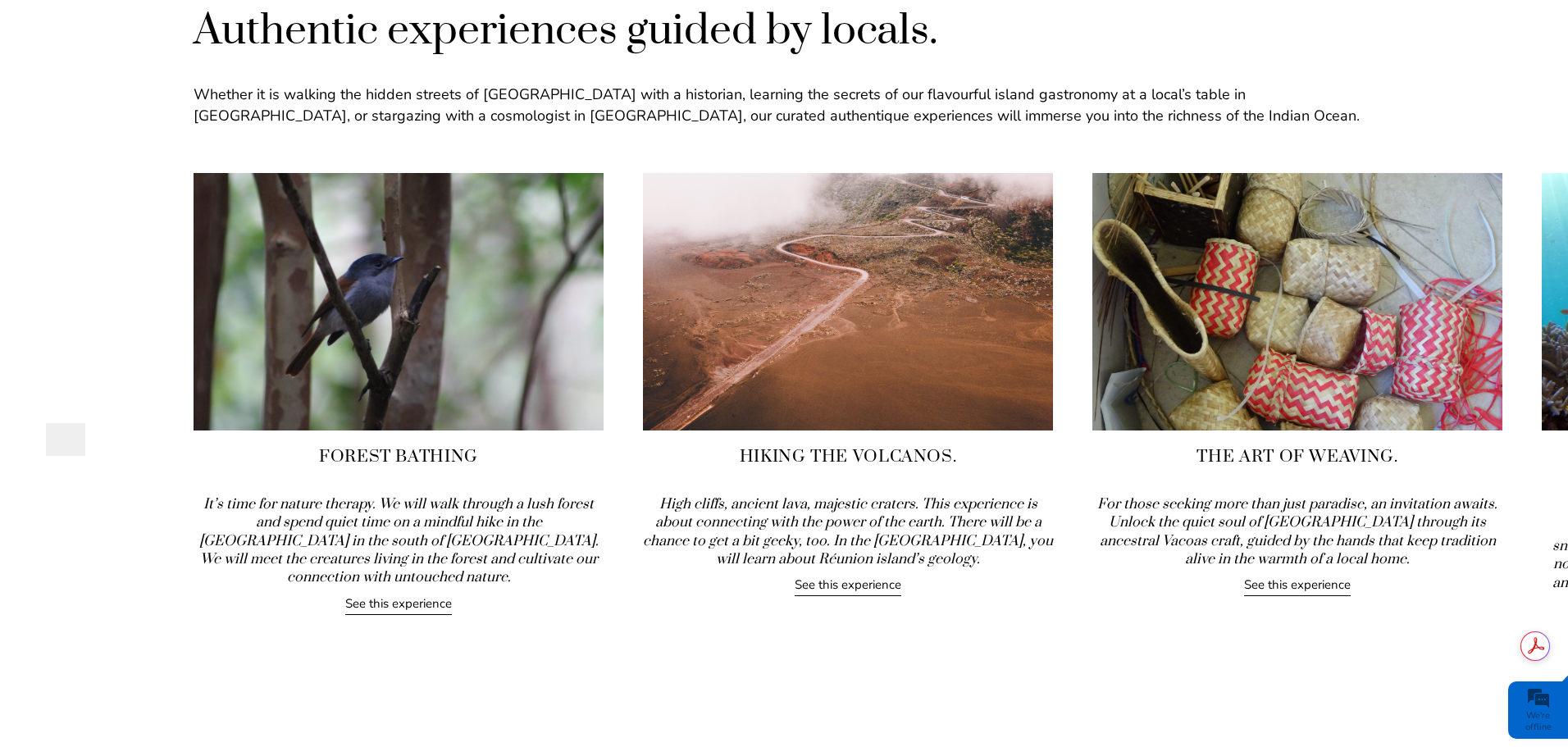
click at [397, 606] on link "See this experience" at bounding box center [398, 604] width 106 height 20
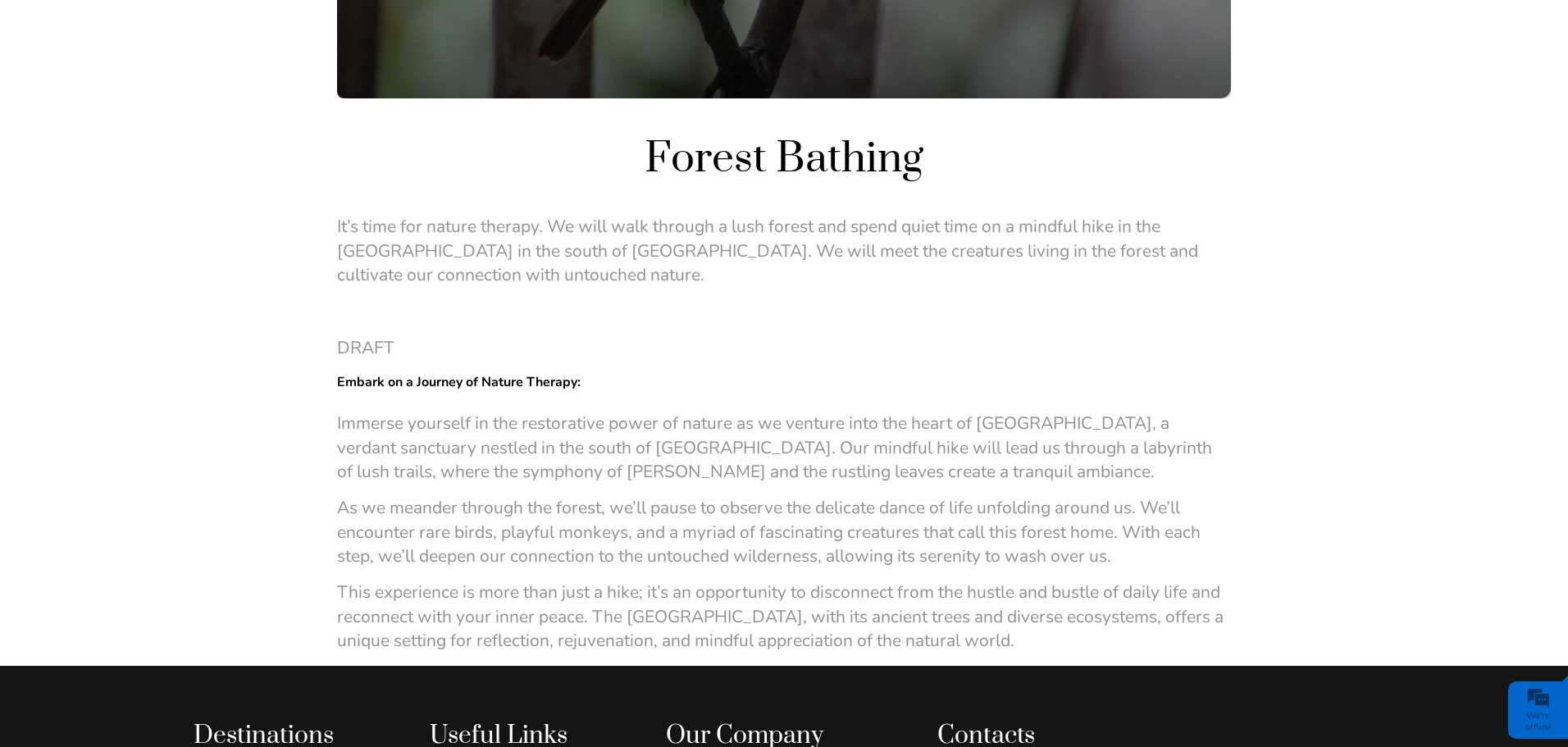
click at [1082, 225] on p "It’s time for nature therapy. We will walk through a lush forest and spend quie…" at bounding box center [784, 251] width 894 height 72
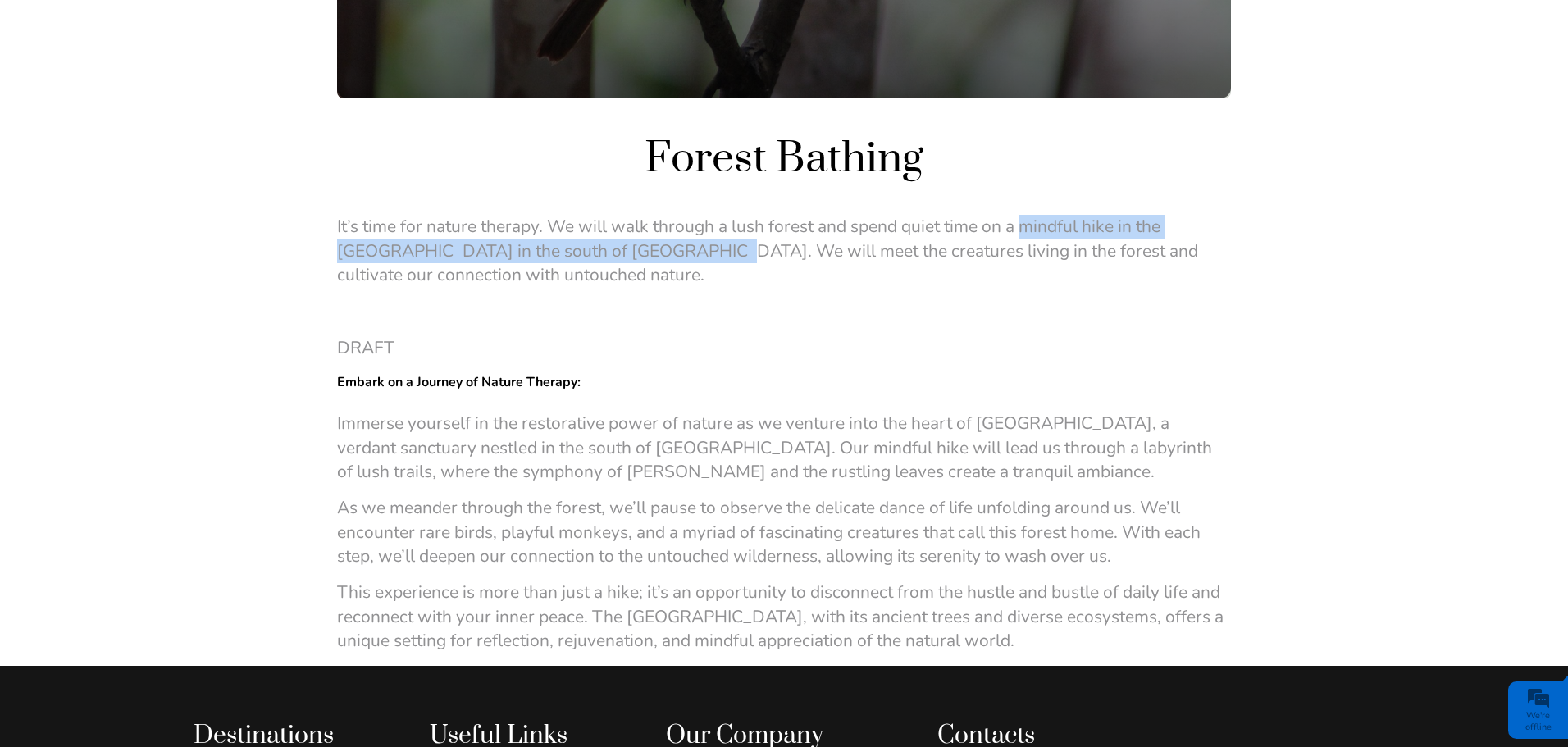
drag, startPoint x: 1027, startPoint y: 227, endPoint x: 646, endPoint y: 250, distance: 381.7
click at [646, 250] on p "It’s time for nature therapy. We will walk through a lush forest and spend quie…" at bounding box center [784, 251] width 894 height 72
copy p "mindful hike in the Ebony Forest Reserve in the south of Mauritius"
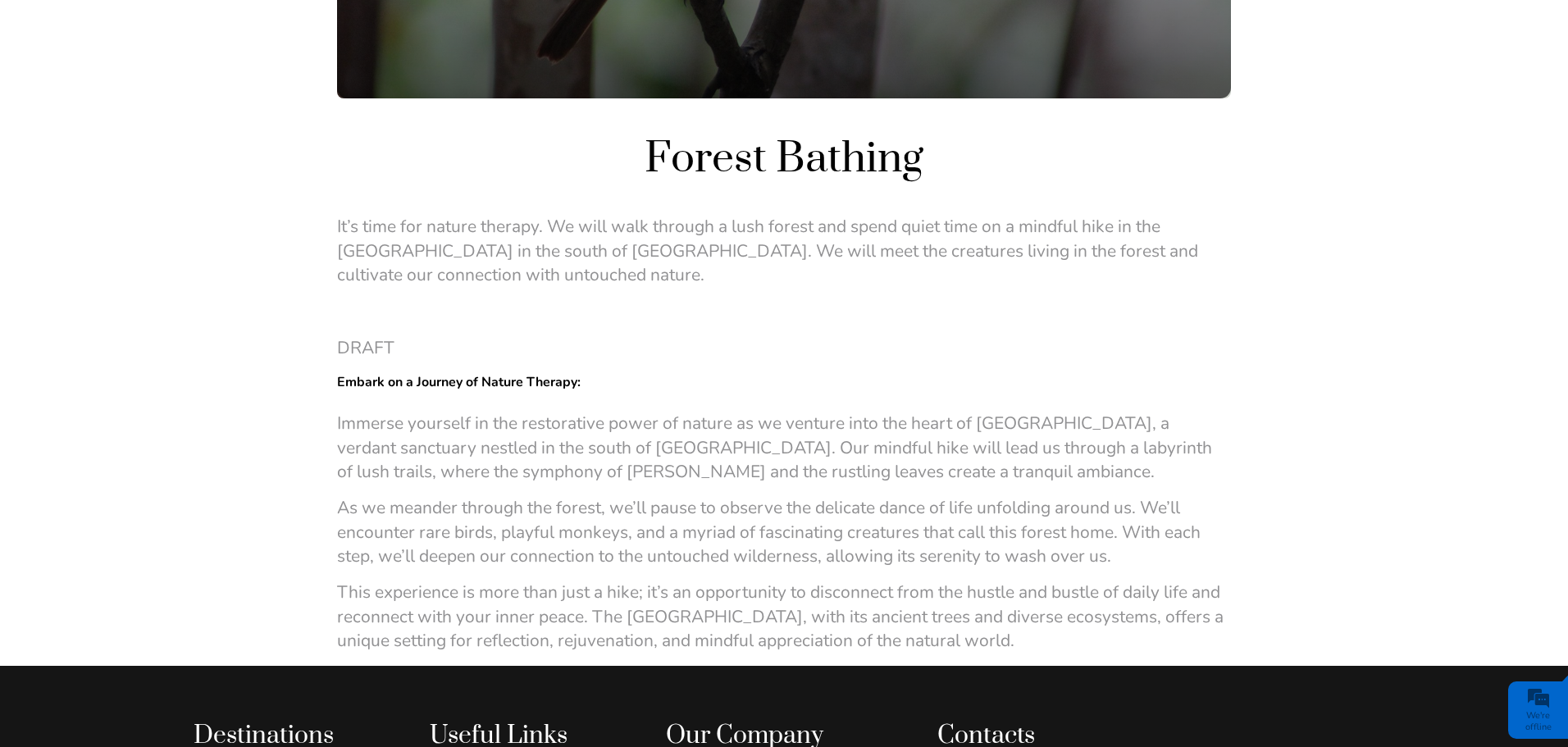
click at [1500, 332] on div "Forest Bathing It’s time for nature therapy. We will walk through a lush forest…" at bounding box center [784, 181] width 1568 height 968
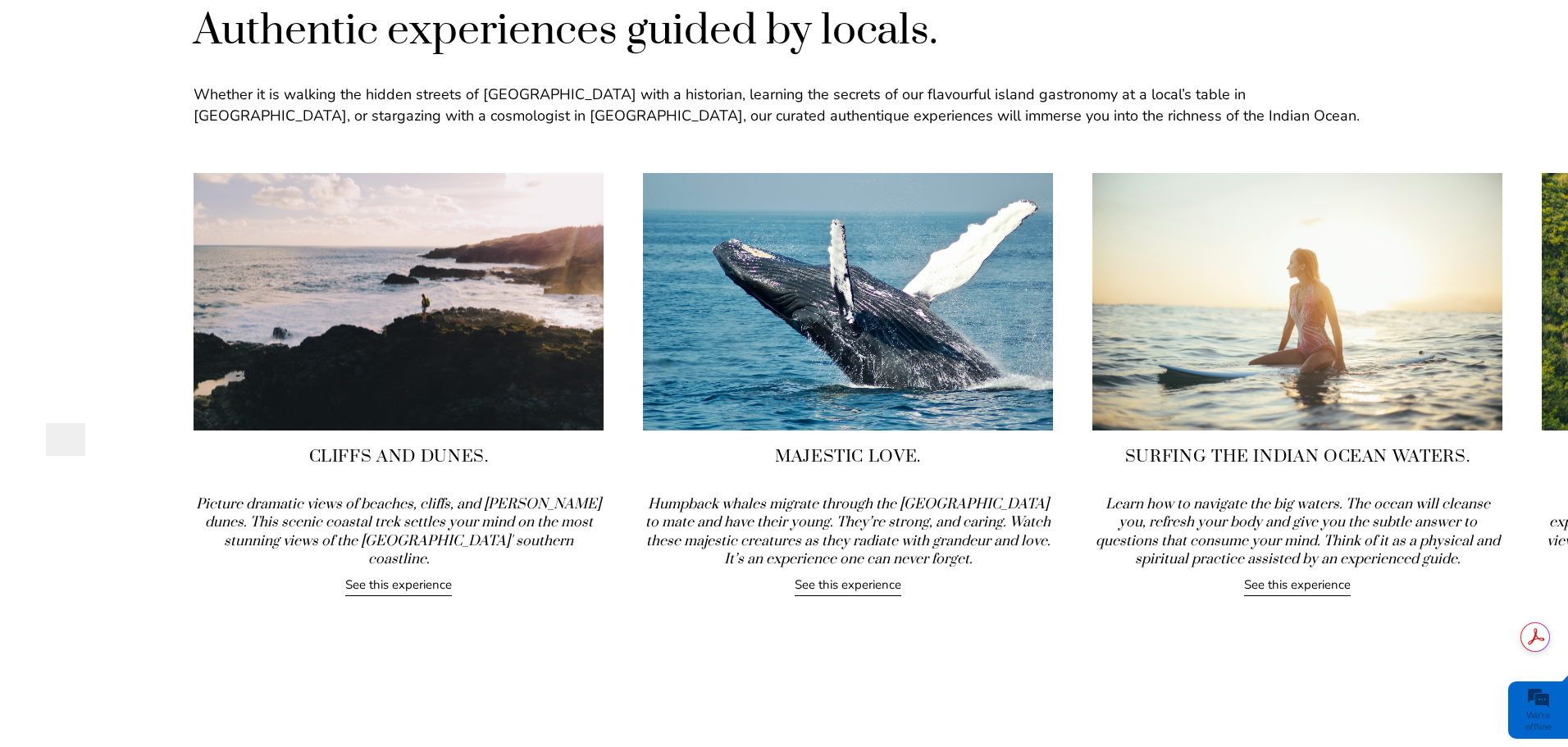
drag, startPoint x: 1508, startPoint y: 418, endPoint x: 1517, endPoint y: 416, distance: 9.2
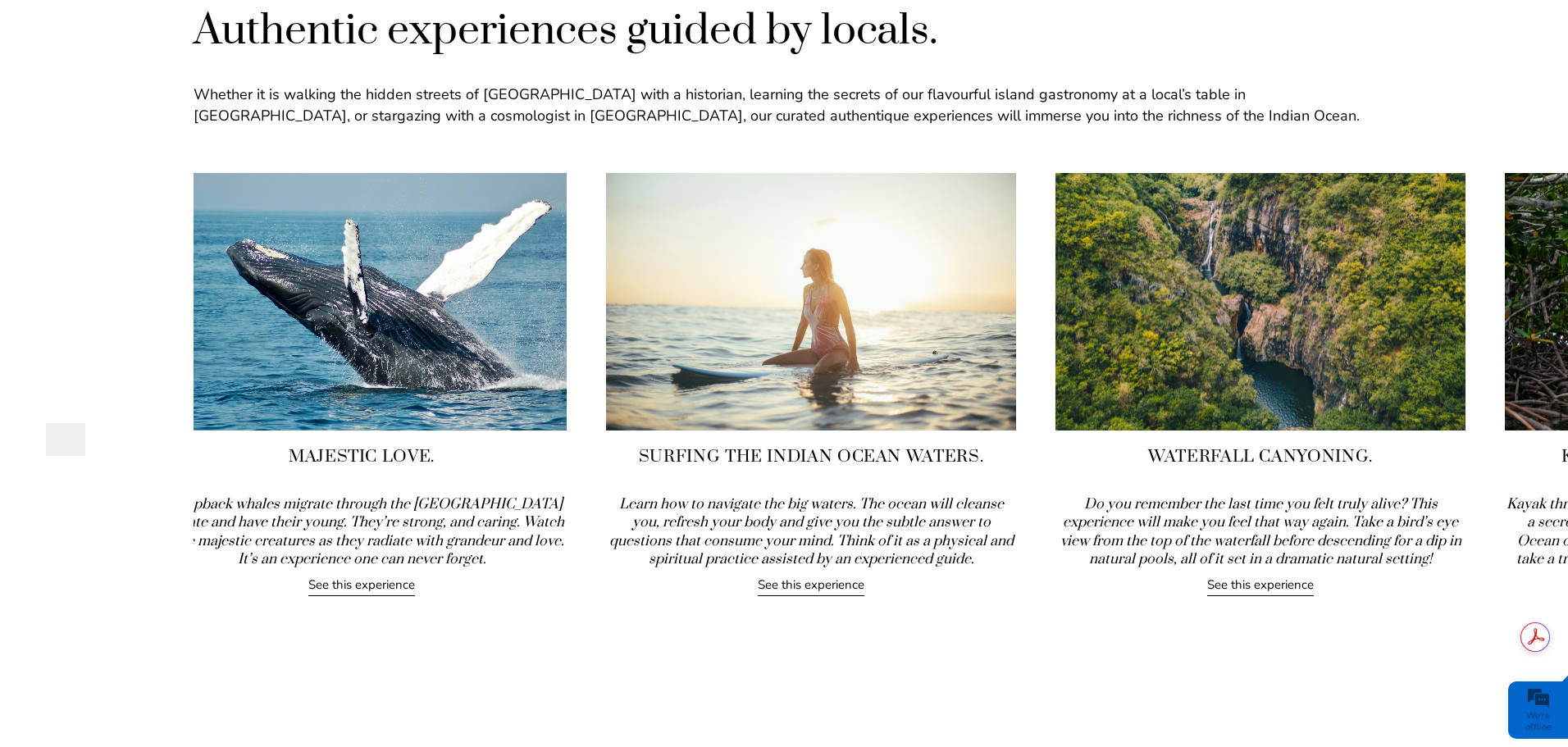
drag, startPoint x: 1516, startPoint y: 383, endPoint x: 1010, endPoint y: 415, distance: 507.0
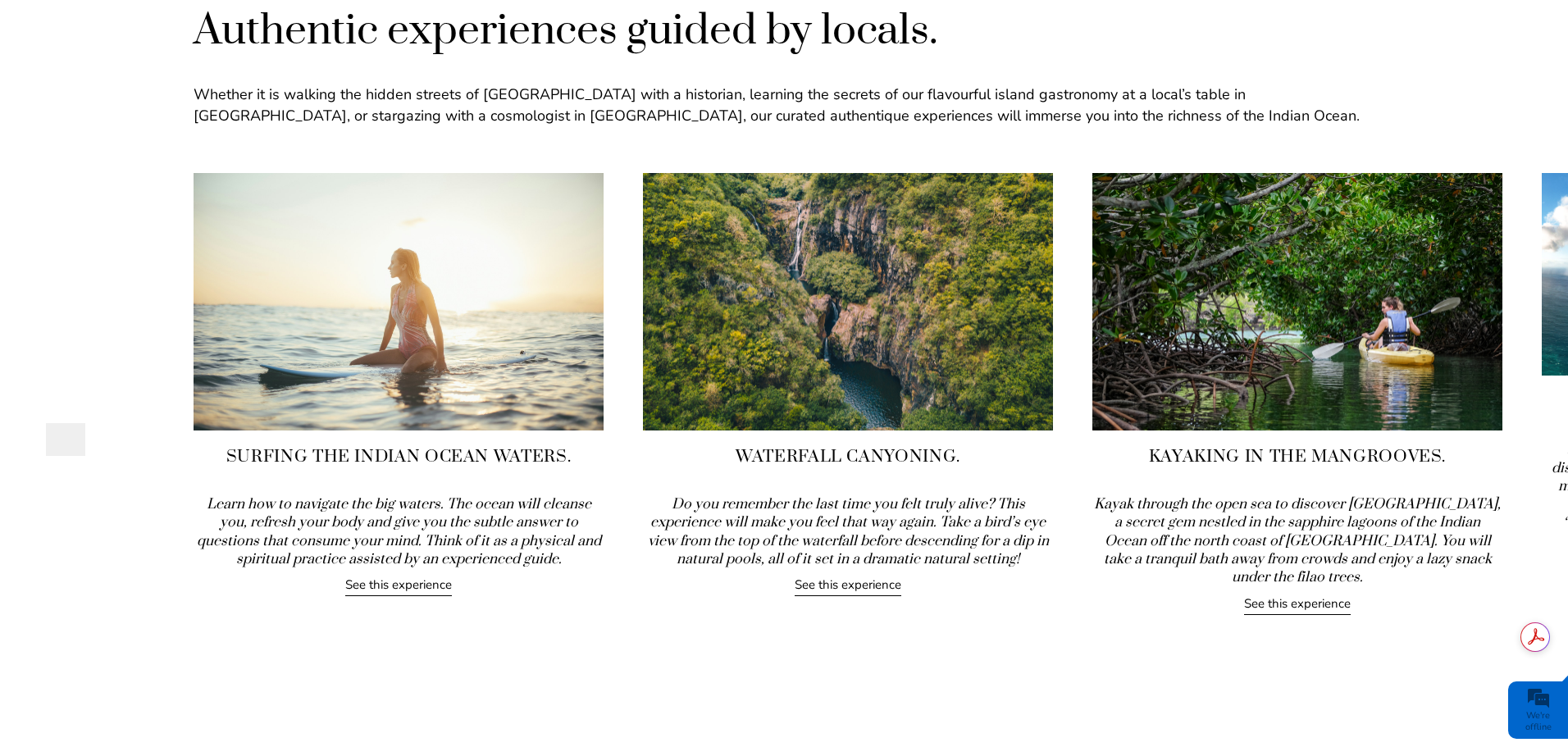
drag, startPoint x: 1415, startPoint y: 329, endPoint x: 406, endPoint y: 398, distance: 1011.4
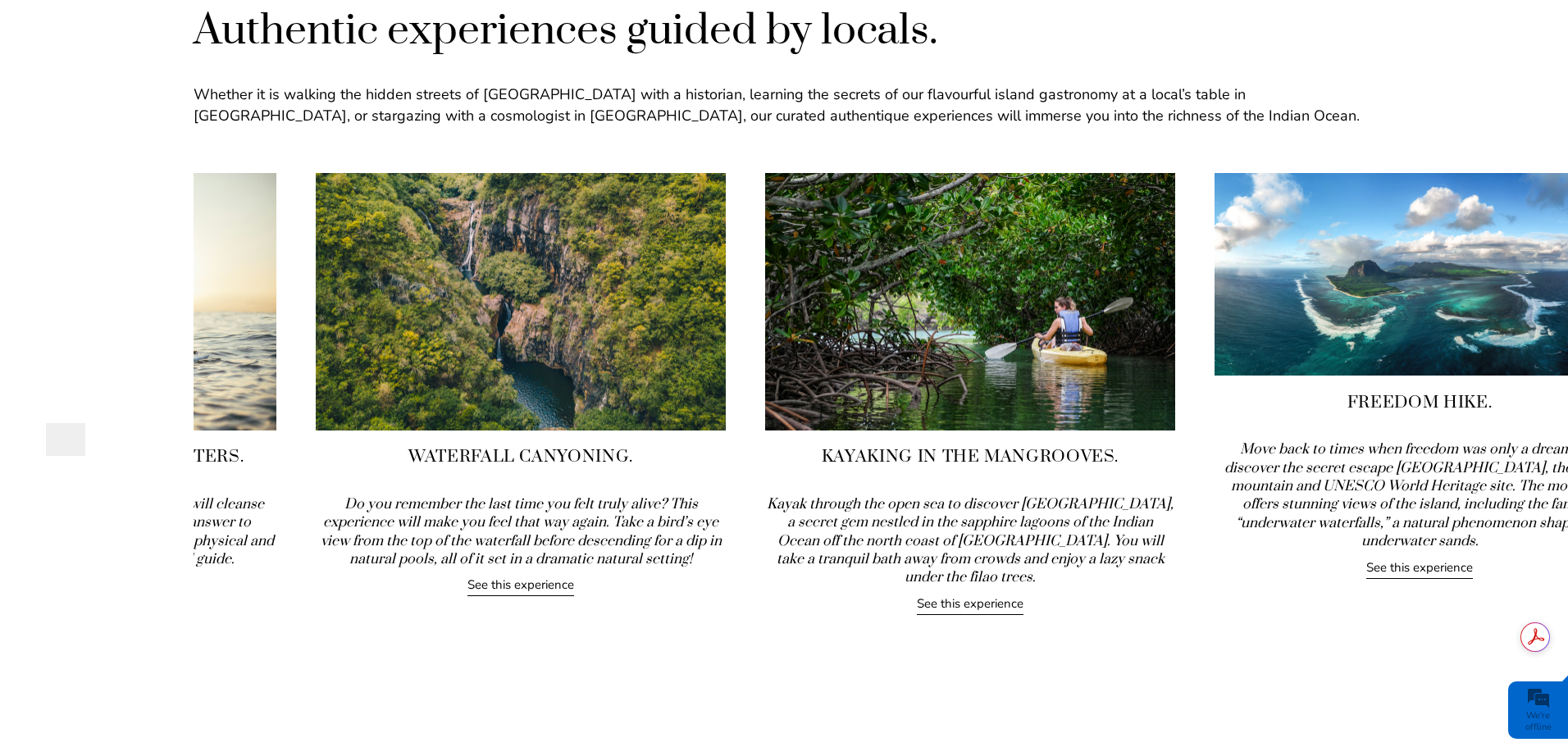
drag, startPoint x: 1386, startPoint y: 307, endPoint x: 665, endPoint y: 306, distance: 721.0
click at [765, 306] on img at bounding box center [970, 301] width 410 height 258
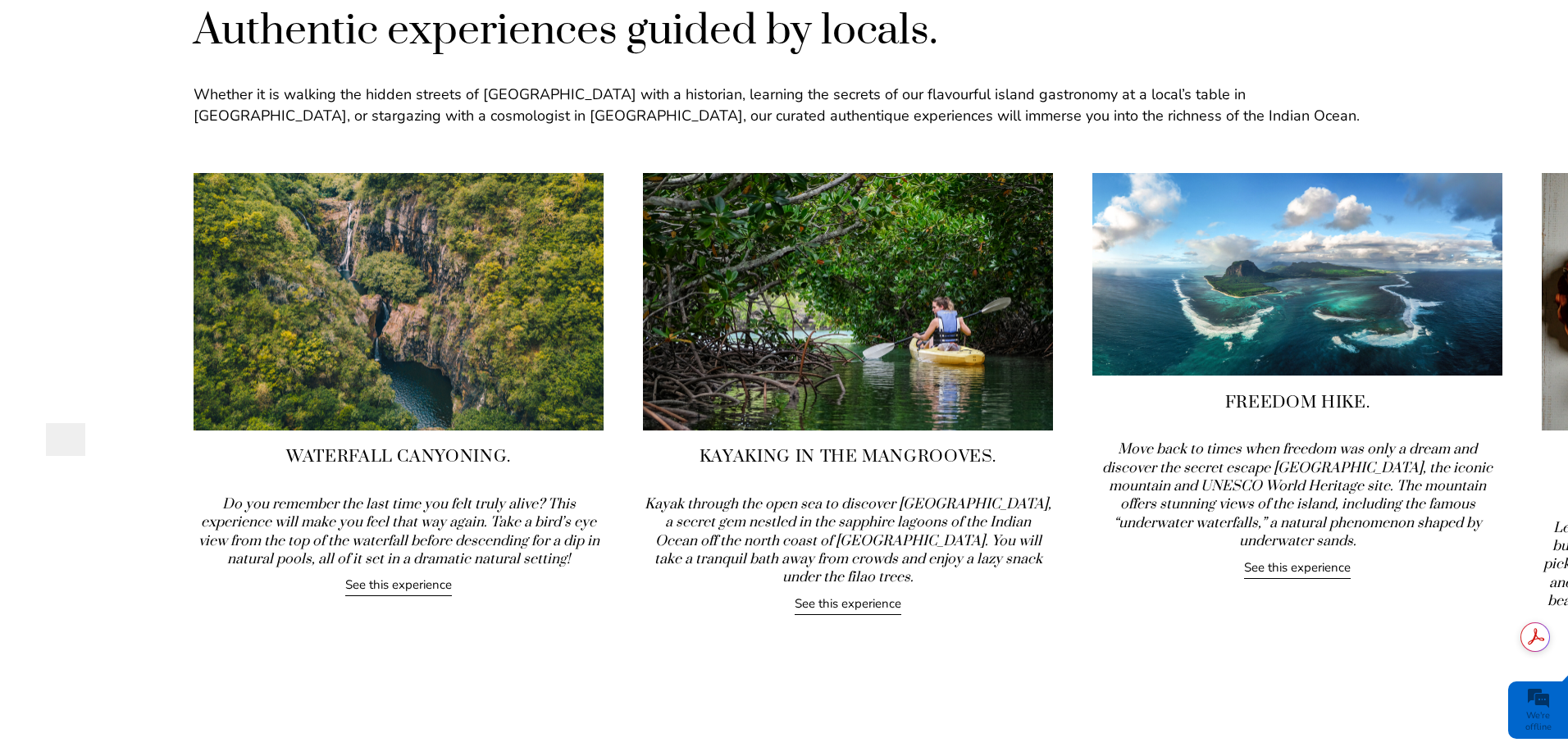
drag, startPoint x: 1369, startPoint y: 324, endPoint x: 692, endPoint y: 337, distance: 677.1
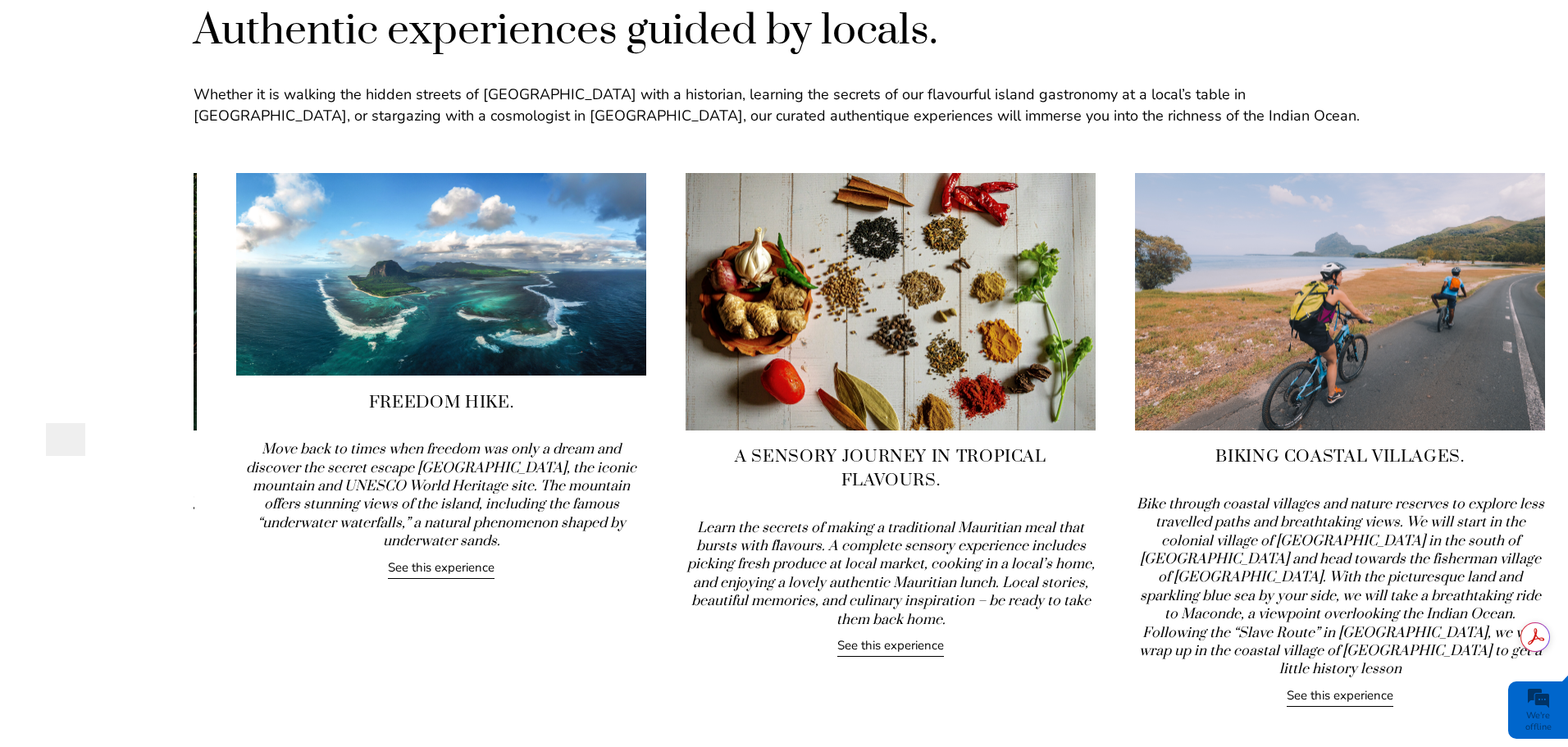
drag, startPoint x: 1518, startPoint y: 312, endPoint x: 662, endPoint y: 335, distance: 856.3
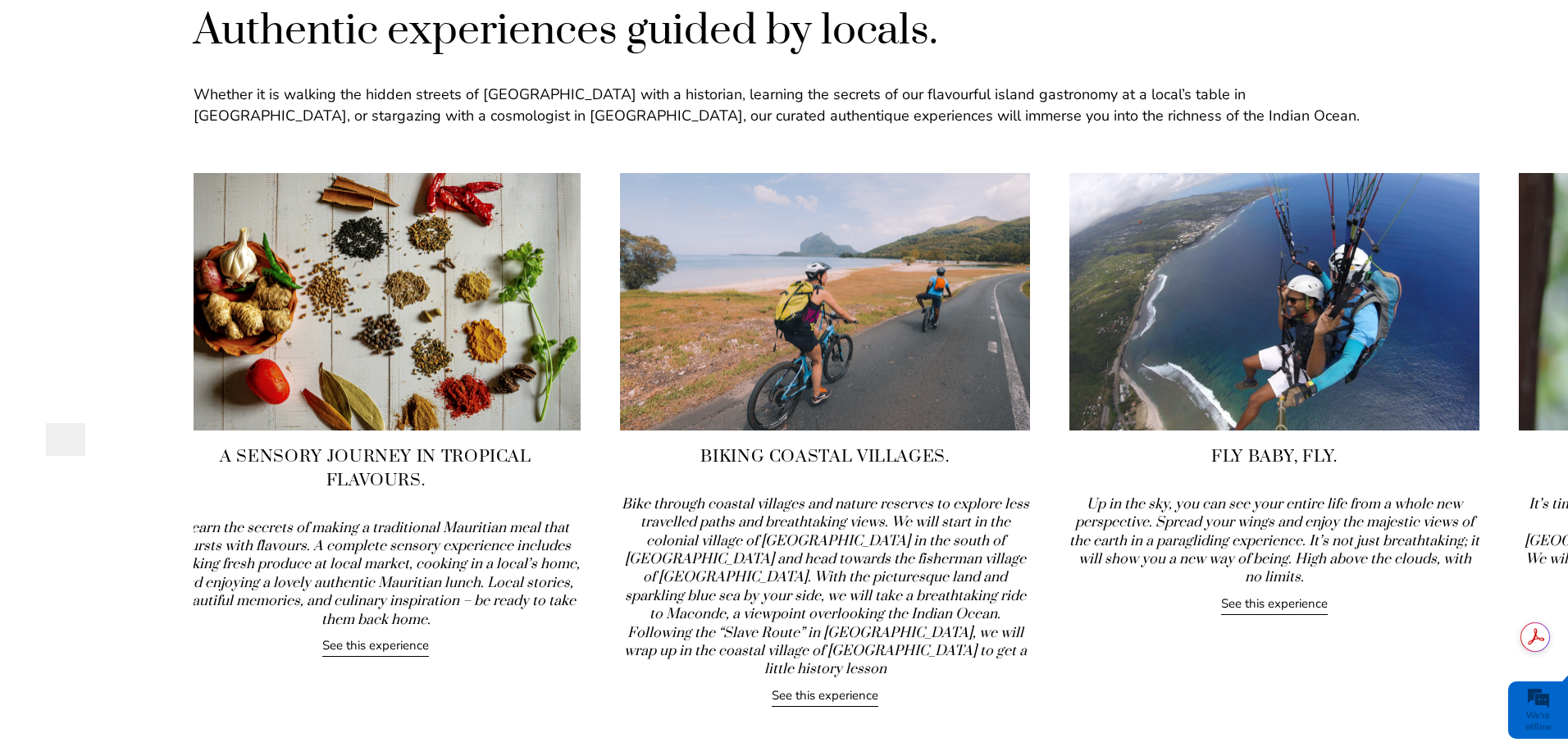
drag, startPoint x: 1512, startPoint y: 355, endPoint x: 590, endPoint y: 400, distance: 923.1
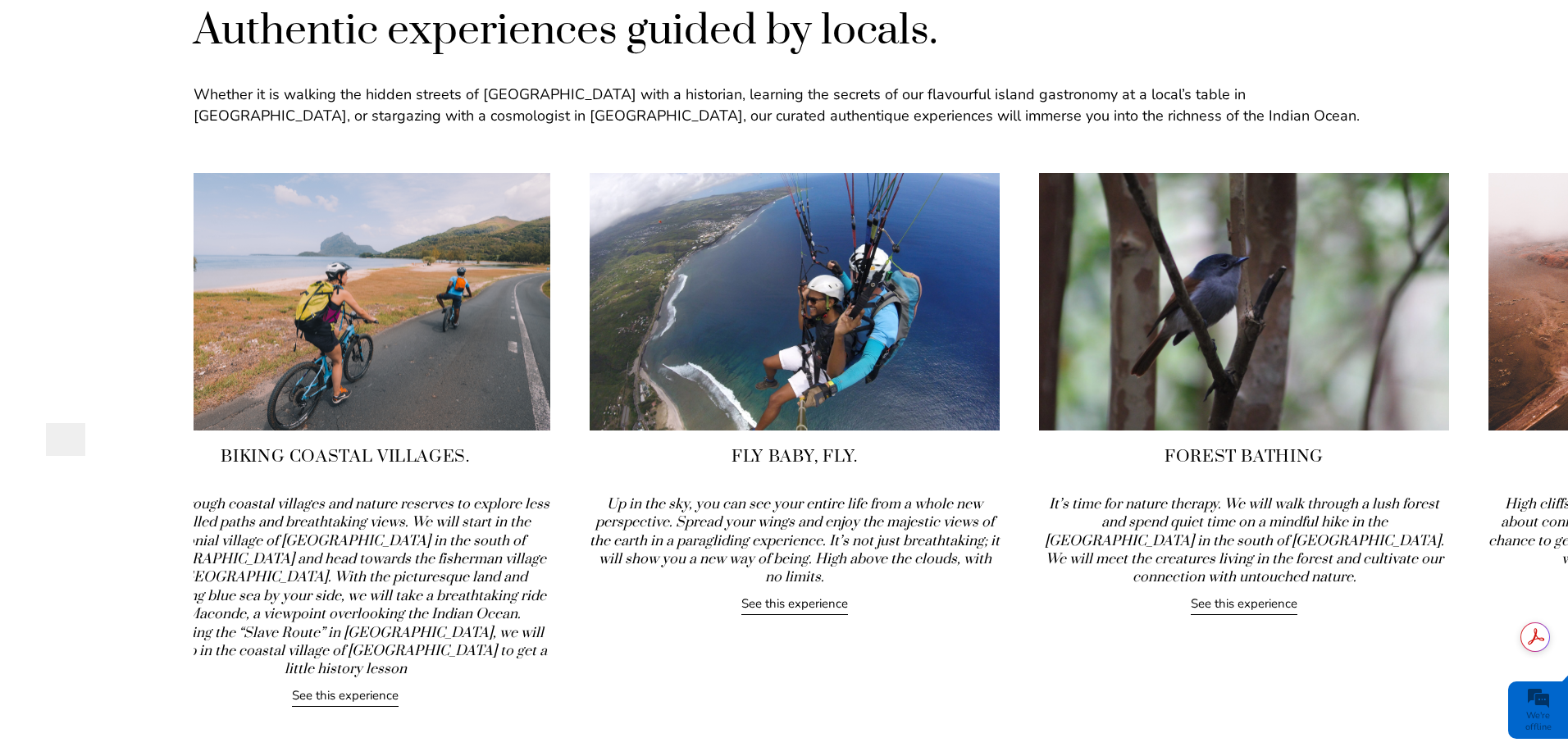
drag, startPoint x: 1501, startPoint y: 390, endPoint x: 427, endPoint y: 398, distance: 1074.0
click at [426, 400] on img at bounding box center [344, 301] width 410 height 258
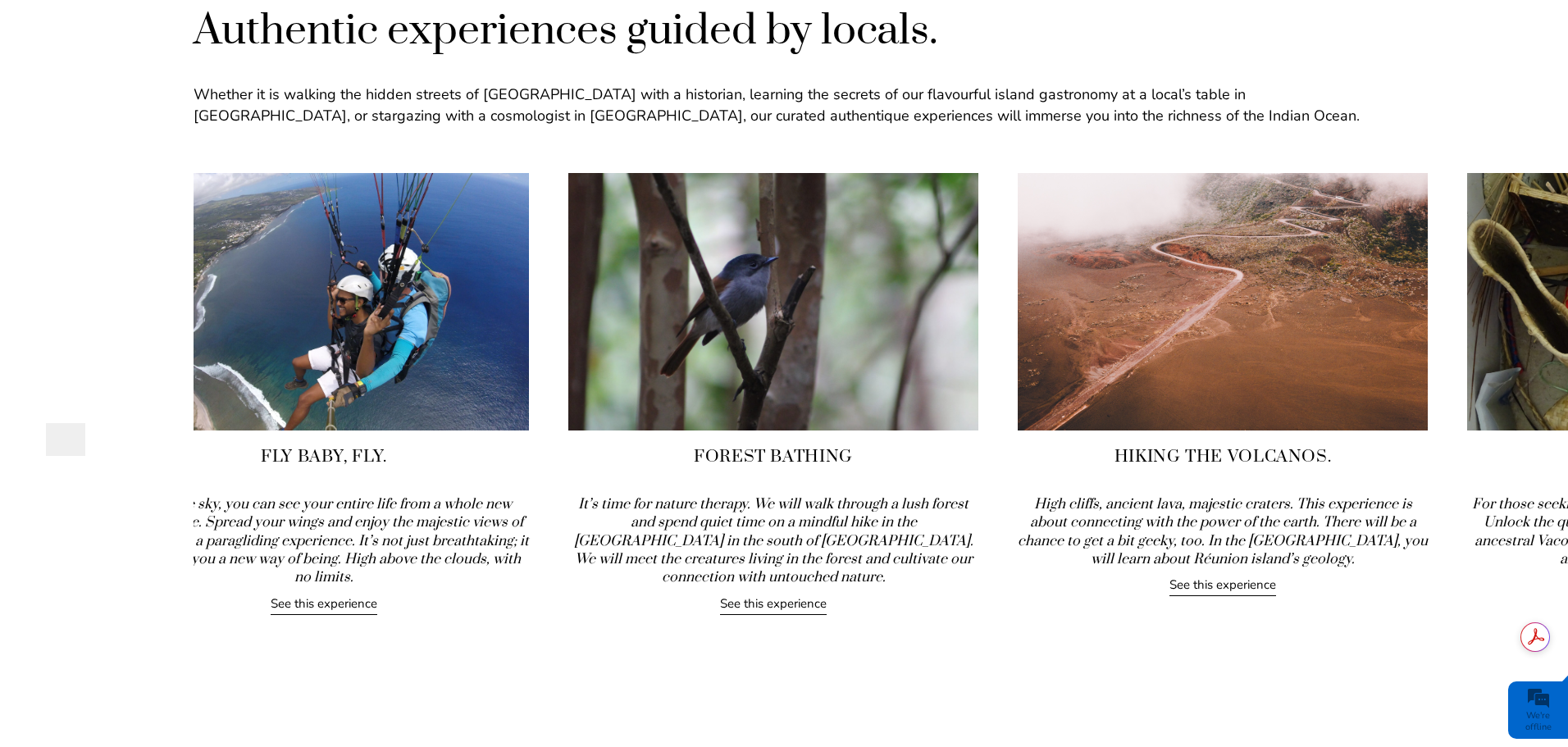
drag, startPoint x: 1447, startPoint y: 370, endPoint x: 474, endPoint y: 393, distance: 973.3
click at [474, 393] on img at bounding box center [323, 301] width 410 height 258
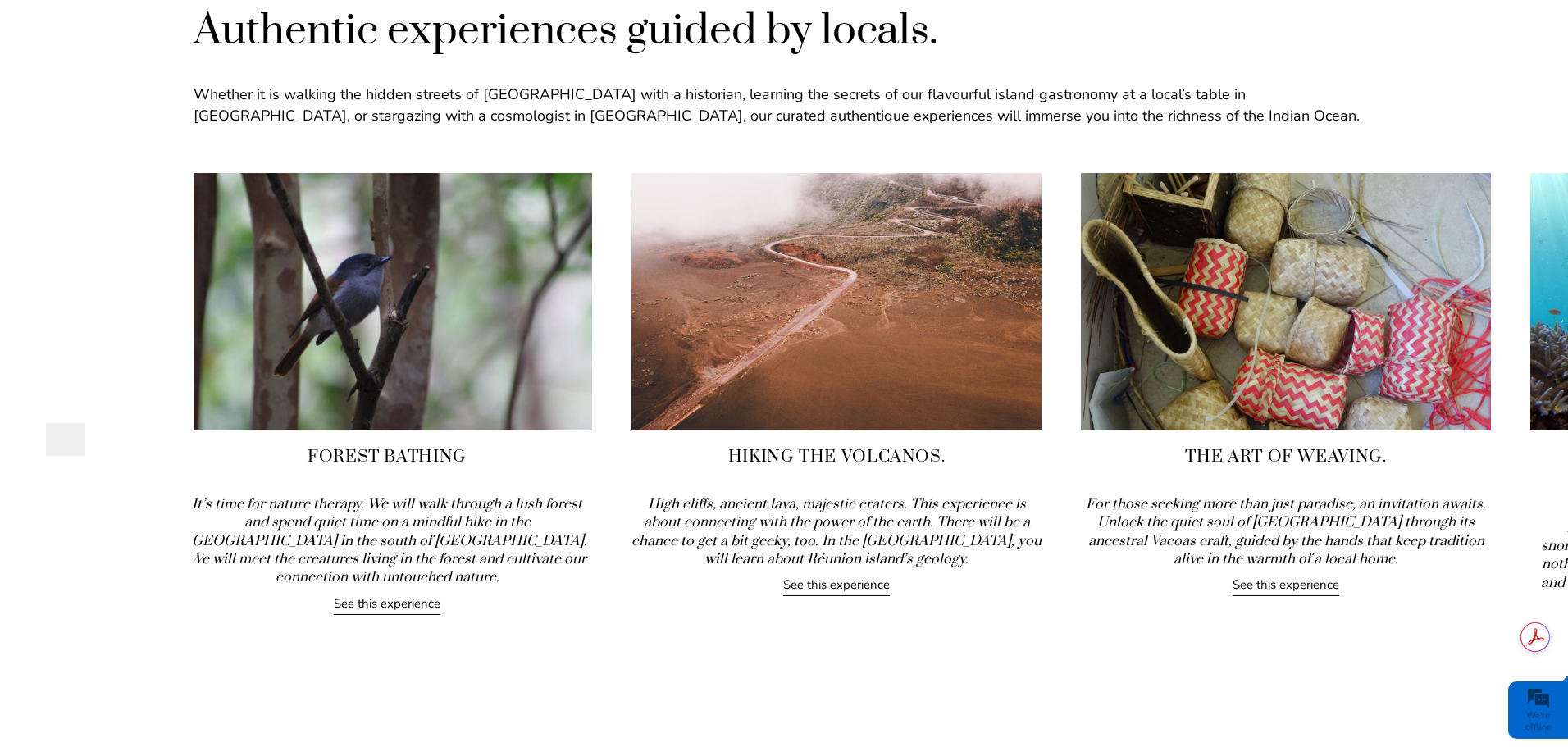
drag, startPoint x: 1326, startPoint y: 367, endPoint x: 360, endPoint y: 392, distance: 966.3
click at [360, 392] on img at bounding box center [386, 301] width 410 height 258
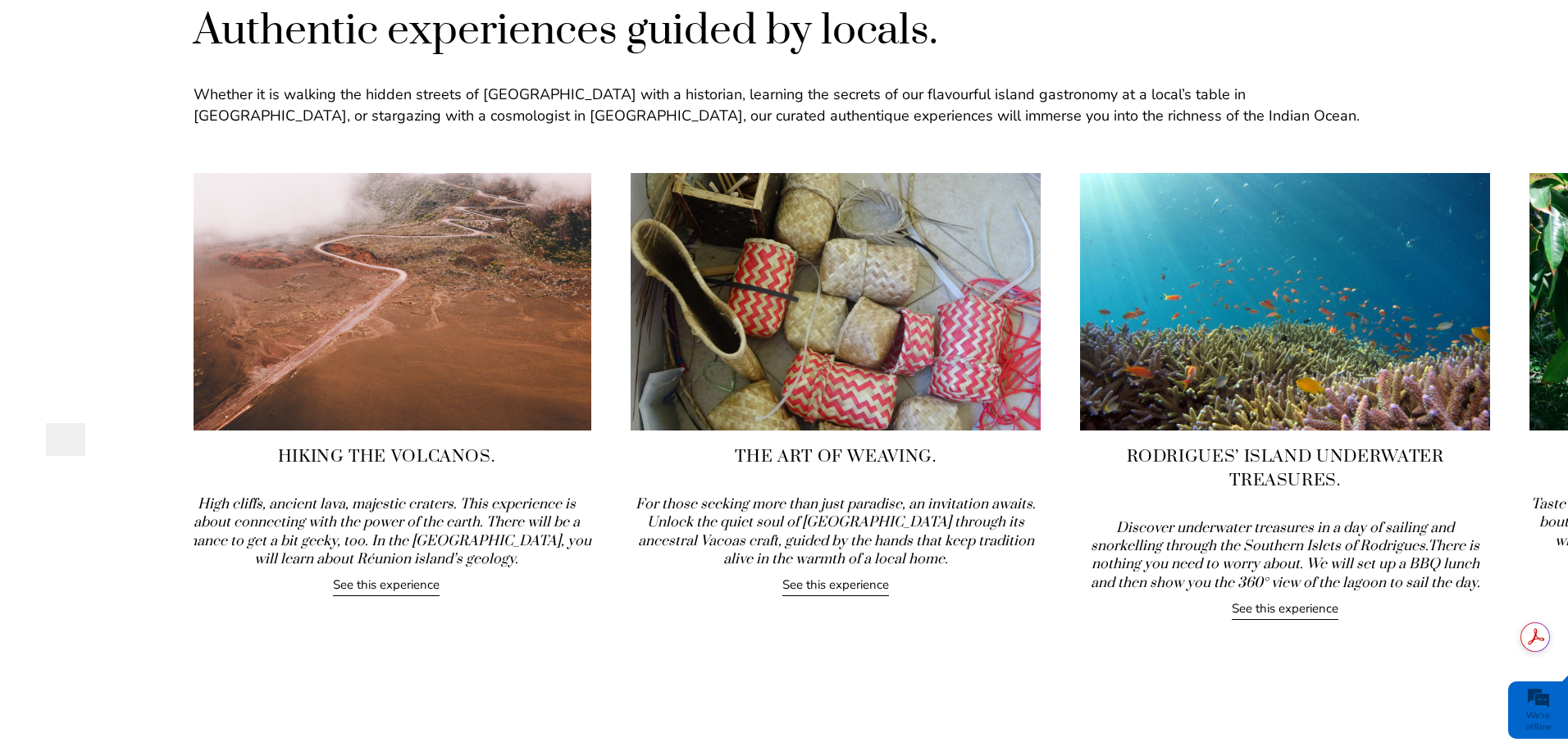
drag, startPoint x: 1478, startPoint y: 373, endPoint x: 593, endPoint y: 397, distance: 885.3
click at [576, 402] on img at bounding box center [386, 301] width 410 height 258
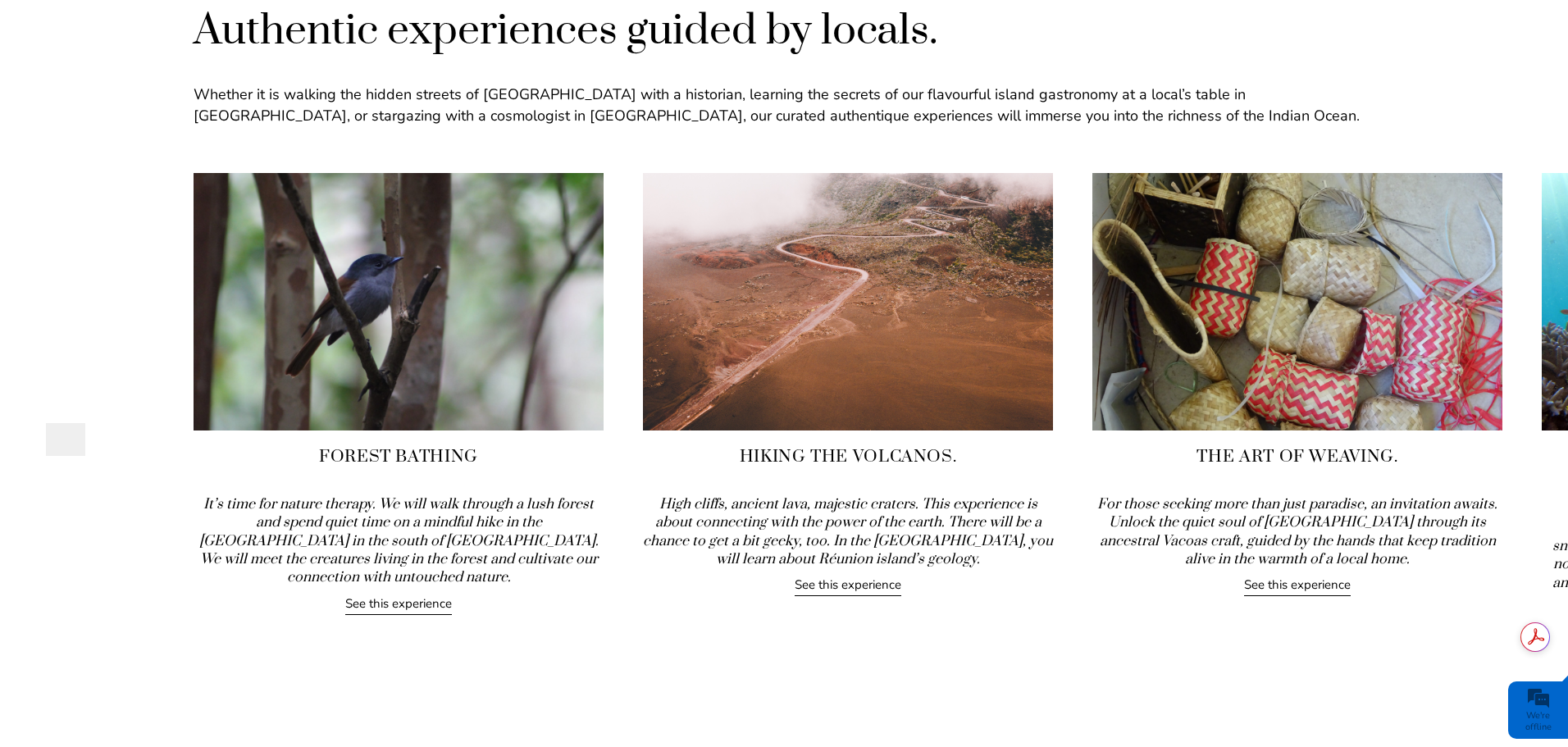
click at [1311, 584] on link "See this experience" at bounding box center [1297, 585] width 106 height 20
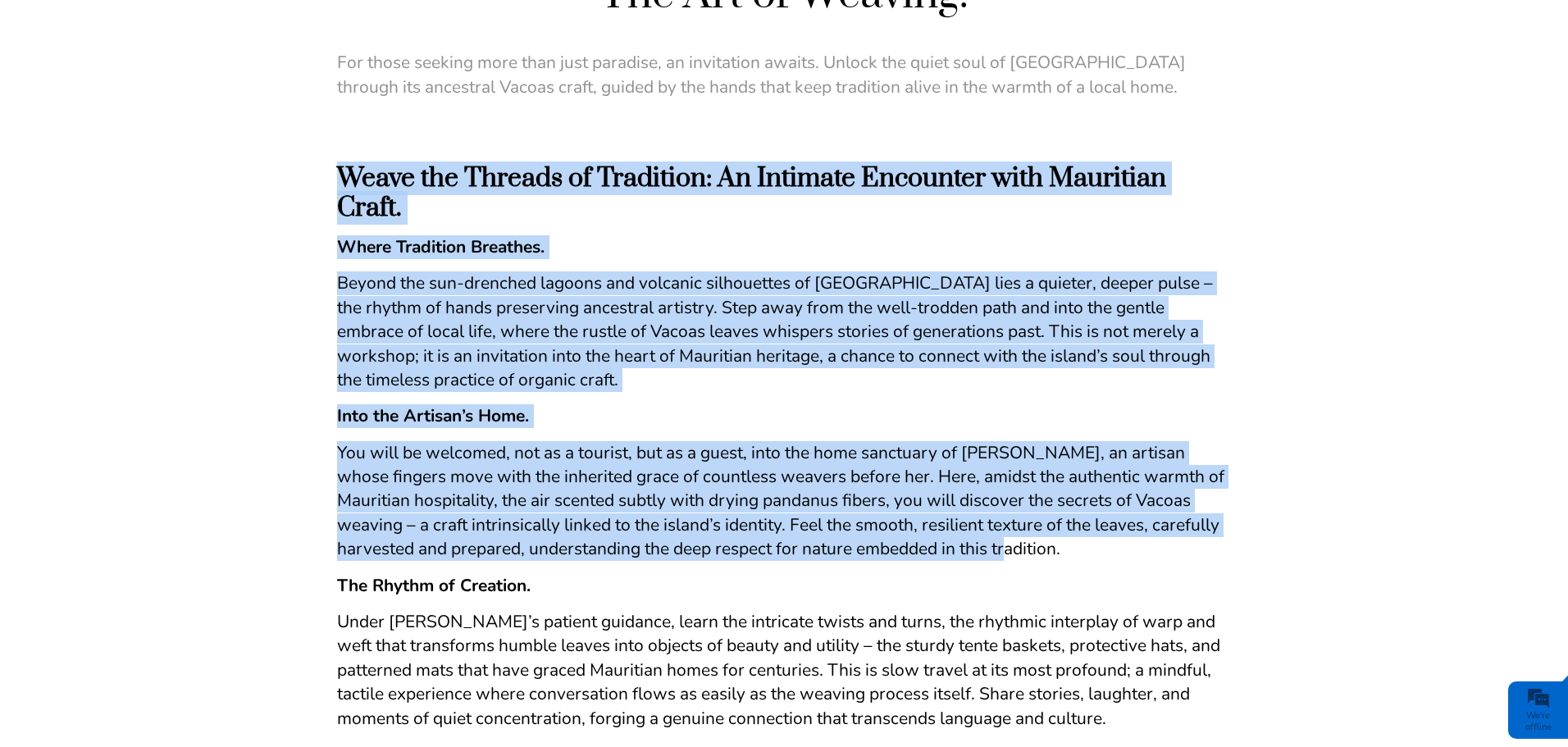
drag, startPoint x: 339, startPoint y: 176, endPoint x: 1000, endPoint y: 557, distance: 762.9
click at [1000, 557] on div "Weave the Threads of Tradition: An Intimate Encounter with Mauritian Craft. Whe…" at bounding box center [784, 584] width 894 height 897
copy div "Lorem ips Dolorsi am Consectet: Ad Elitsedd Eiusmodte inci Utlaboree Dolor. Mag…"
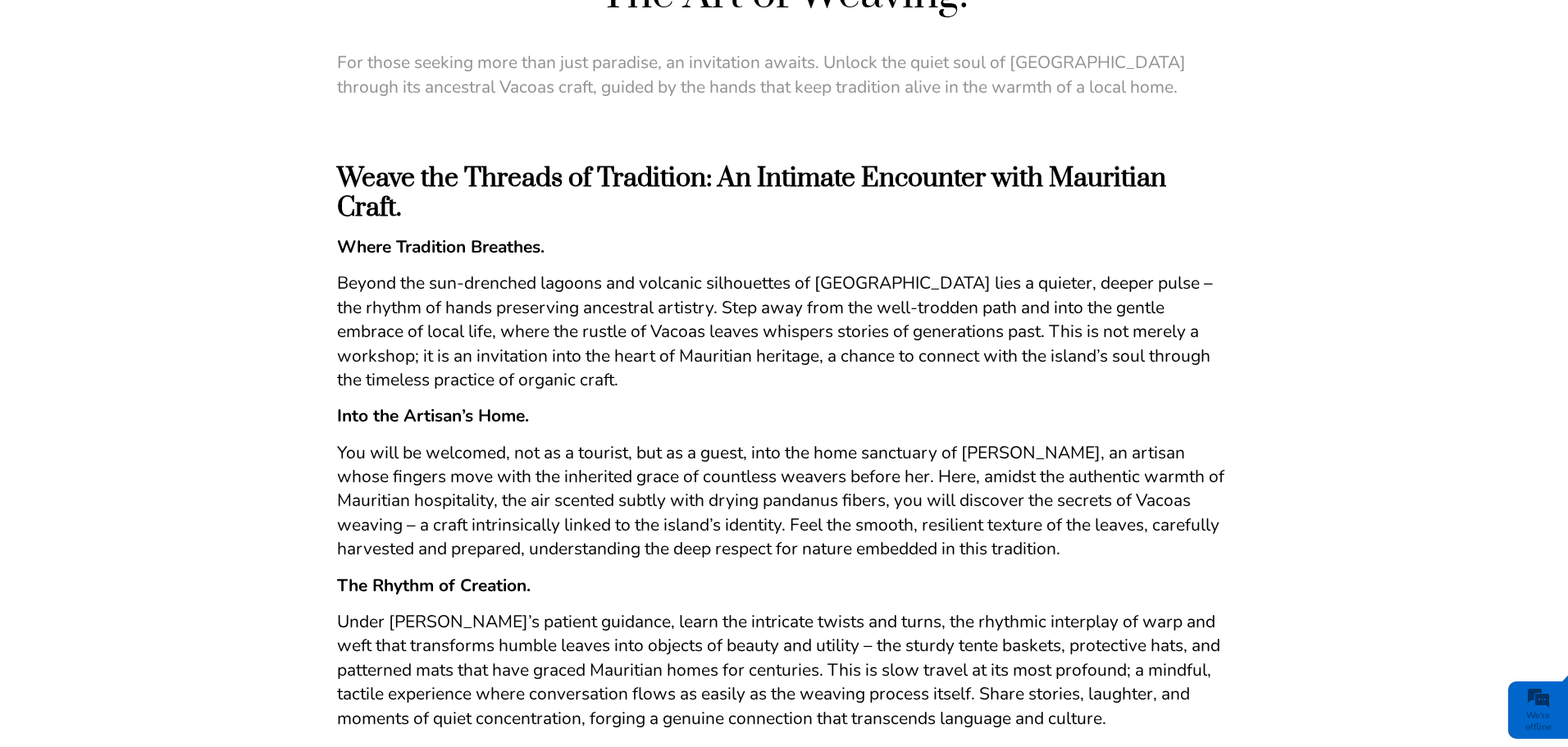
click at [1376, 241] on div "The Art of Weaving. For those seeking more than just paradise, an invitation aw…" at bounding box center [784, 282] width 1568 height 1500
